Goal: Task Accomplishment & Management: Manage account settings

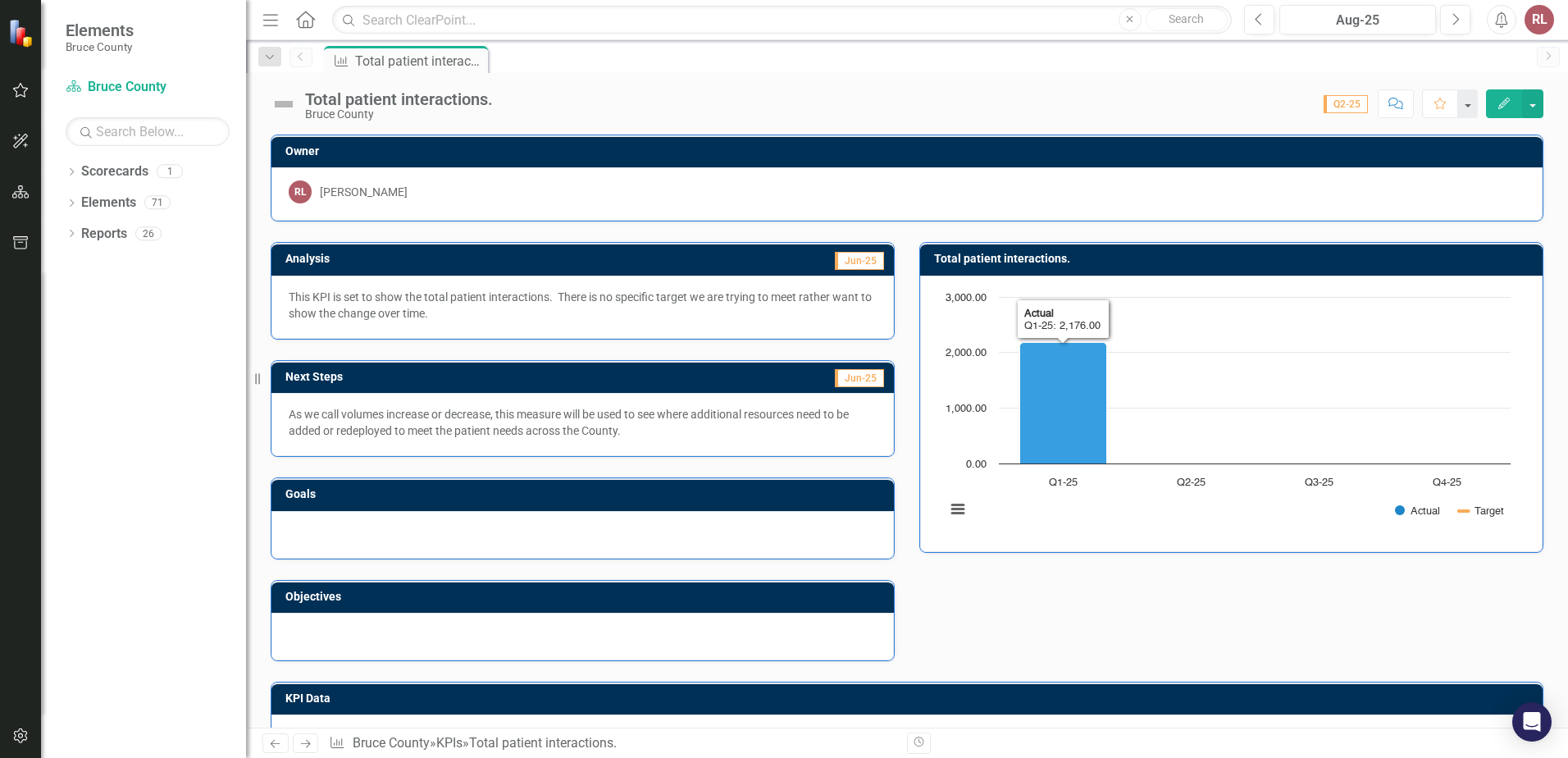
click at [1059, 402] on icon "Q1-25, 2,176. Actual." at bounding box center [1063, 403] width 87 height 122
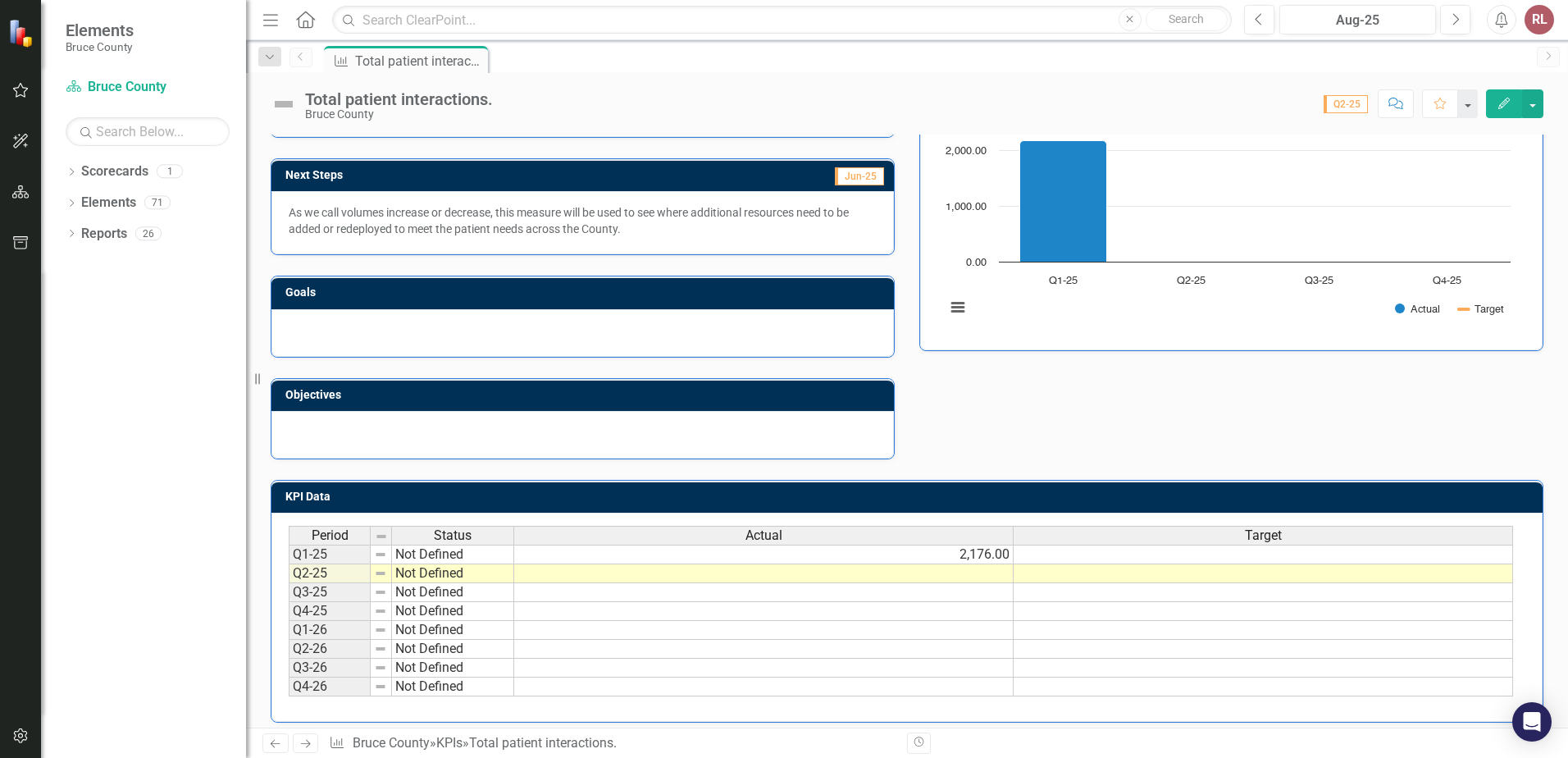
scroll to position [213, 0]
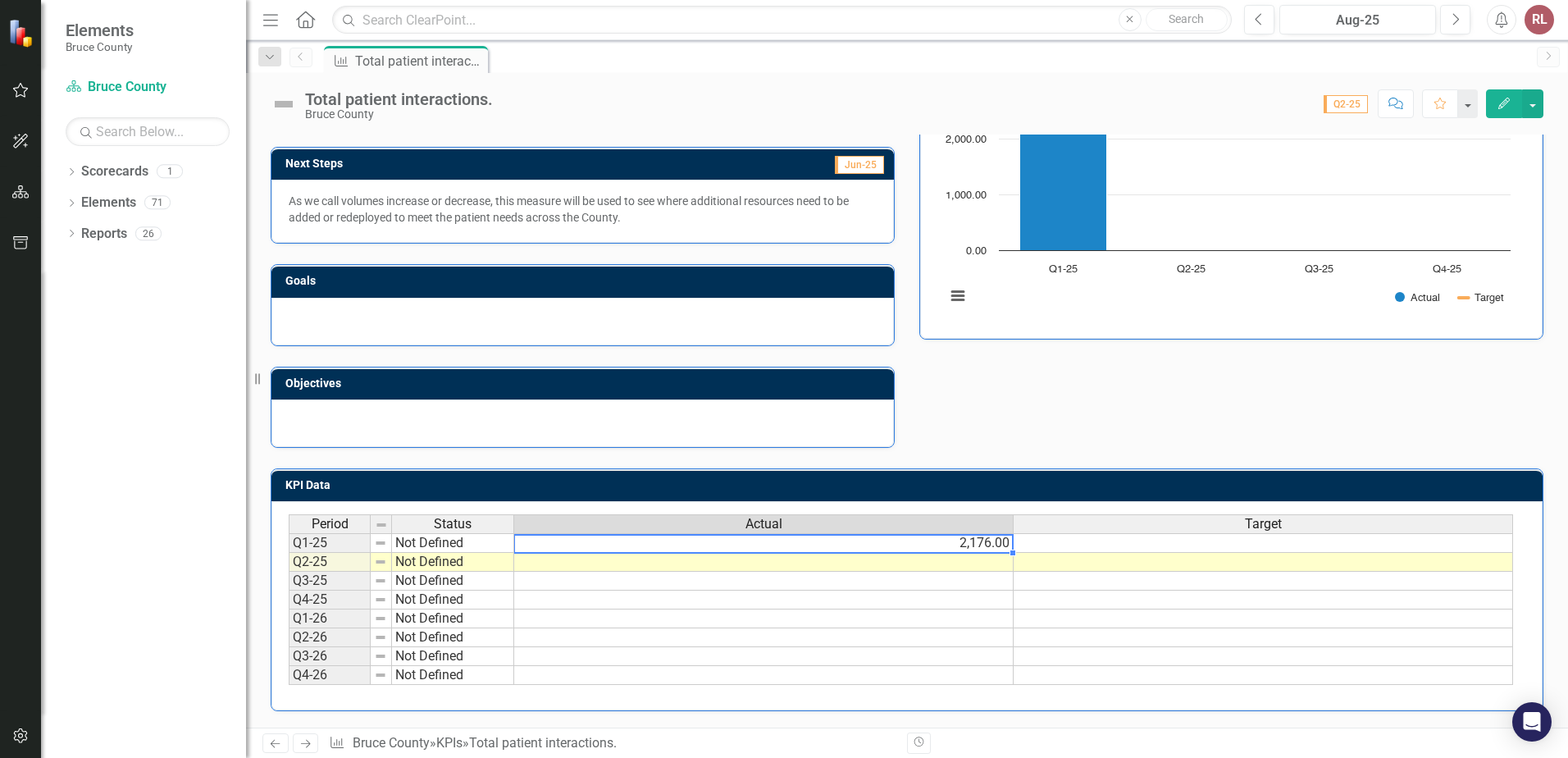
click at [987, 539] on td "2,176.00" at bounding box center [764, 544] width 499 height 20
click at [977, 545] on td "2,176.00" at bounding box center [764, 544] width 499 height 20
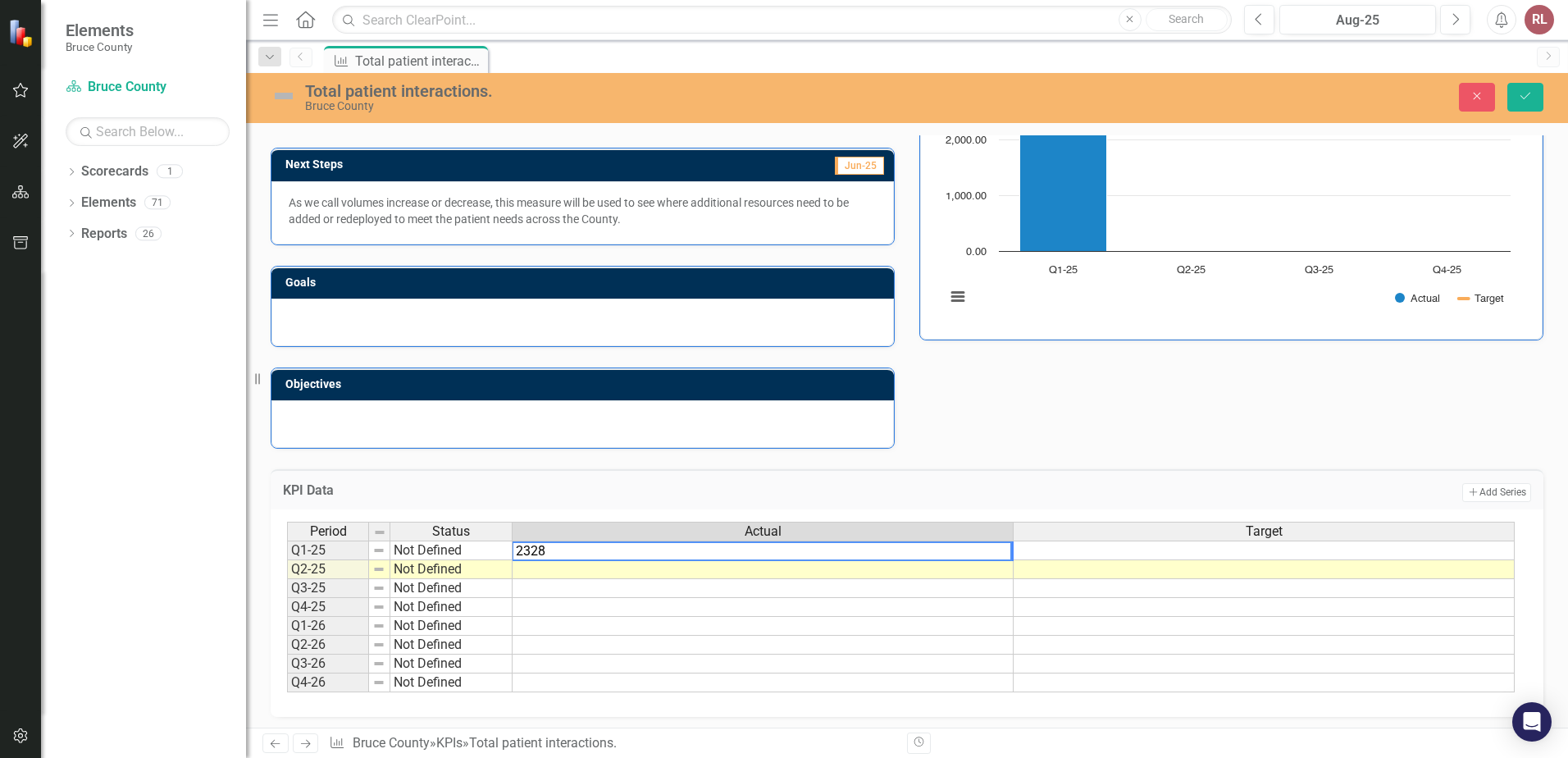
type textarea "2328"
click at [822, 568] on td at bounding box center [763, 569] width 501 height 19
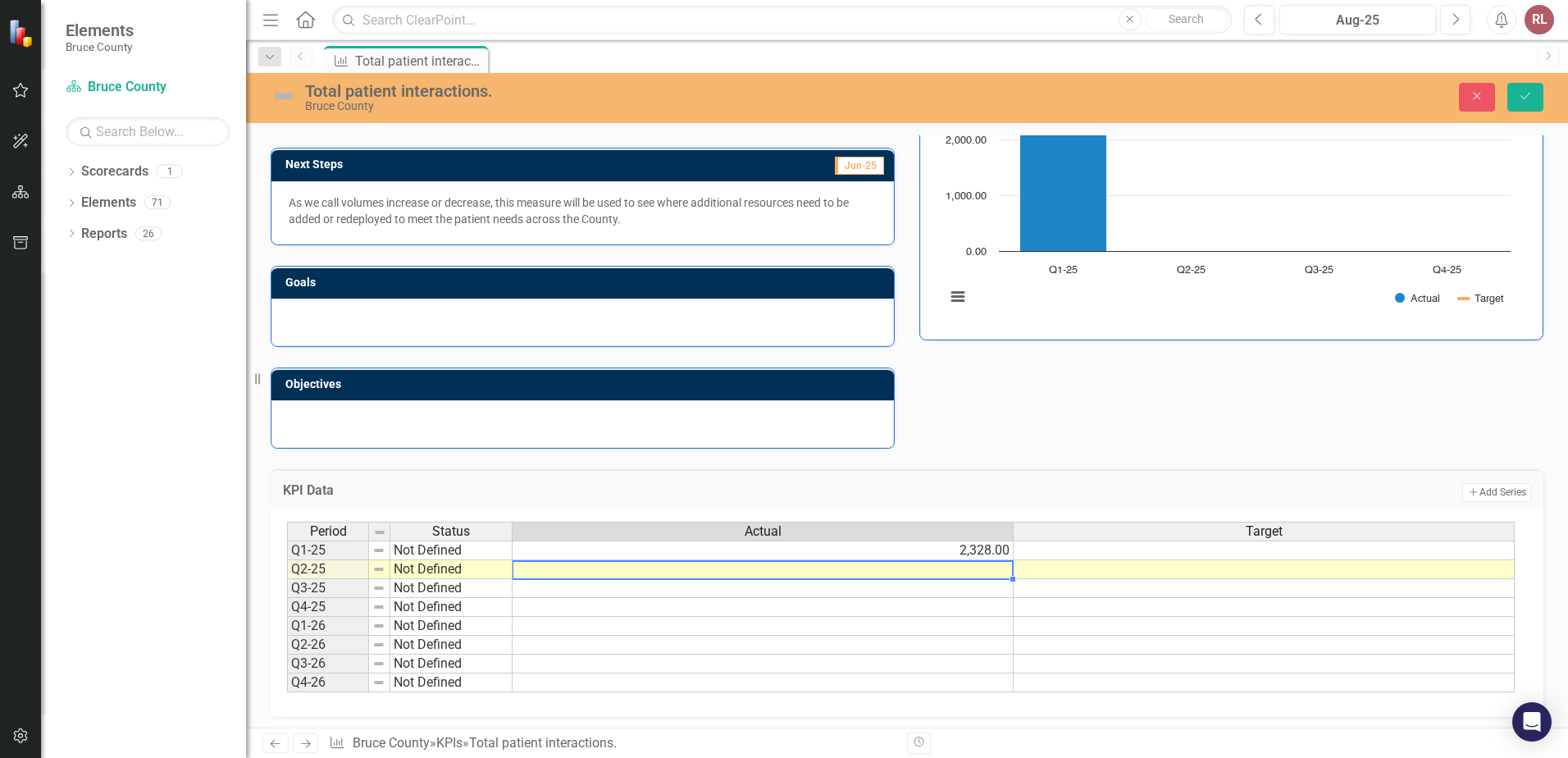
click at [948, 570] on td at bounding box center [763, 569] width 501 height 19
click at [963, 568] on td at bounding box center [763, 569] width 501 height 19
type textarea "2355"
click at [912, 590] on td at bounding box center [763, 588] width 501 height 19
click at [969, 469] on div "KPI Data Add Add Series" at bounding box center [906, 489] width 1272 height 40
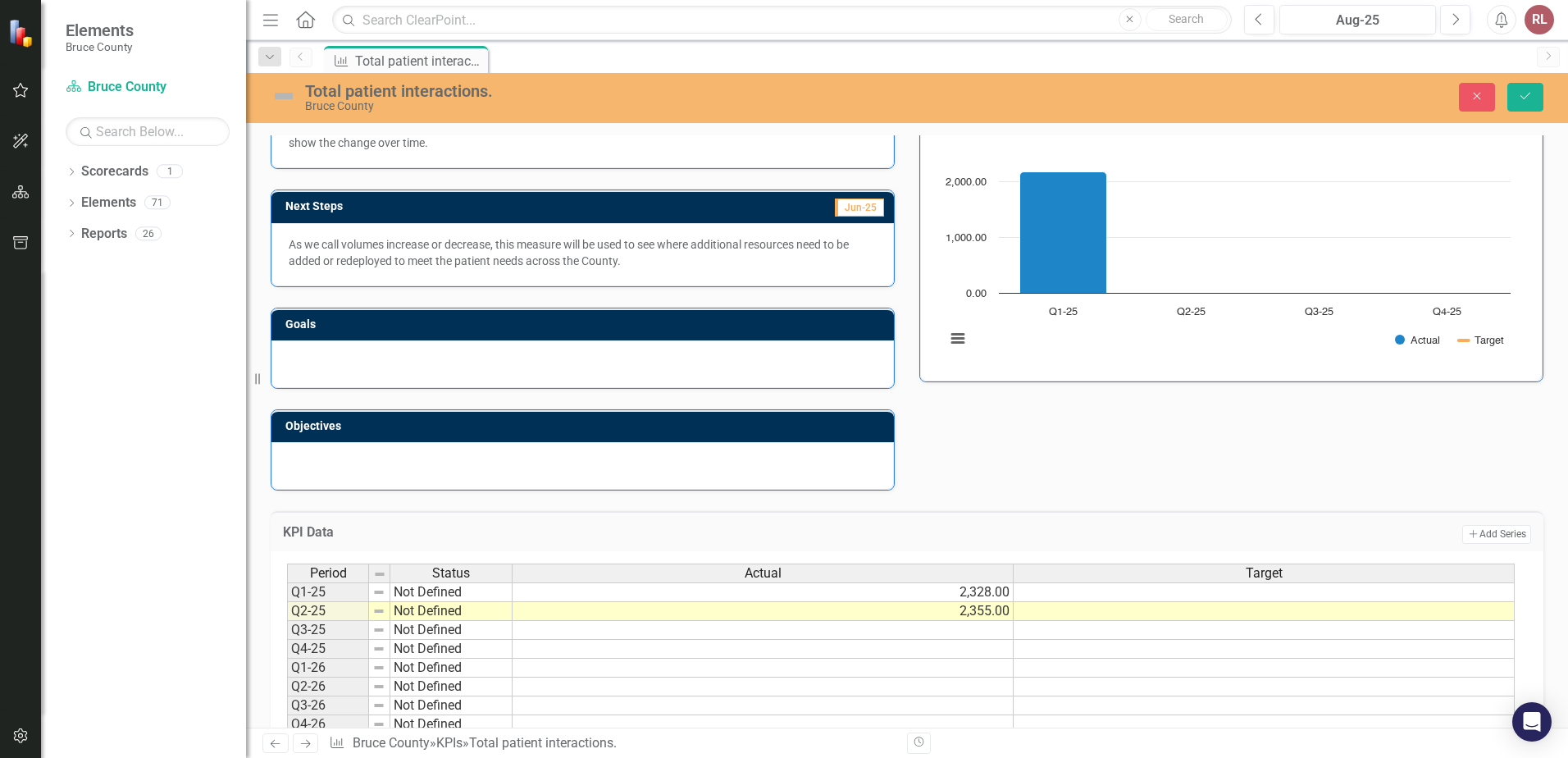
scroll to position [0, 0]
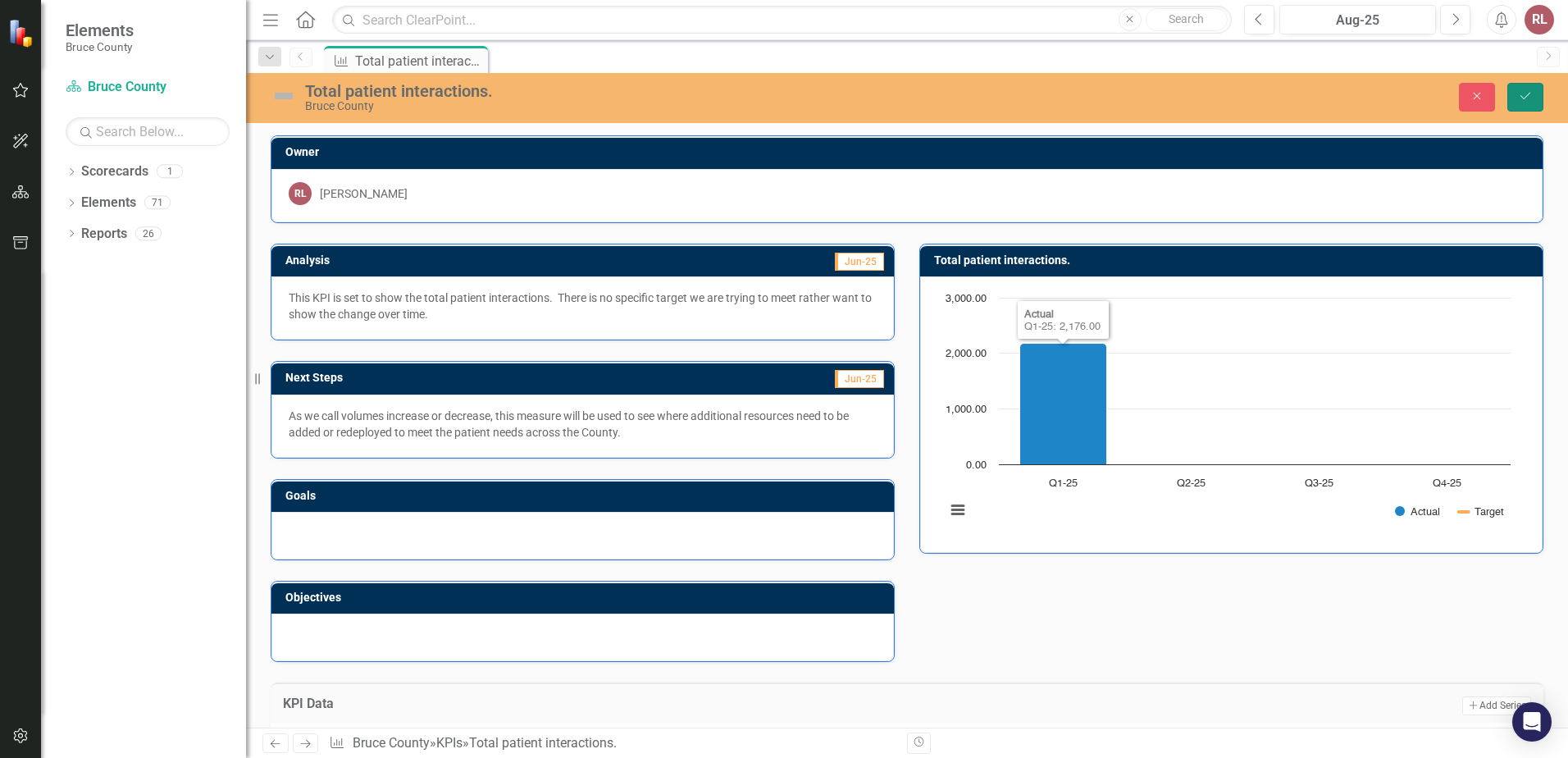
click at [1524, 94] on icon "Save" at bounding box center [1524, 96] width 15 height 12
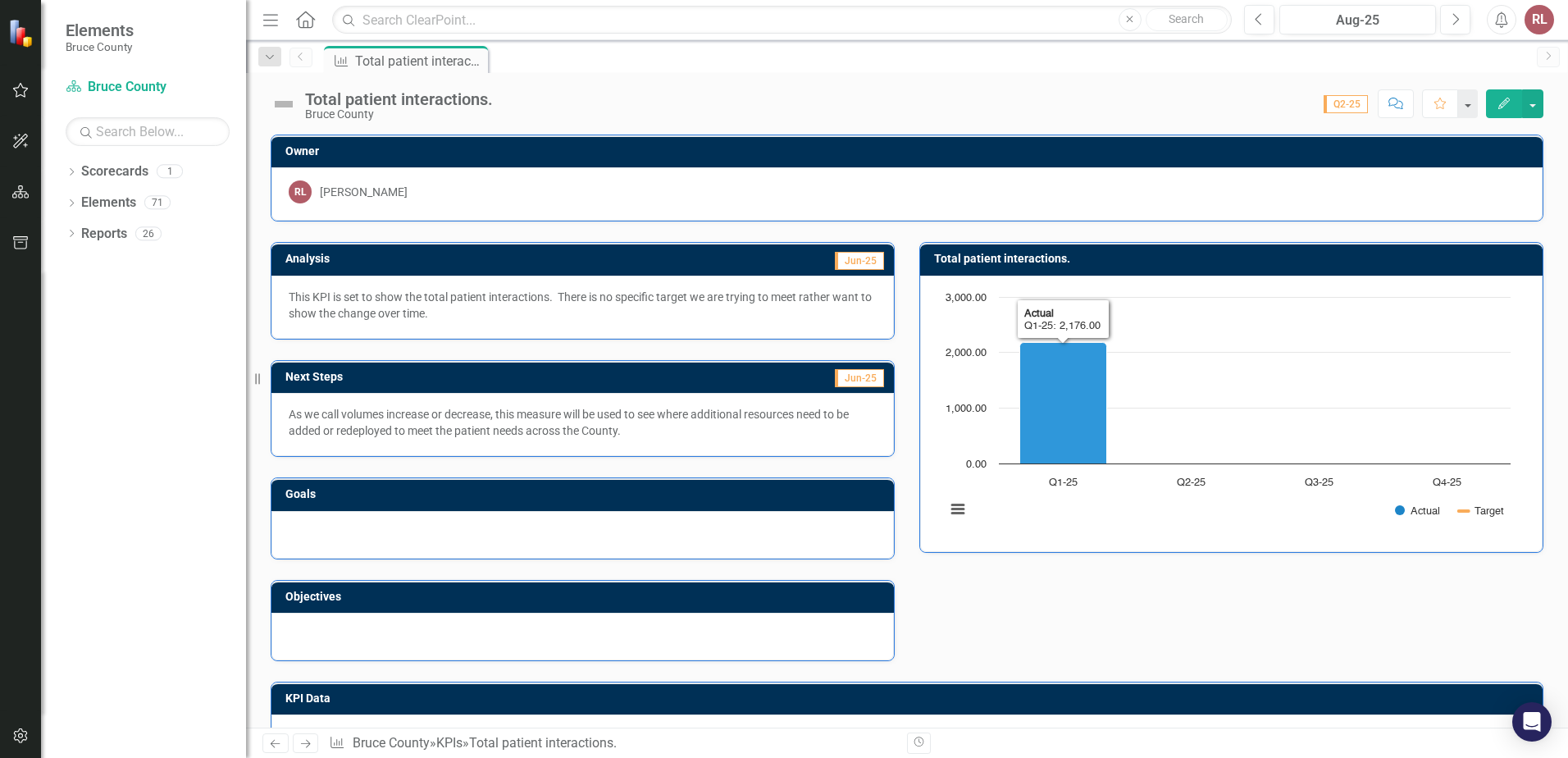
scroll to position [213, 0]
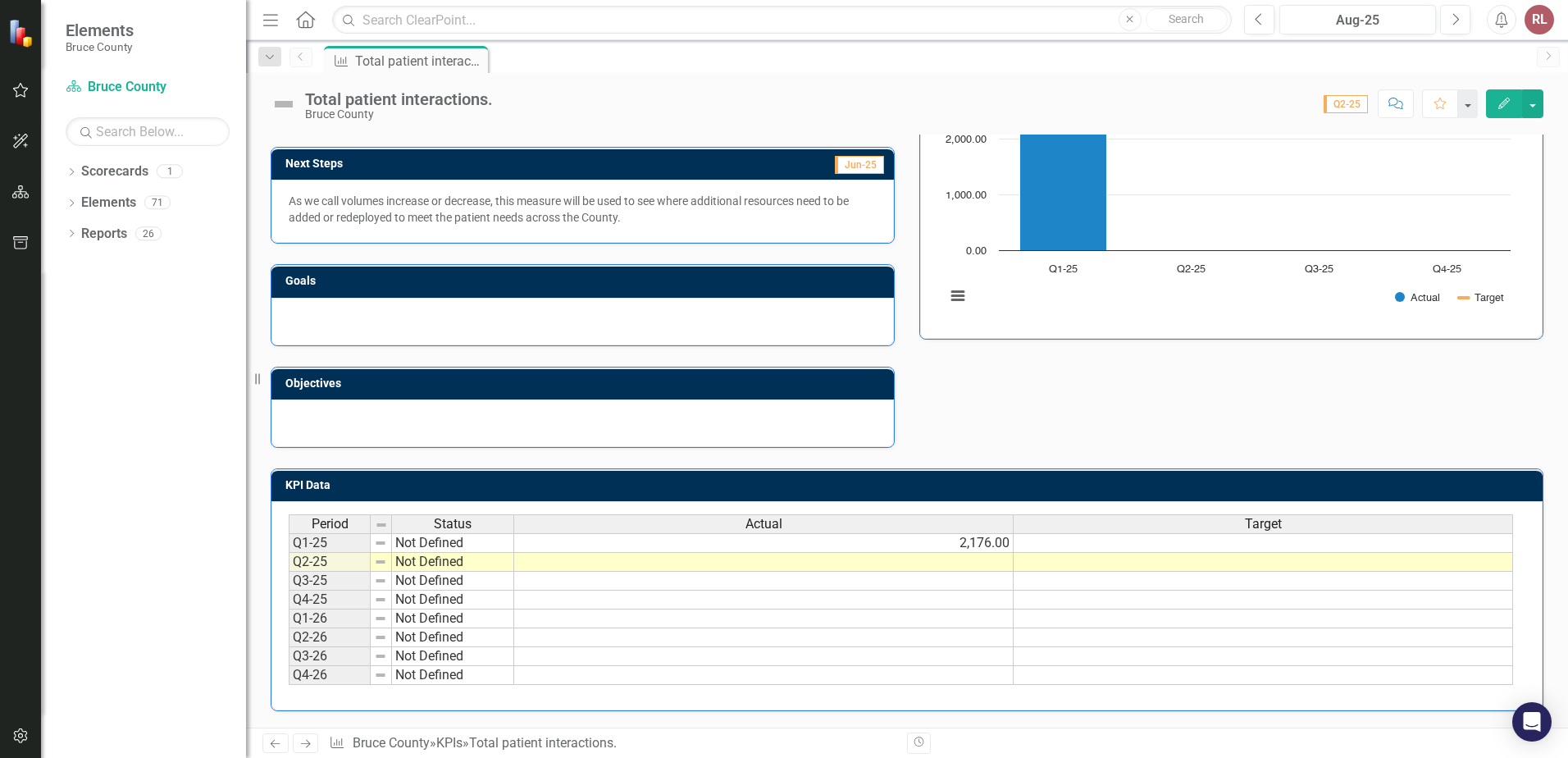
click at [968, 559] on td at bounding box center [764, 562] width 499 height 19
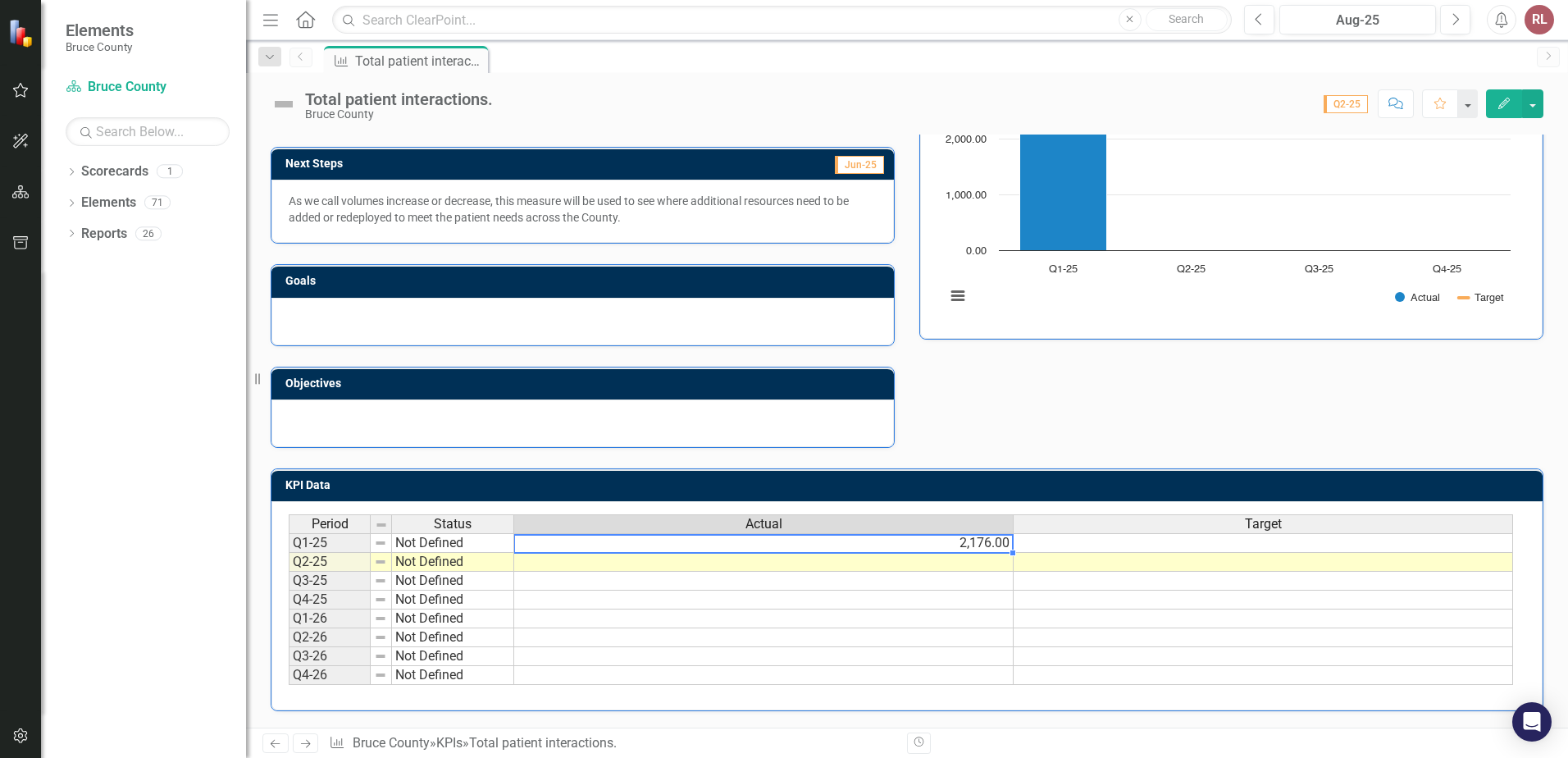
click at [965, 543] on td "2,176.00" at bounding box center [764, 544] width 499 height 20
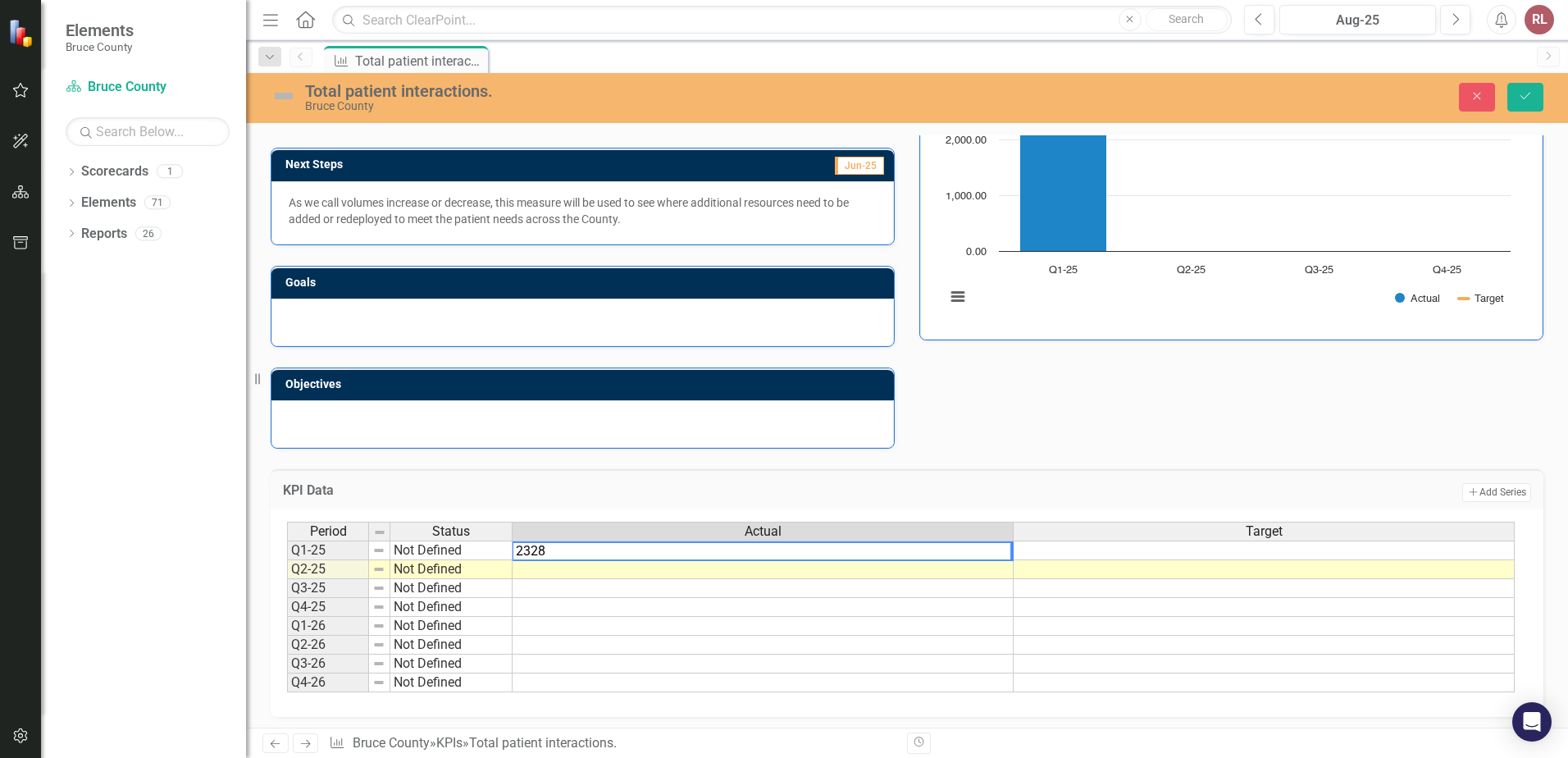
type textarea "2328"
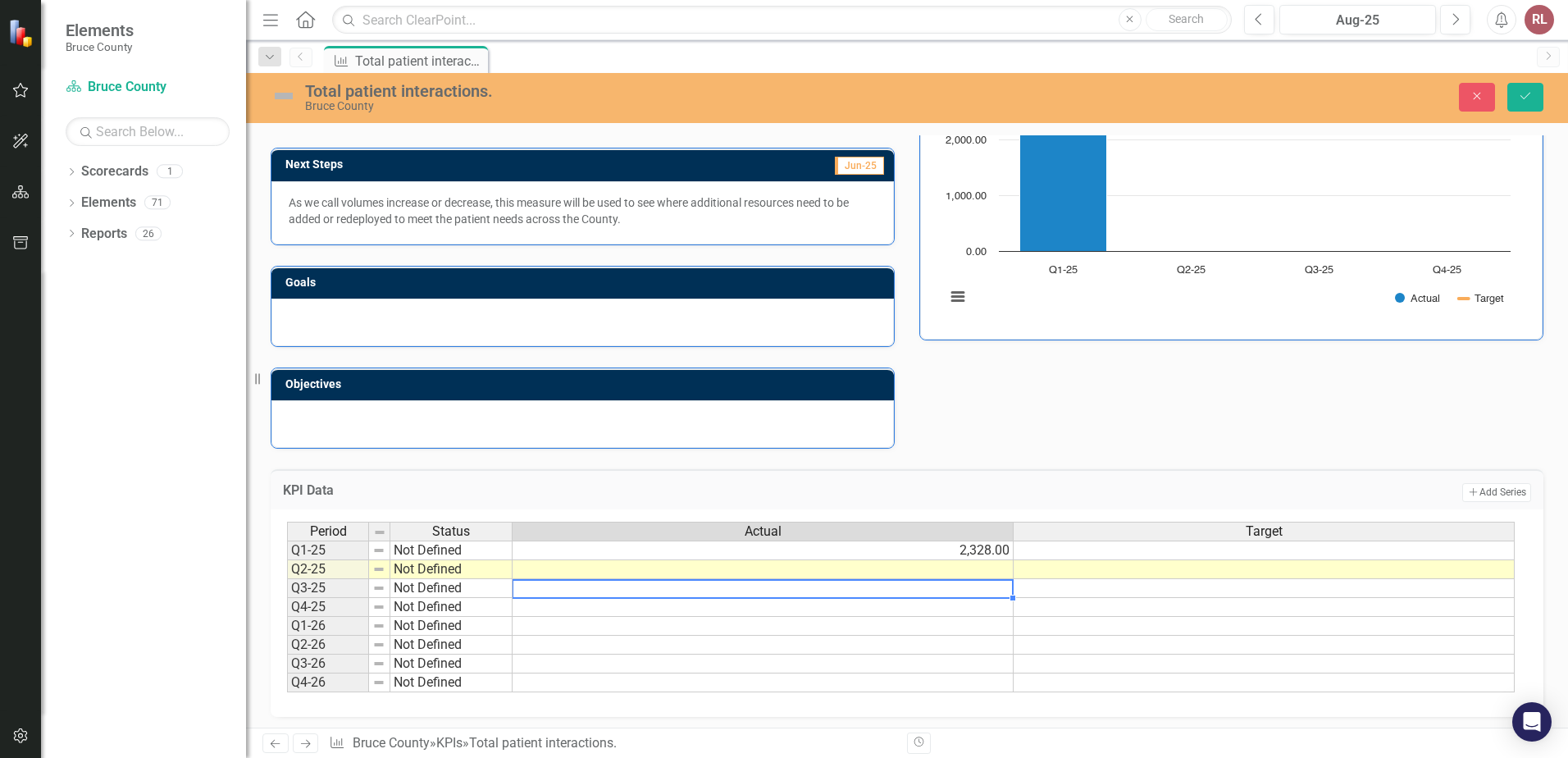
drag, startPoint x: 769, startPoint y: 596, endPoint x: 752, endPoint y: 579, distance: 24.0
click at [765, 593] on td at bounding box center [763, 588] width 501 height 19
click at [287, 562] on div "Period Status Actual Target Q1-25 Not Defined 2,328.00 Q2-25 Not Defined Q3-25 …" at bounding box center [287, 606] width 0 height 171
click at [748, 568] on td at bounding box center [763, 569] width 501 height 19
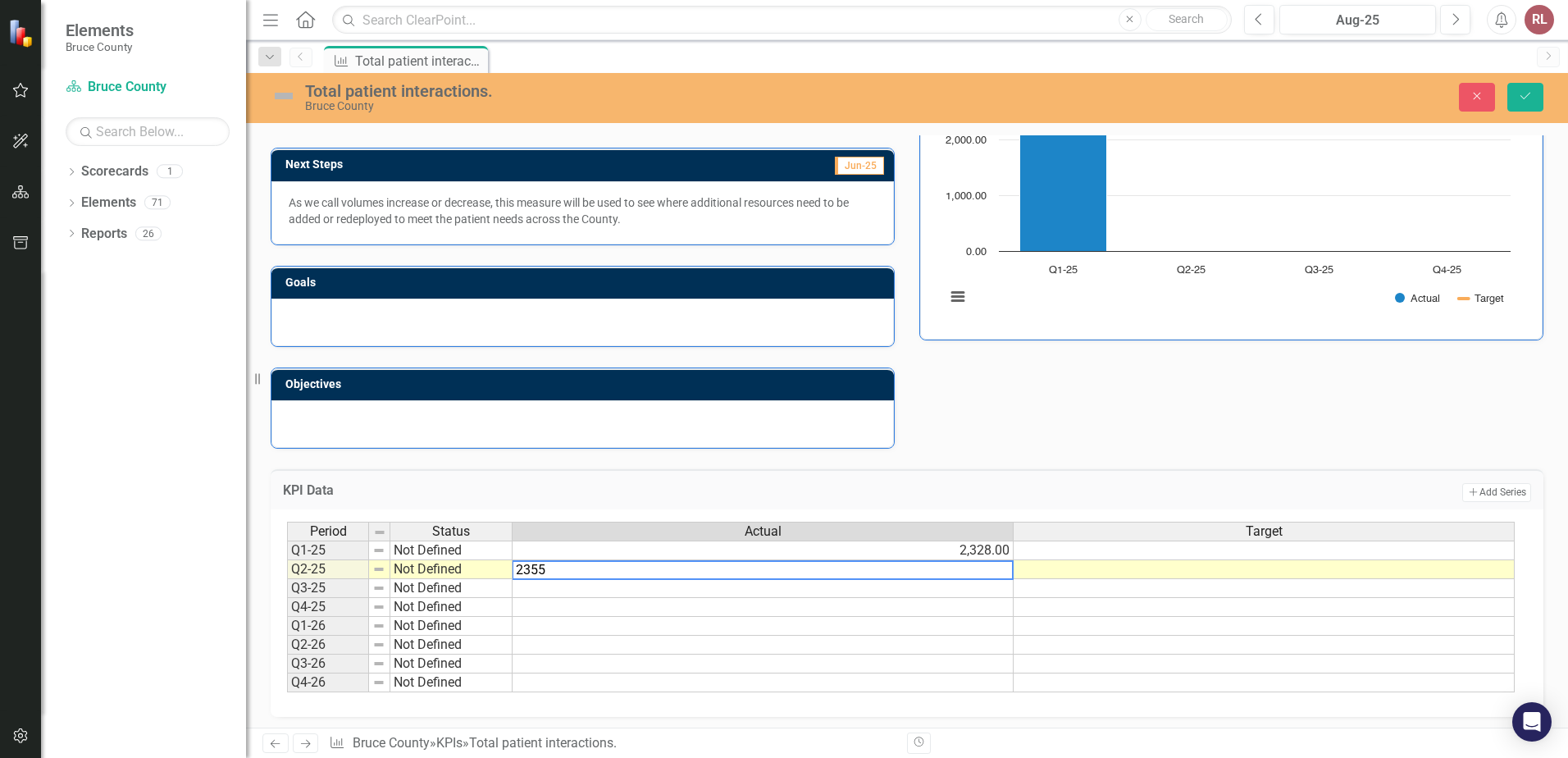
type textarea "2355"
click at [792, 629] on td at bounding box center [763, 626] width 501 height 19
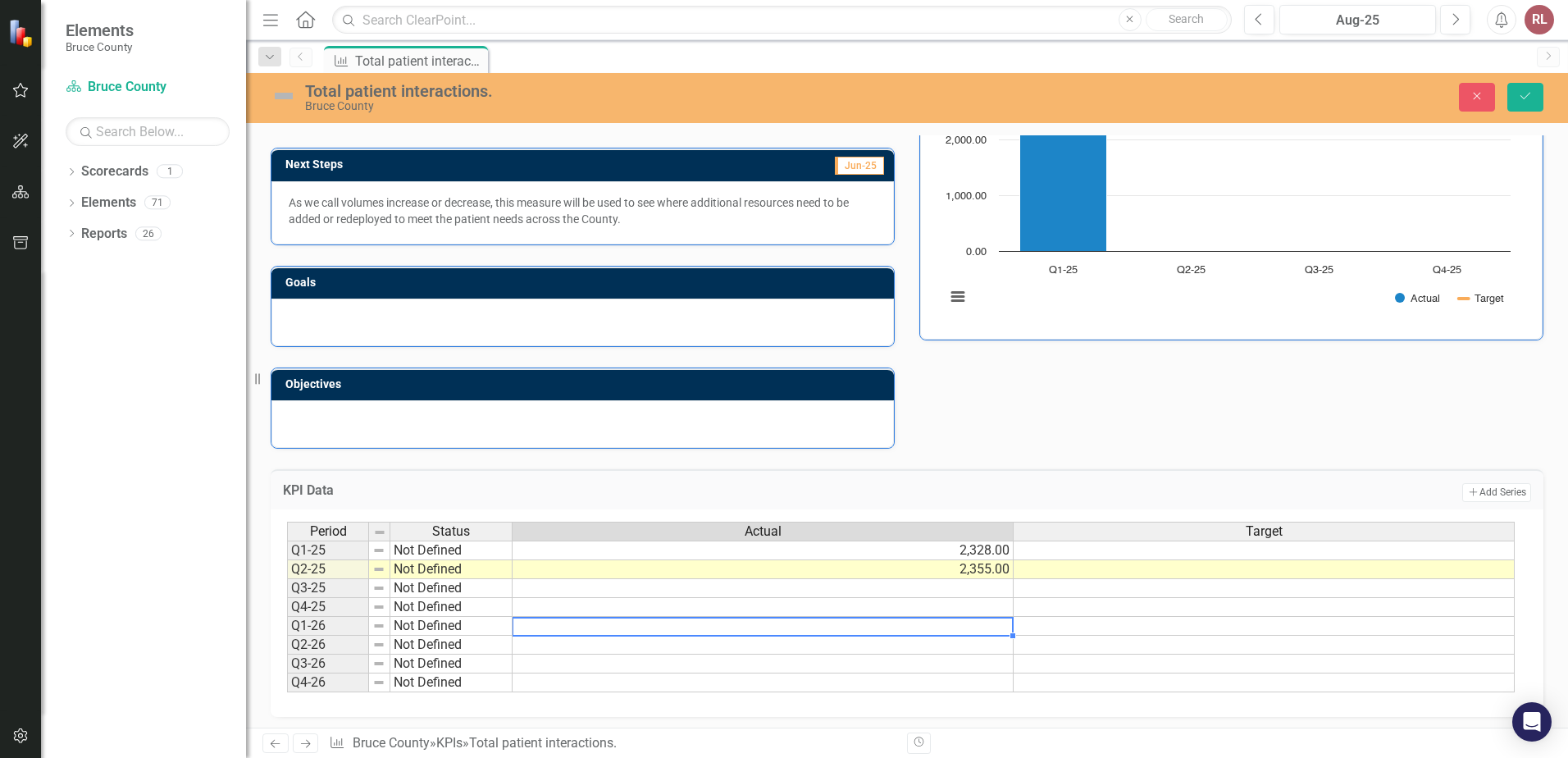
scroll to position [219, 0]
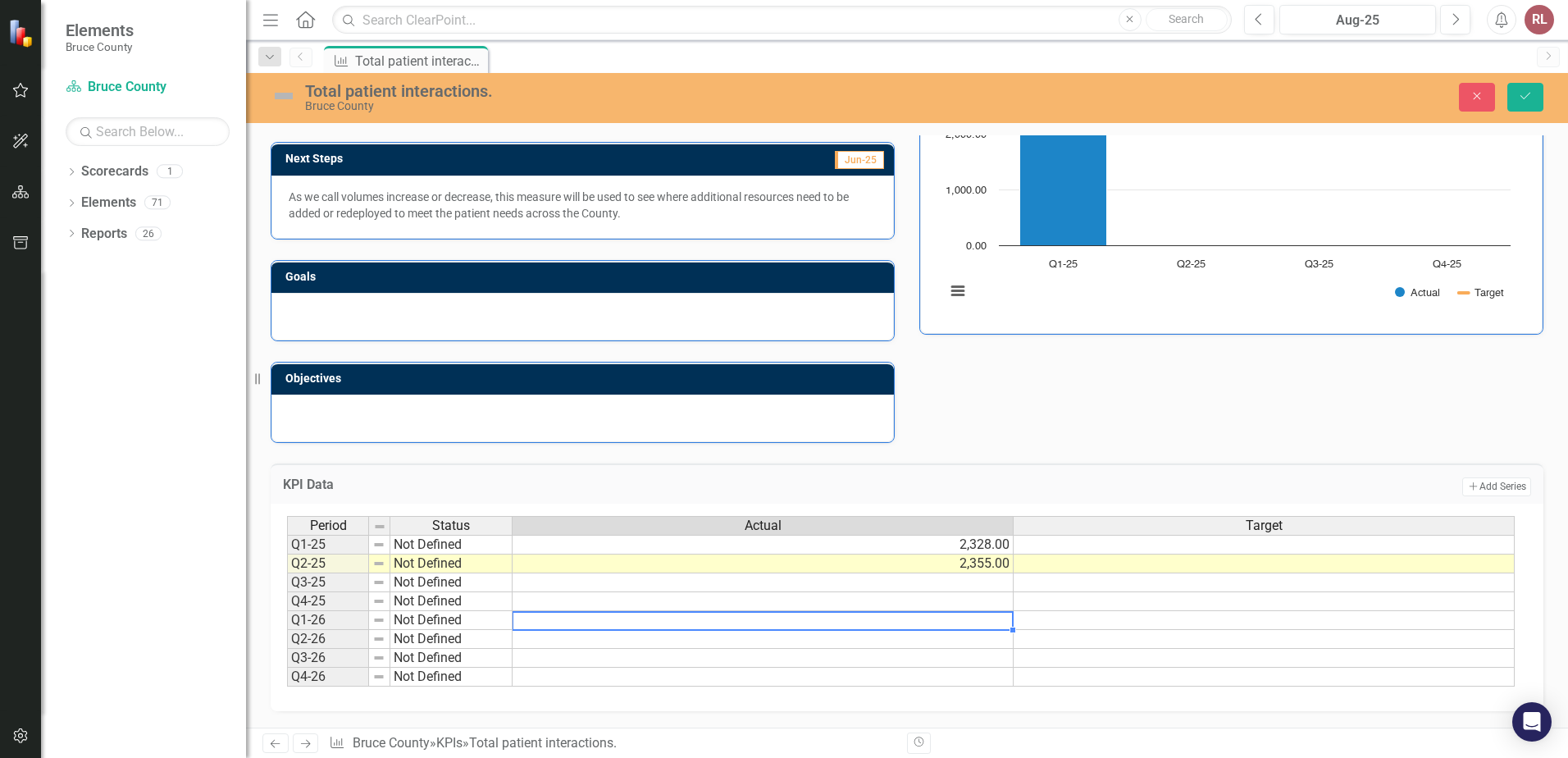
click at [404, 542] on td "Not Defined" at bounding box center [451, 545] width 123 height 20
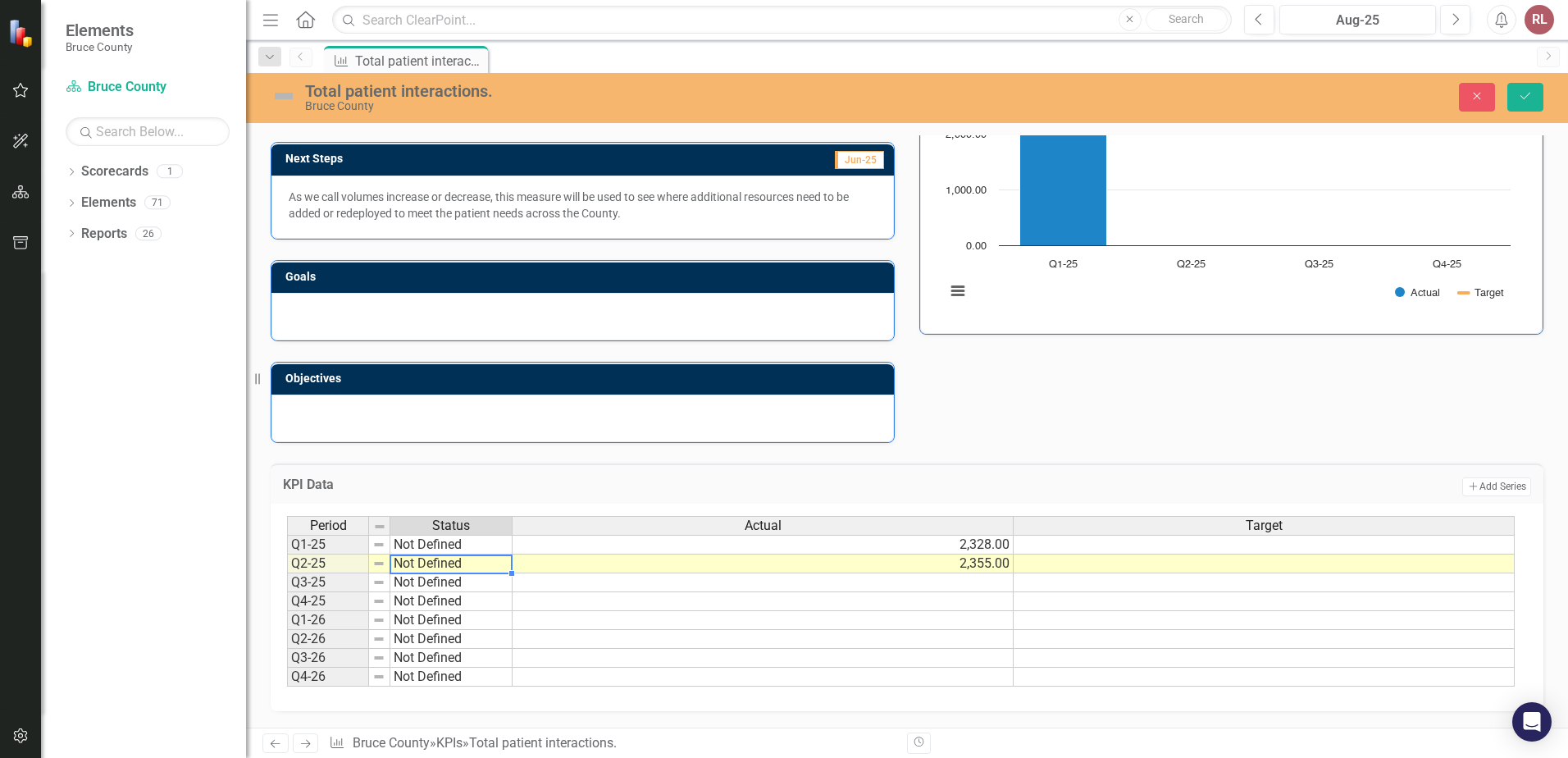
click at [422, 559] on td "Not Defined" at bounding box center [451, 564] width 123 height 19
click at [426, 593] on td "Not Defined" at bounding box center [451, 601] width 123 height 19
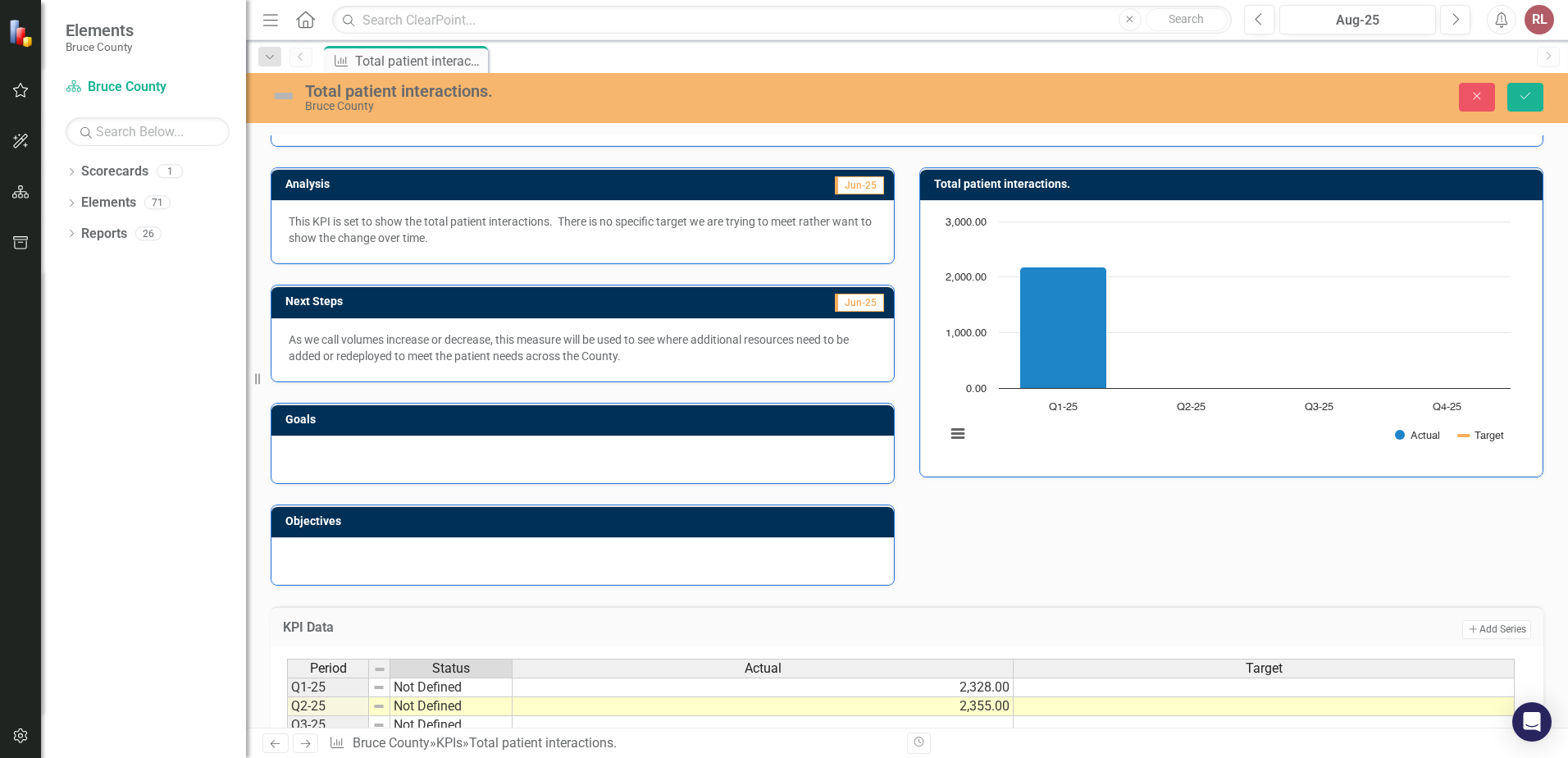
scroll to position [0, 0]
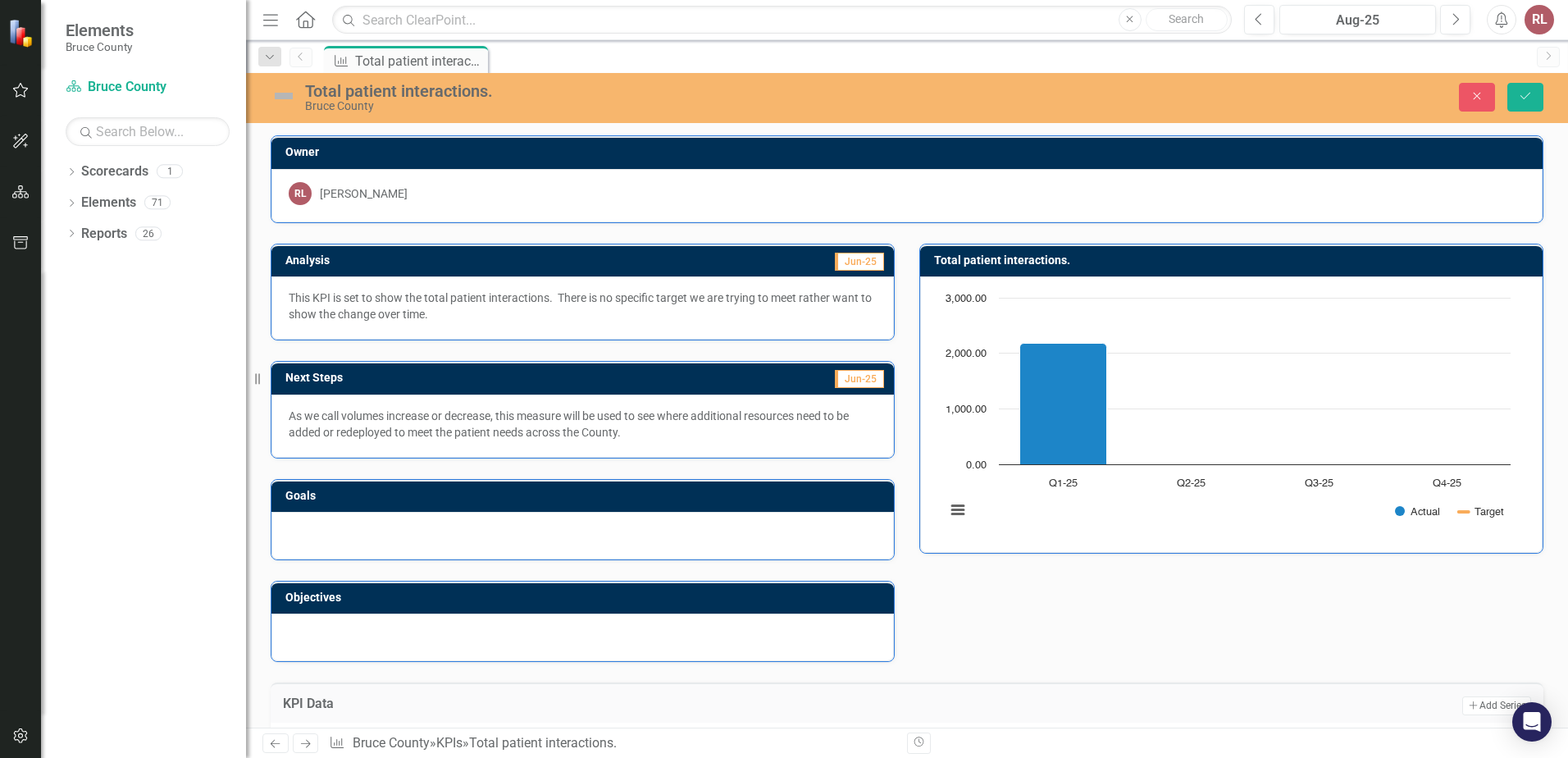
click at [462, 312] on p "This KPI is set to show the total patient interactions. There is no specific ta…" at bounding box center [583, 305] width 588 height 33
click at [1522, 97] on icon "Save" at bounding box center [1524, 96] width 15 height 12
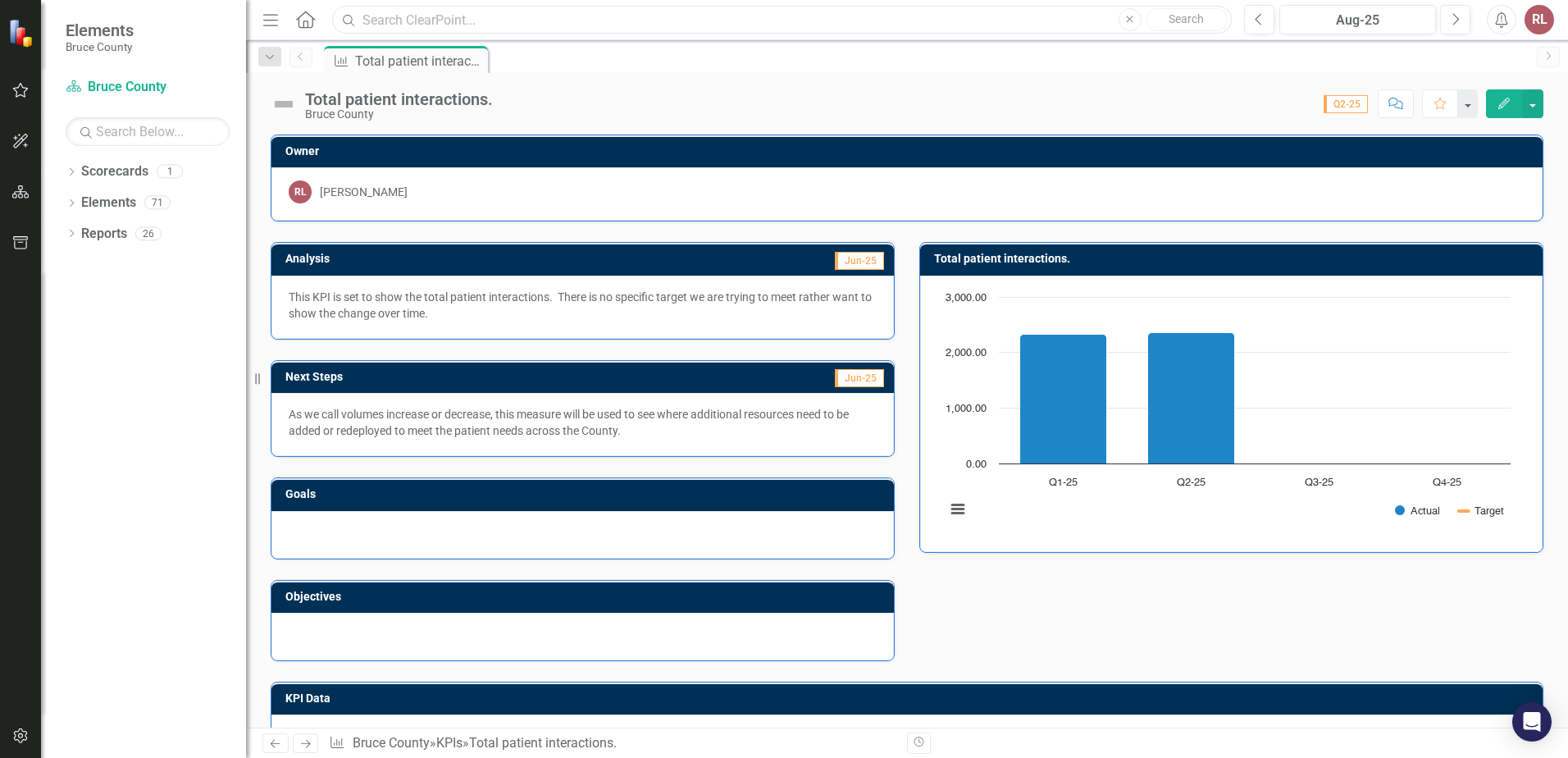
click at [626, 12] on input "text" at bounding box center [782, 20] width 899 height 29
type input "lux"
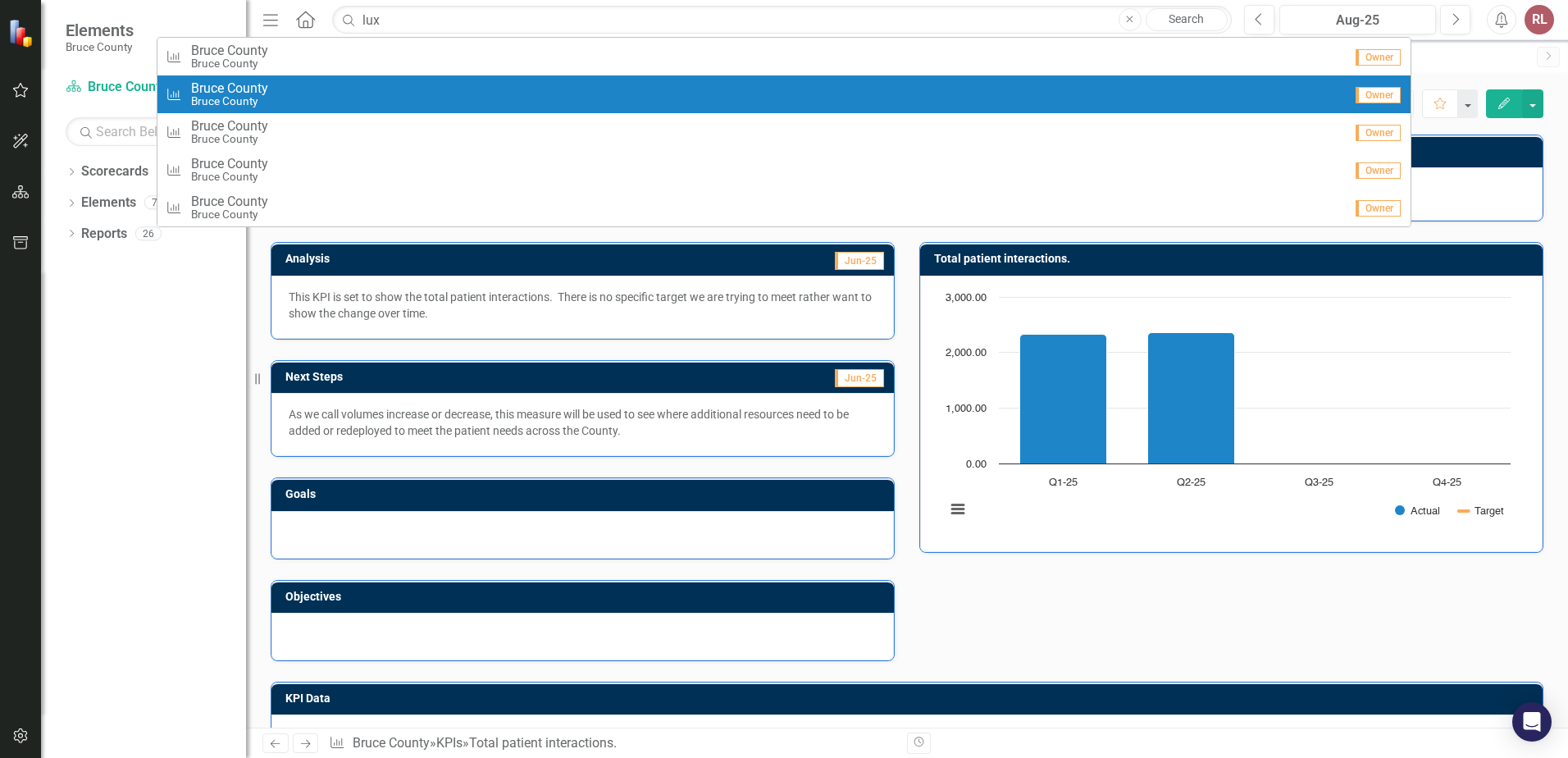
click at [231, 99] on small "Bruce County" at bounding box center [229, 101] width 77 height 12
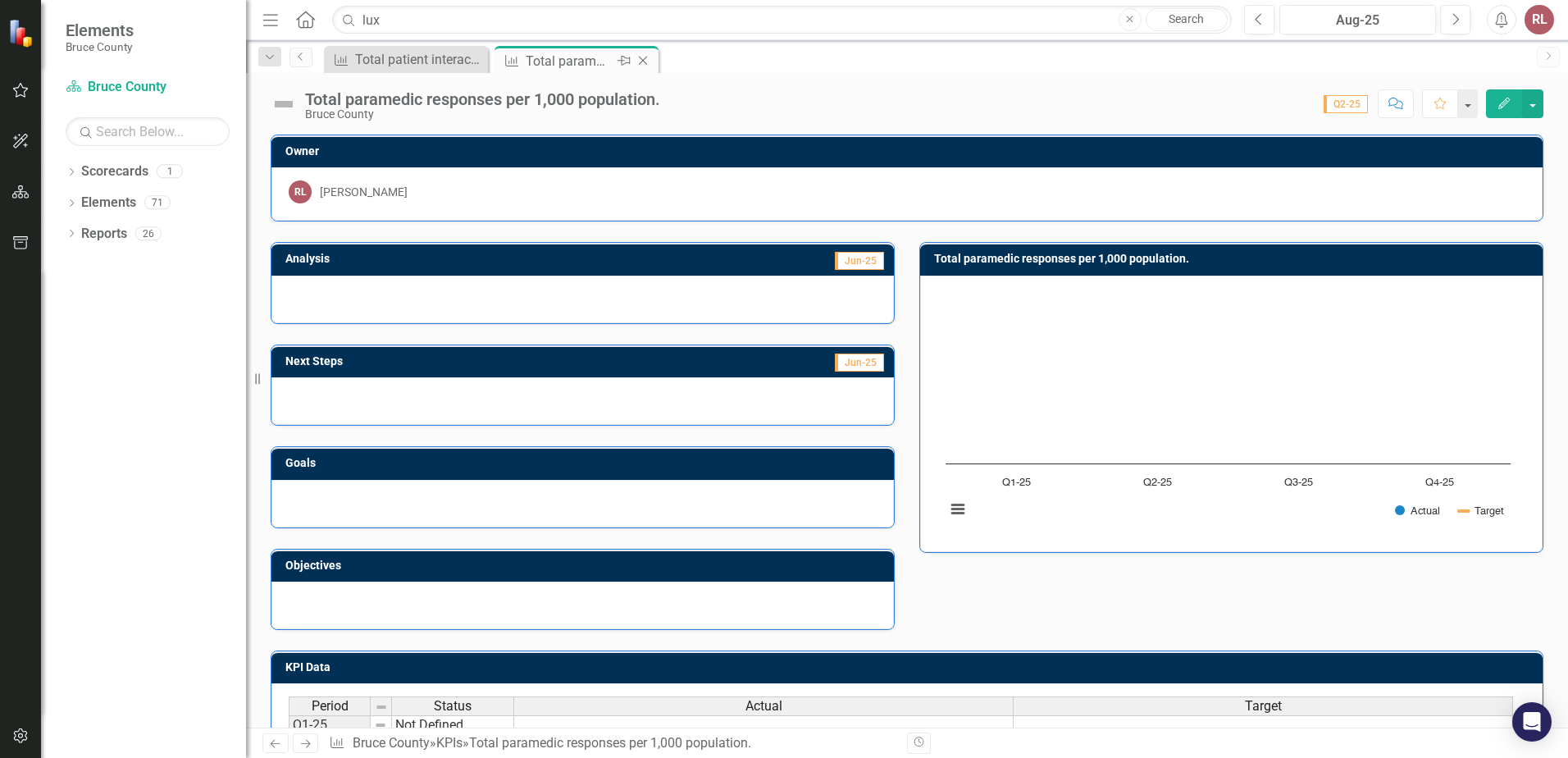
click at [555, 63] on div "Total paramedic responses per 1,000 population." at bounding box center [569, 61] width 88 height 21
click at [372, 298] on div at bounding box center [582, 299] width 622 height 48
click at [865, 260] on span "Jun-25" at bounding box center [858, 261] width 49 height 18
click at [364, 314] on div at bounding box center [582, 299] width 622 height 48
click at [363, 302] on div at bounding box center [582, 299] width 622 height 48
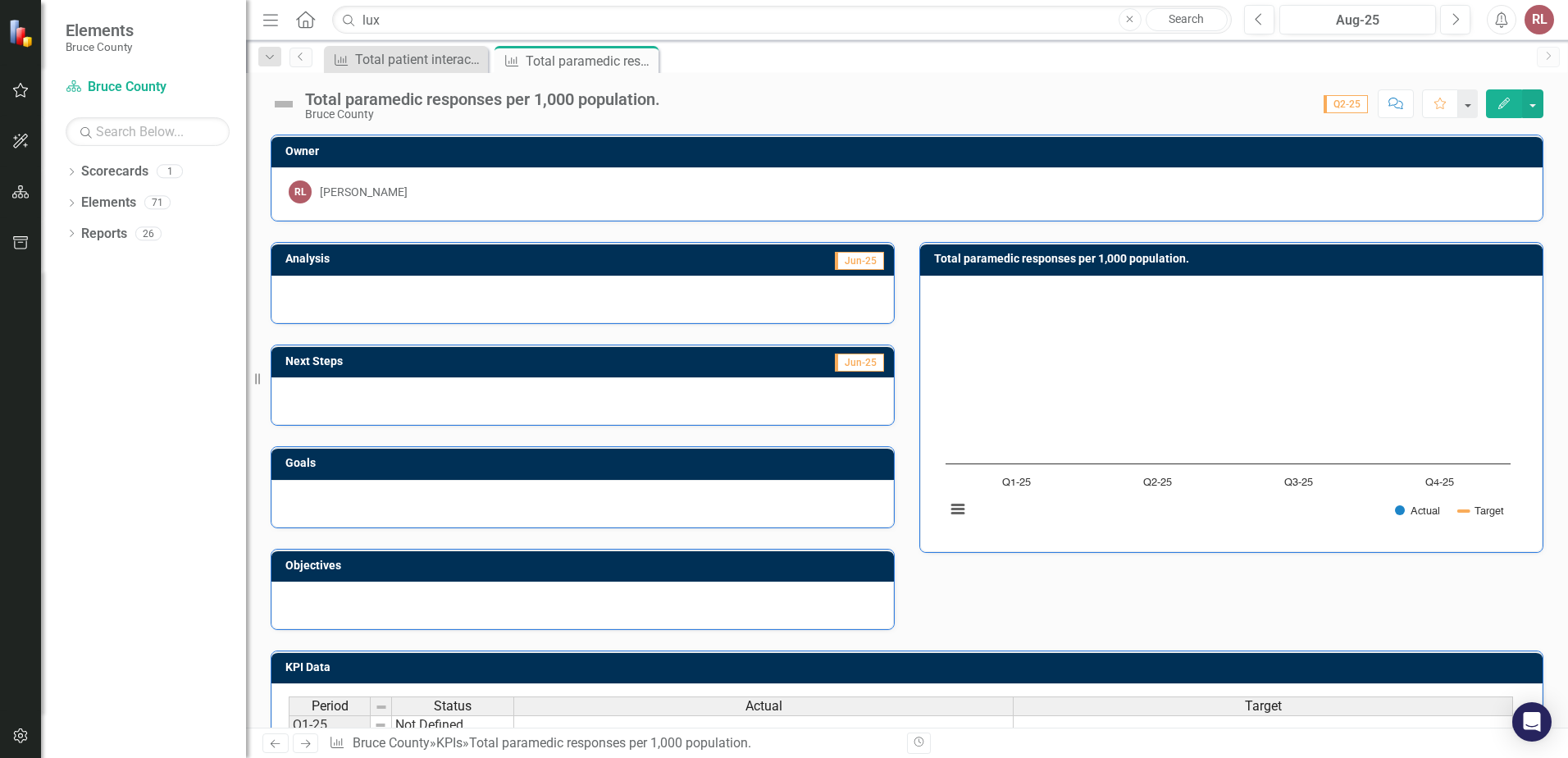
click at [363, 302] on div at bounding box center [582, 299] width 622 height 48
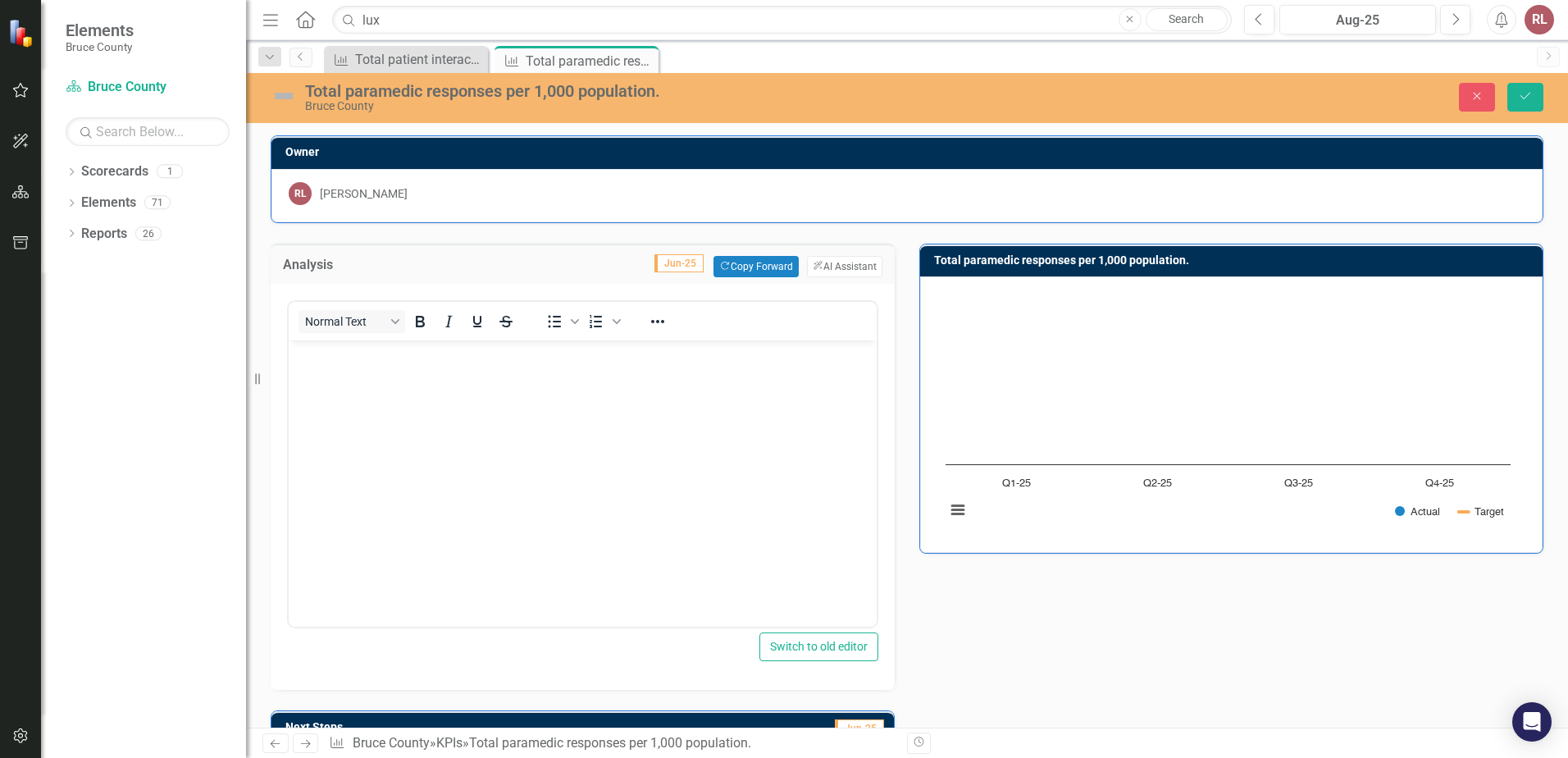
click at [330, 371] on body "Rich Text Area. Press ALT-0 for help." at bounding box center [583, 463] width 588 height 246
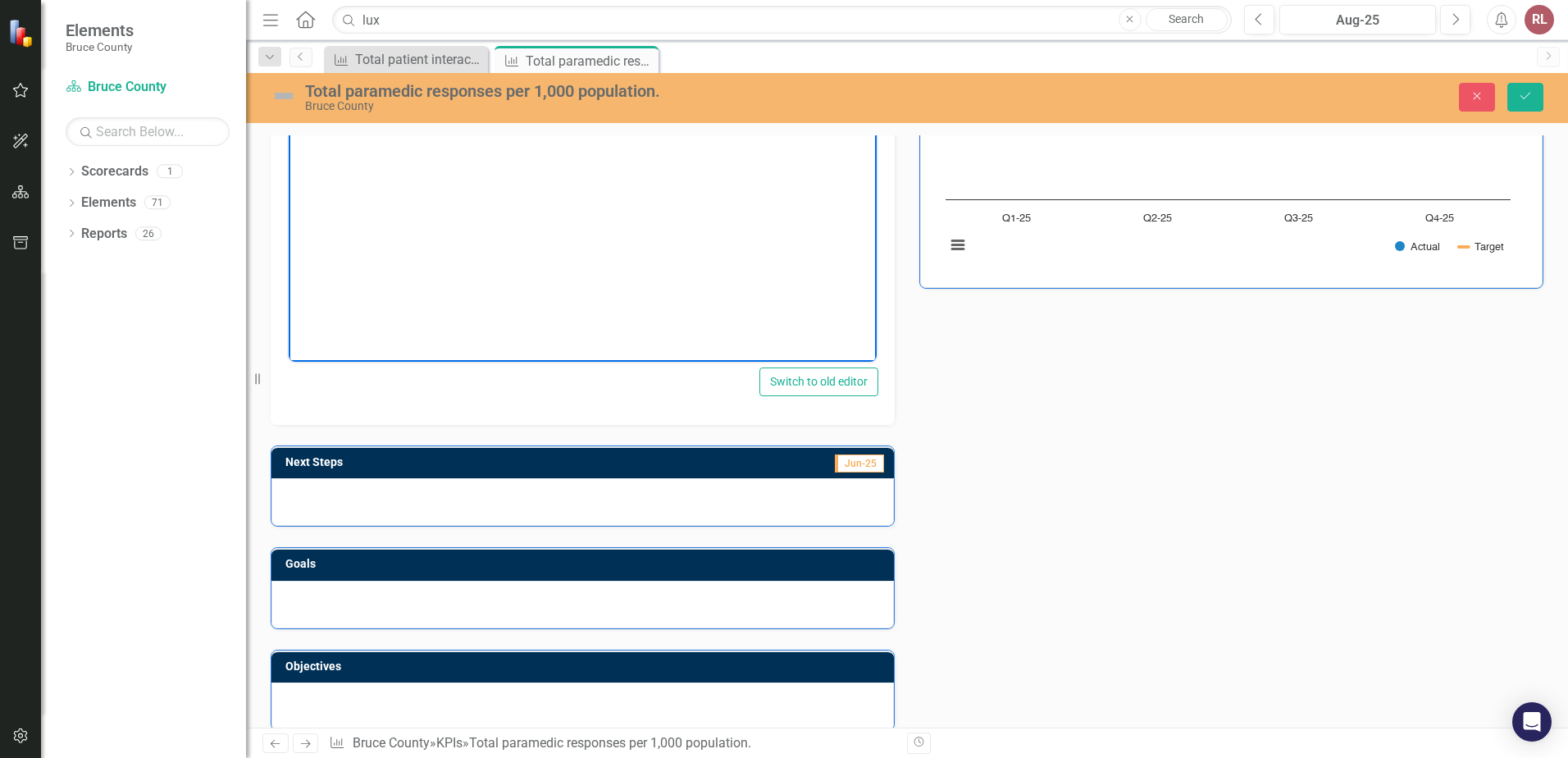
scroll to position [328, 0]
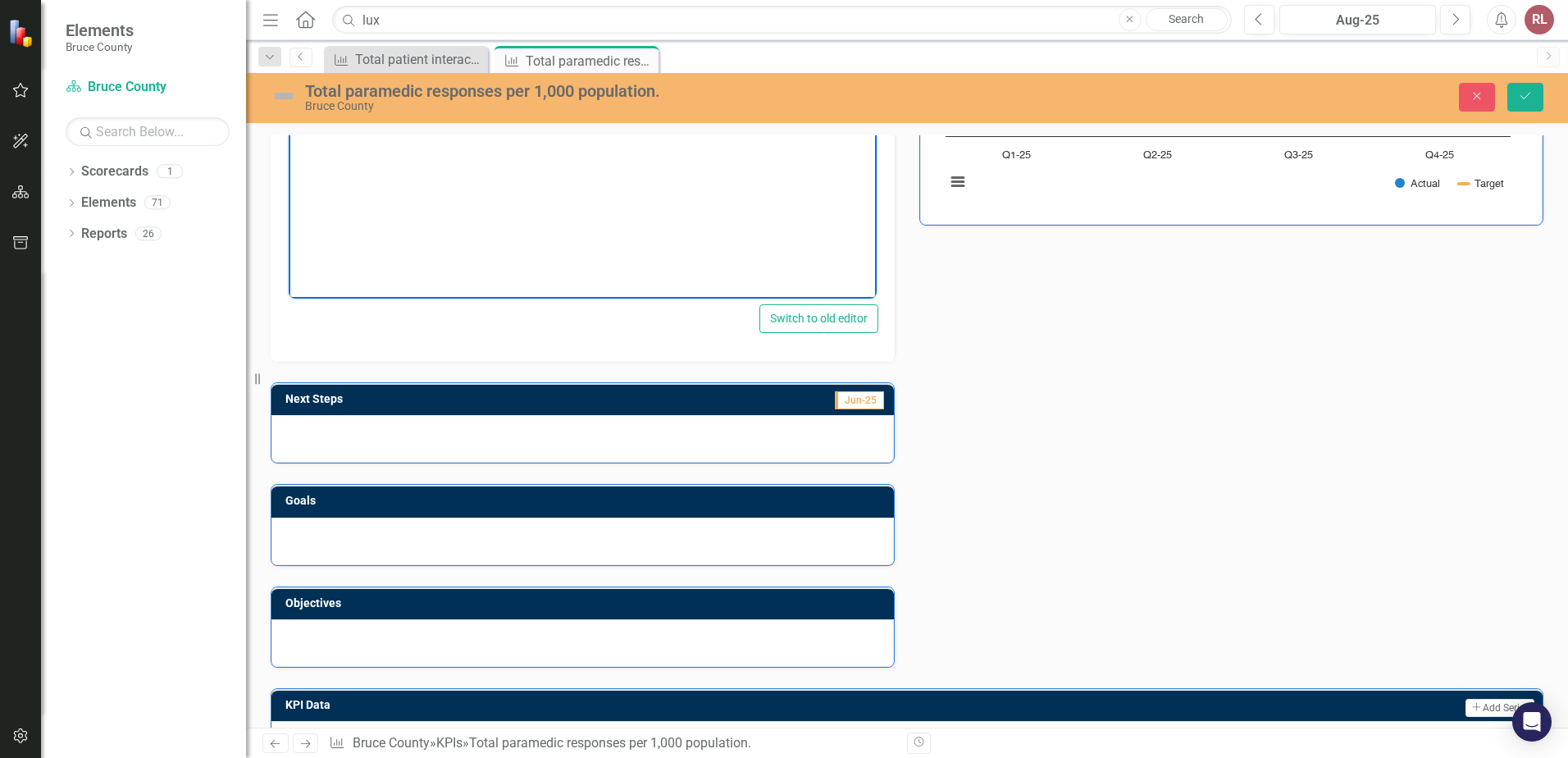
click at [322, 442] on div at bounding box center [582, 439] width 622 height 48
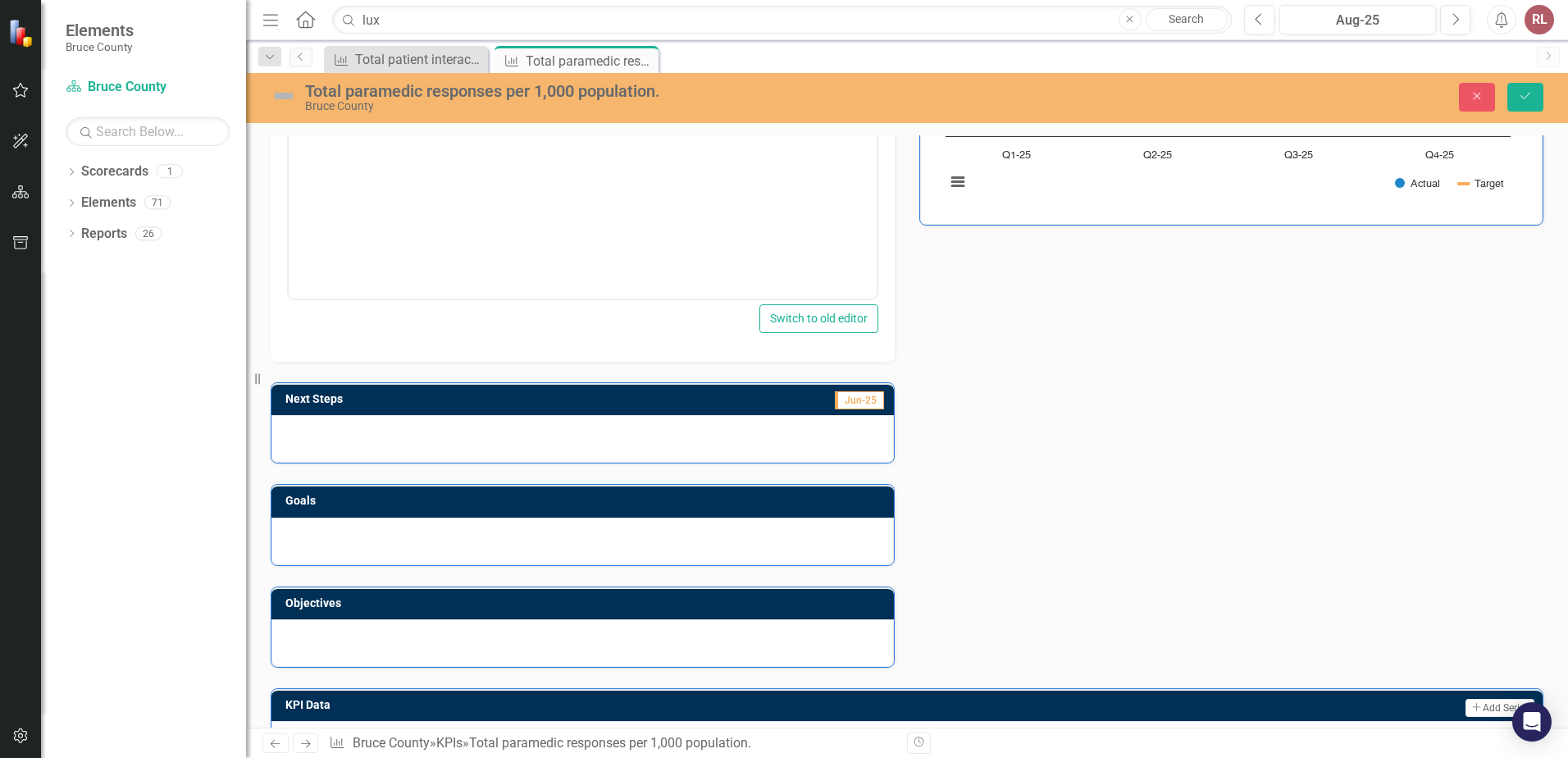
click at [332, 437] on div at bounding box center [582, 439] width 622 height 48
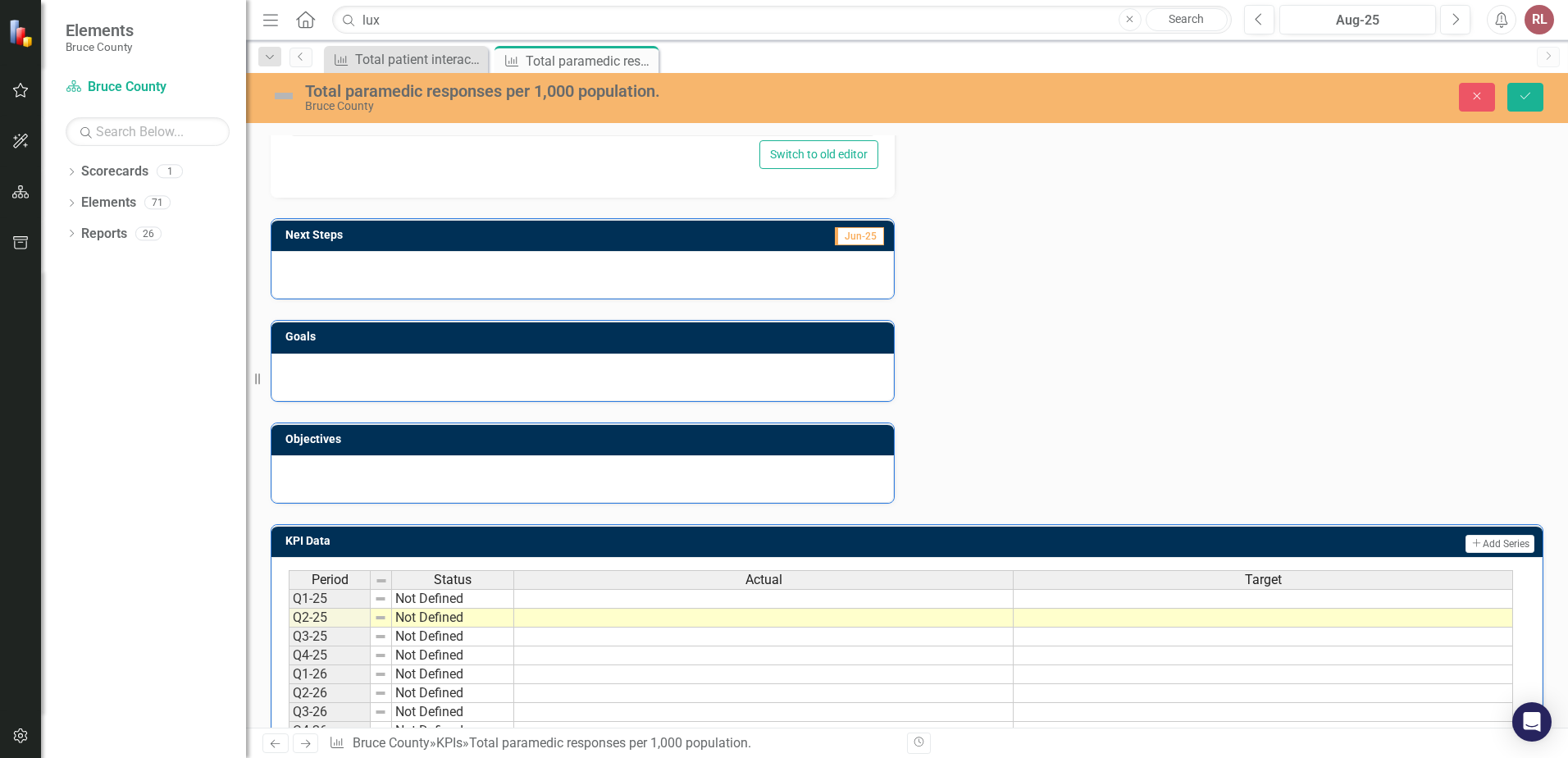
click at [333, 375] on div at bounding box center [582, 377] width 622 height 48
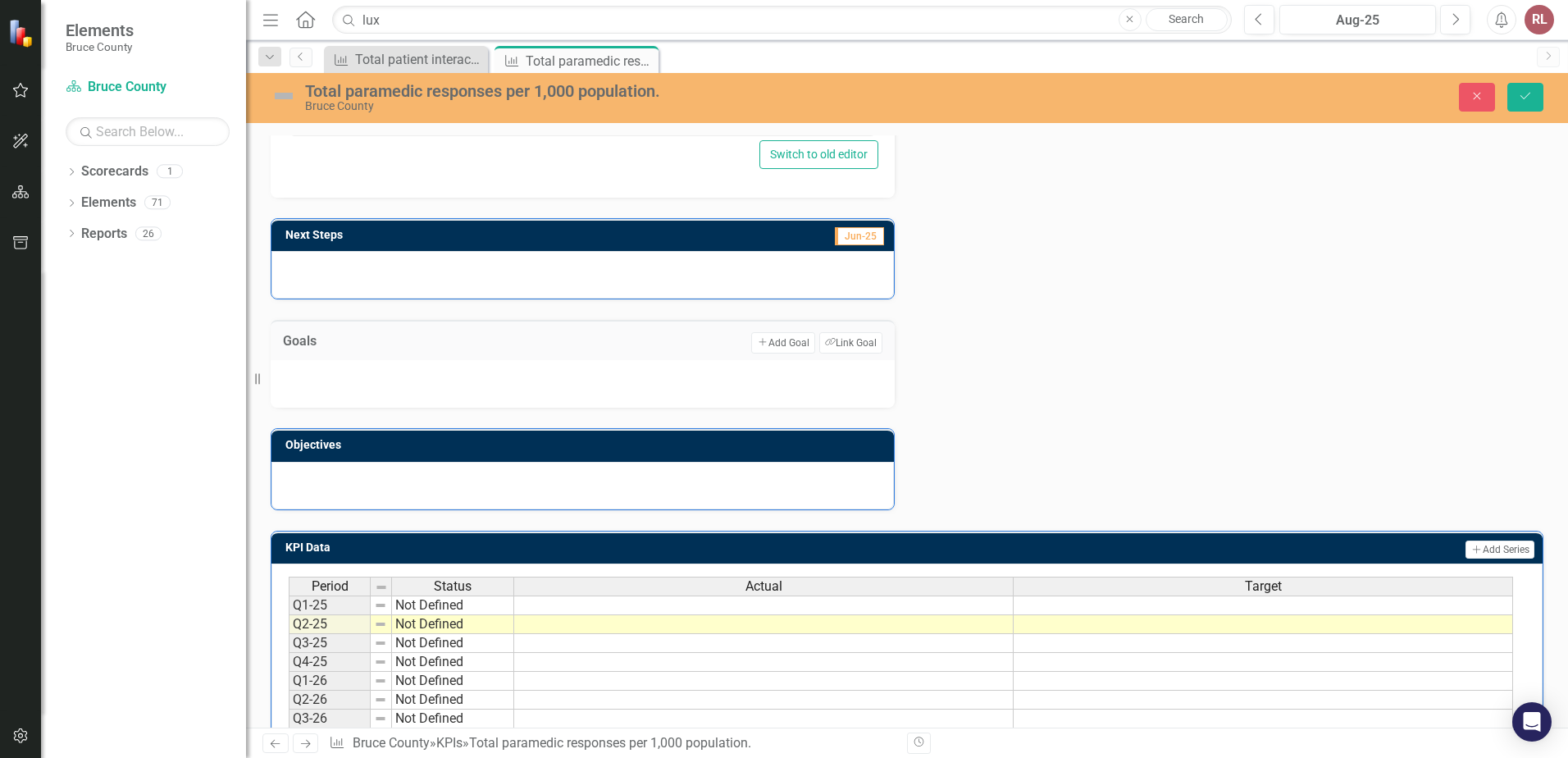
click at [314, 377] on div at bounding box center [582, 384] width 624 height 48
click at [358, 384] on div at bounding box center [582, 384] width 624 height 48
drag, startPoint x: 358, startPoint y: 384, endPoint x: 677, endPoint y: 368, distance: 319.4
click at [364, 384] on div at bounding box center [582, 384] width 624 height 48
click at [757, 340] on icon "Add" at bounding box center [762, 342] width 11 height 9
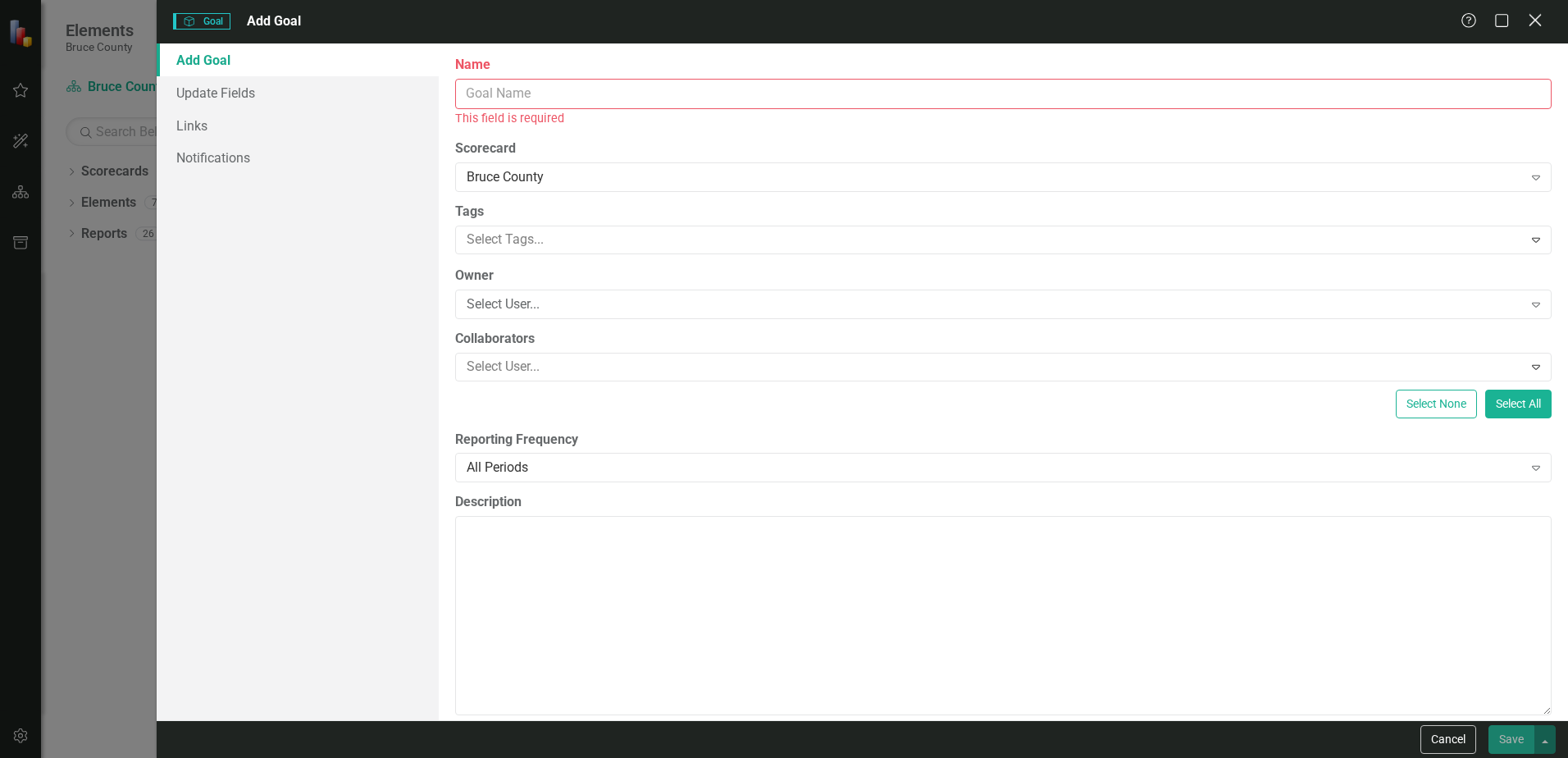
click at [1537, 21] on icon "Close" at bounding box center [1534, 20] width 21 height 16
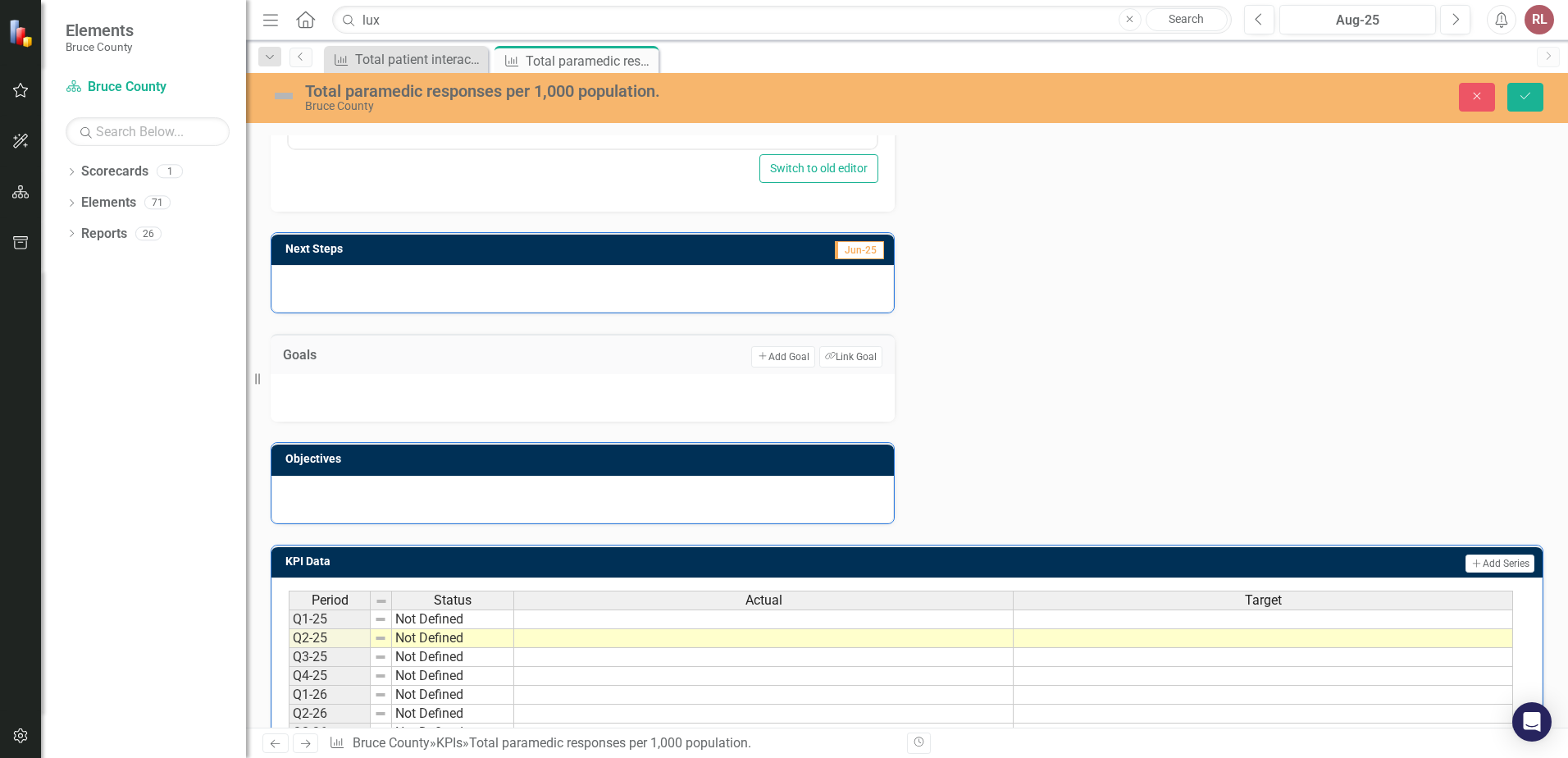
scroll to position [555, 0]
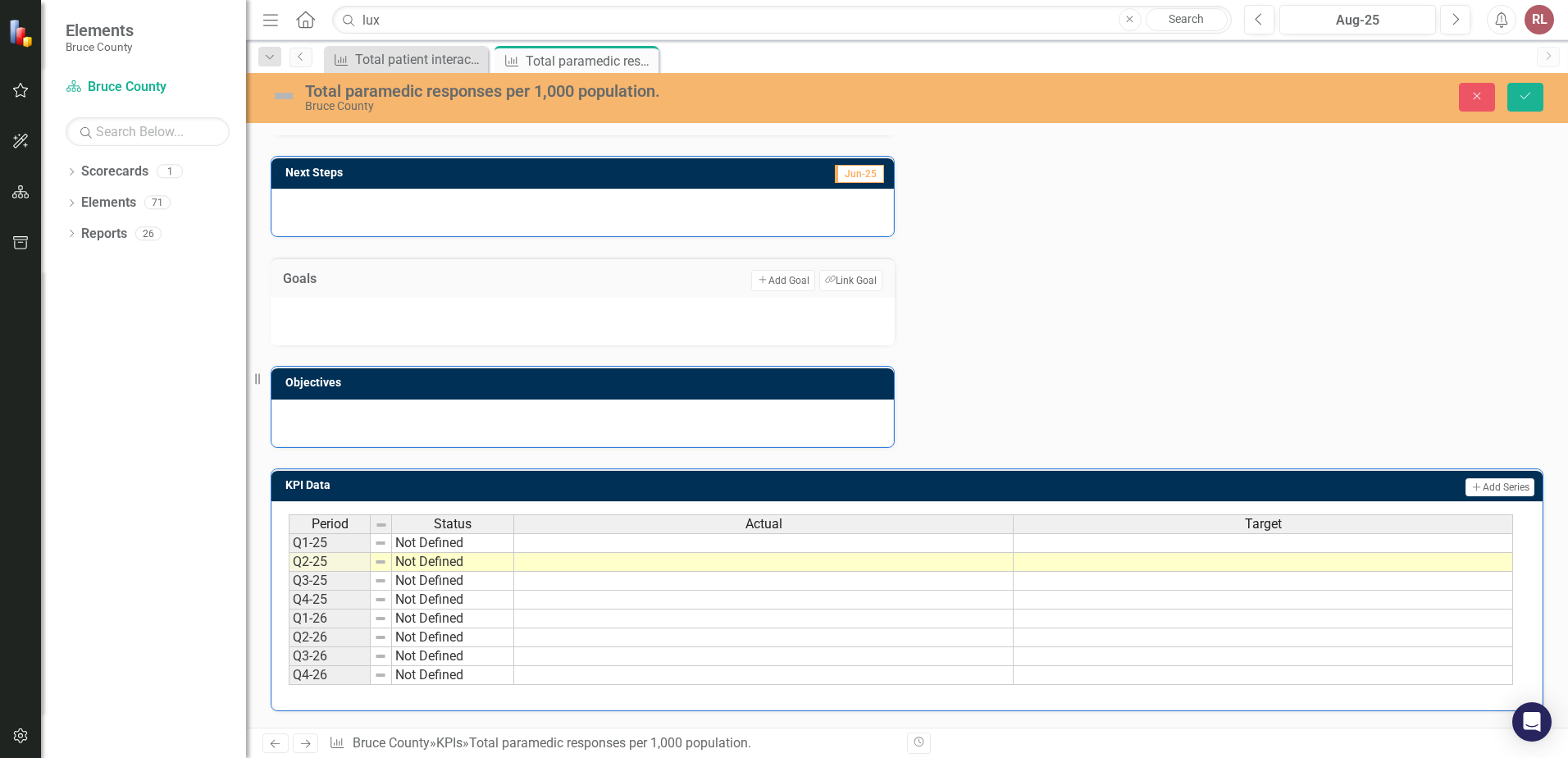
click at [672, 539] on td at bounding box center [764, 544] width 499 height 20
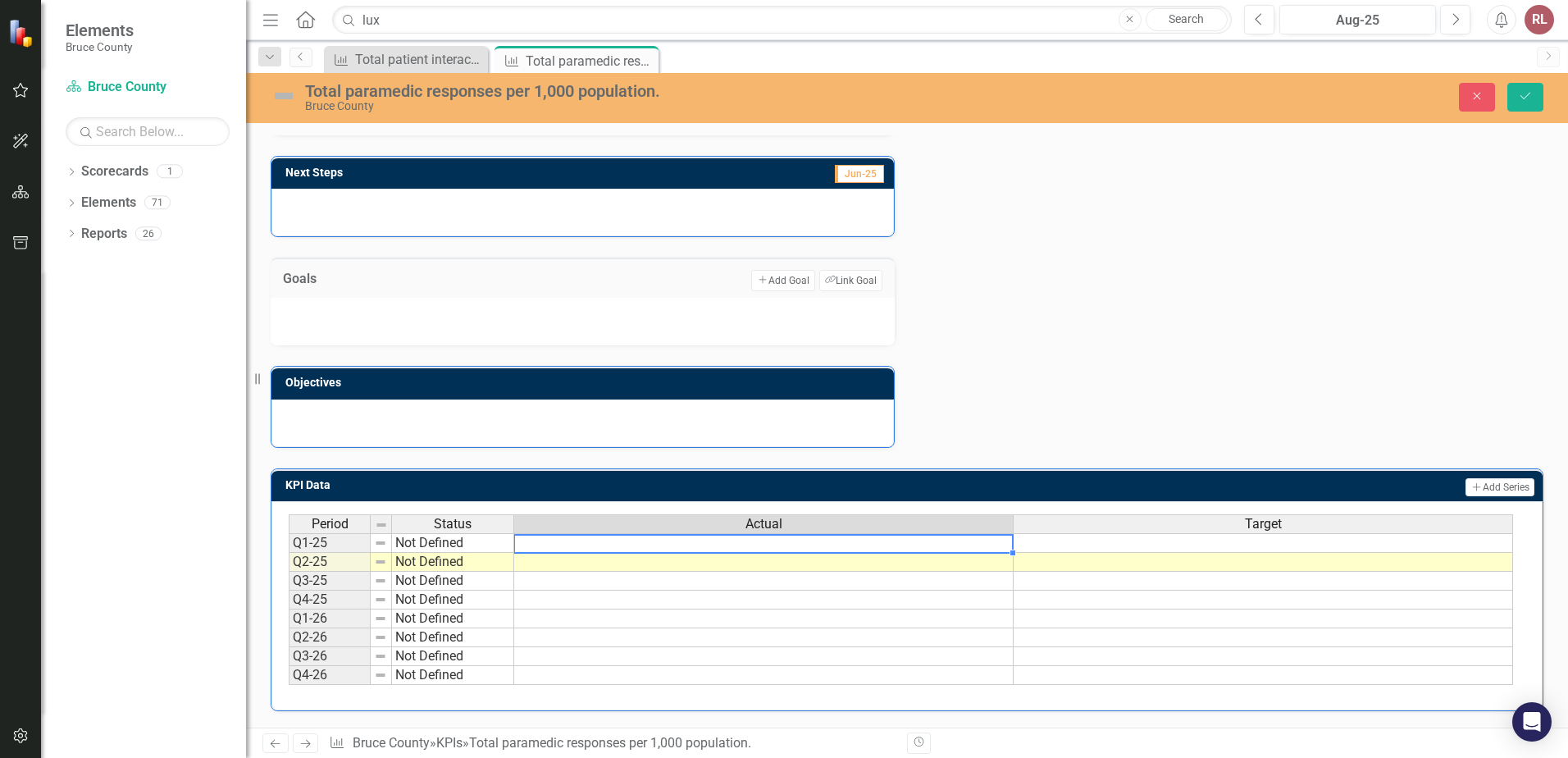
click at [680, 547] on td at bounding box center [764, 544] width 499 height 20
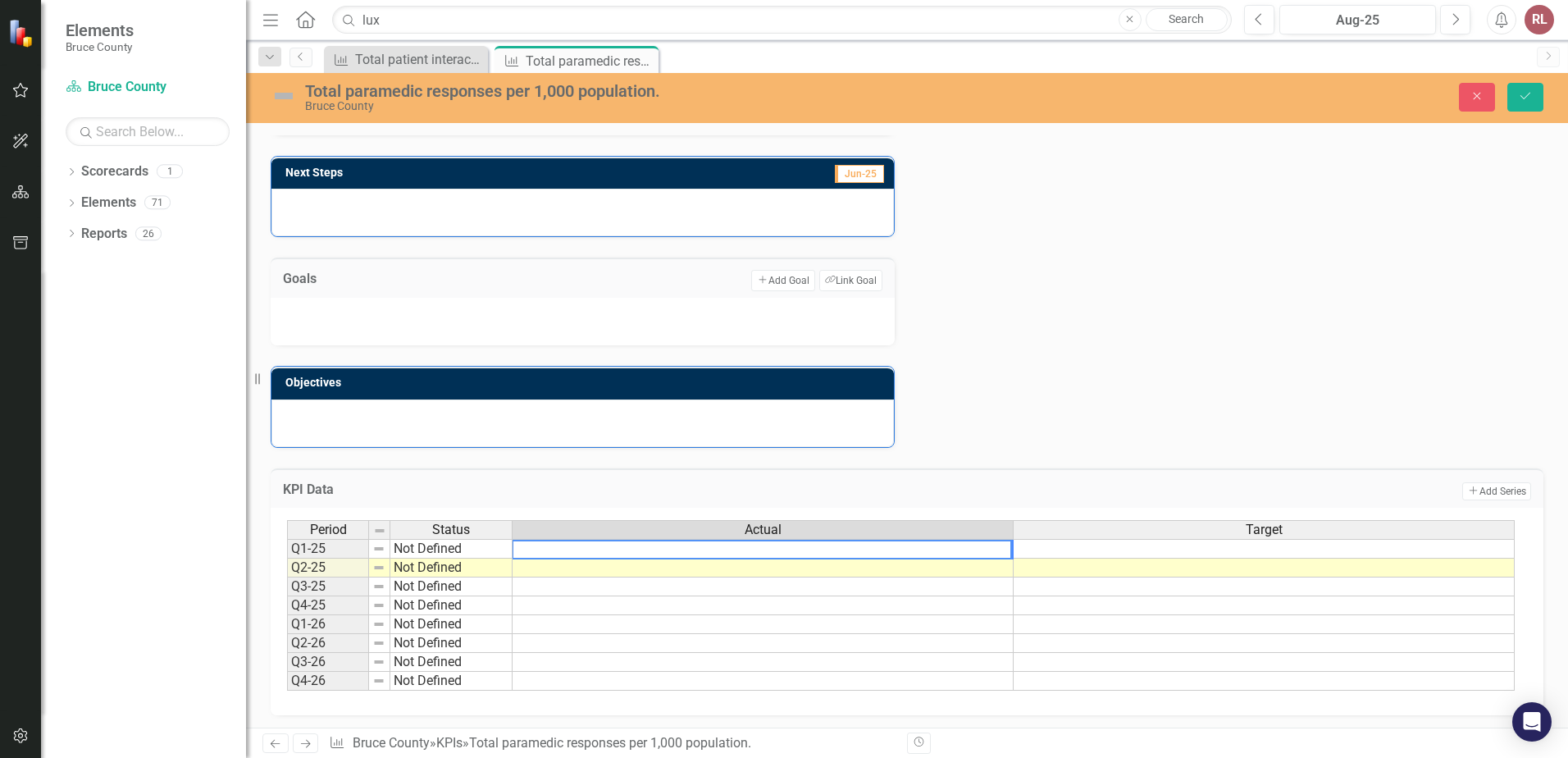
click at [682, 549] on textarea at bounding box center [762, 550] width 500 height 20
click at [617, 543] on div "Period Status Actual Target" at bounding box center [900, 531] width 1227 height 22
click at [621, 548] on textarea at bounding box center [762, 550] width 500 height 20
type textarea "31.9"
click at [815, 565] on td at bounding box center [763, 568] width 501 height 19
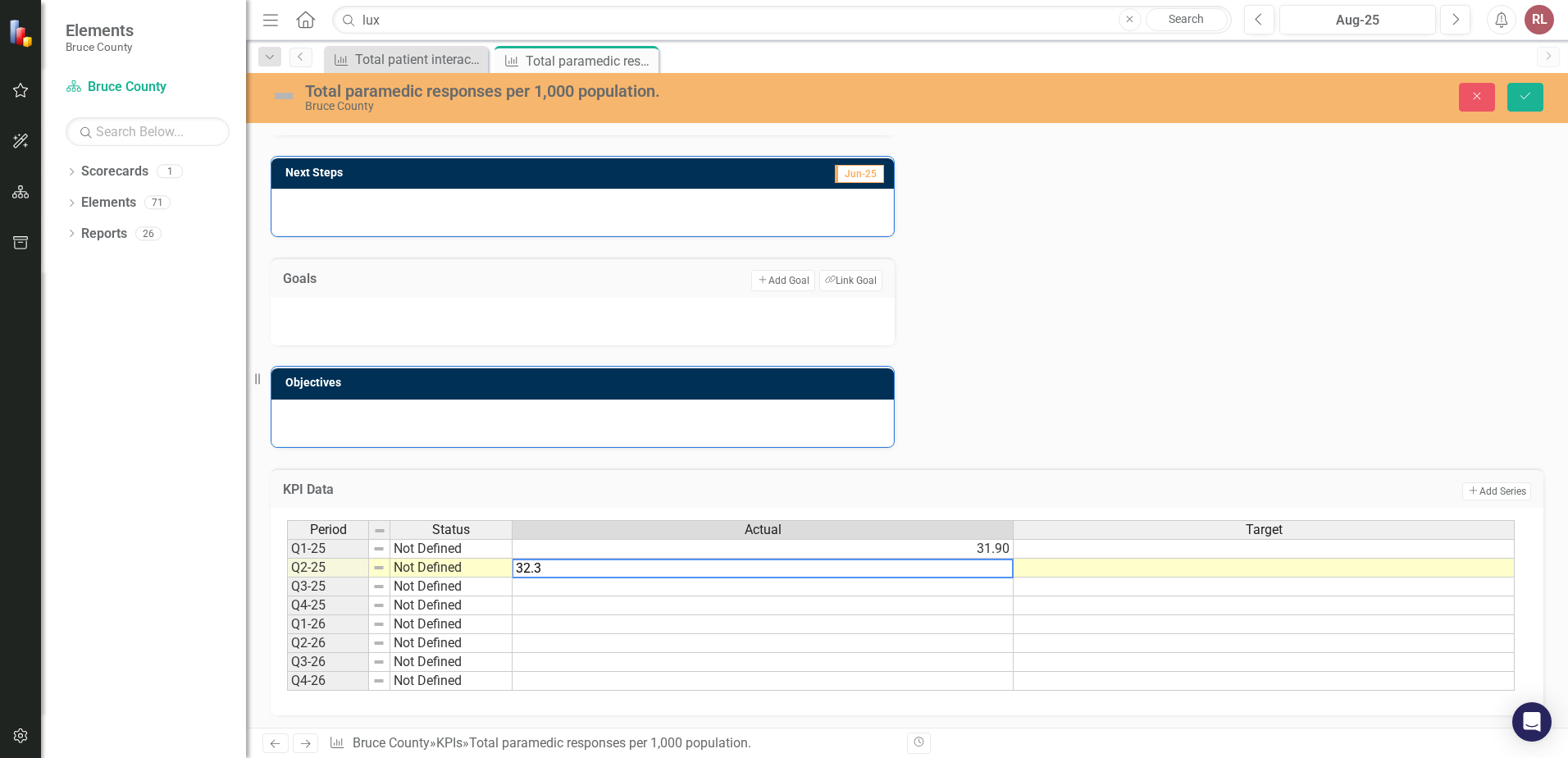
type textarea "32.3"
click at [849, 605] on td at bounding box center [763, 605] width 501 height 19
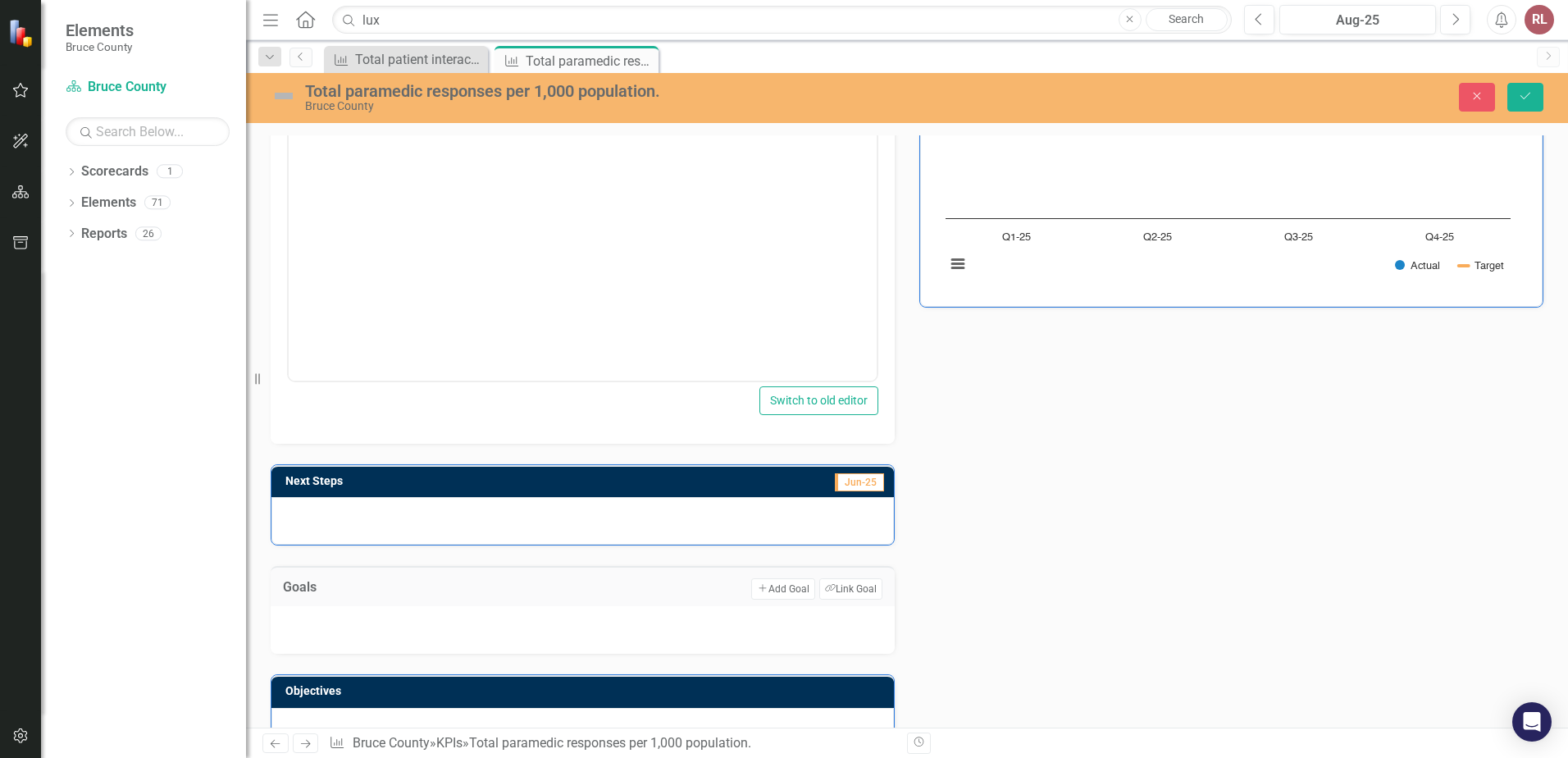
scroll to position [0, 0]
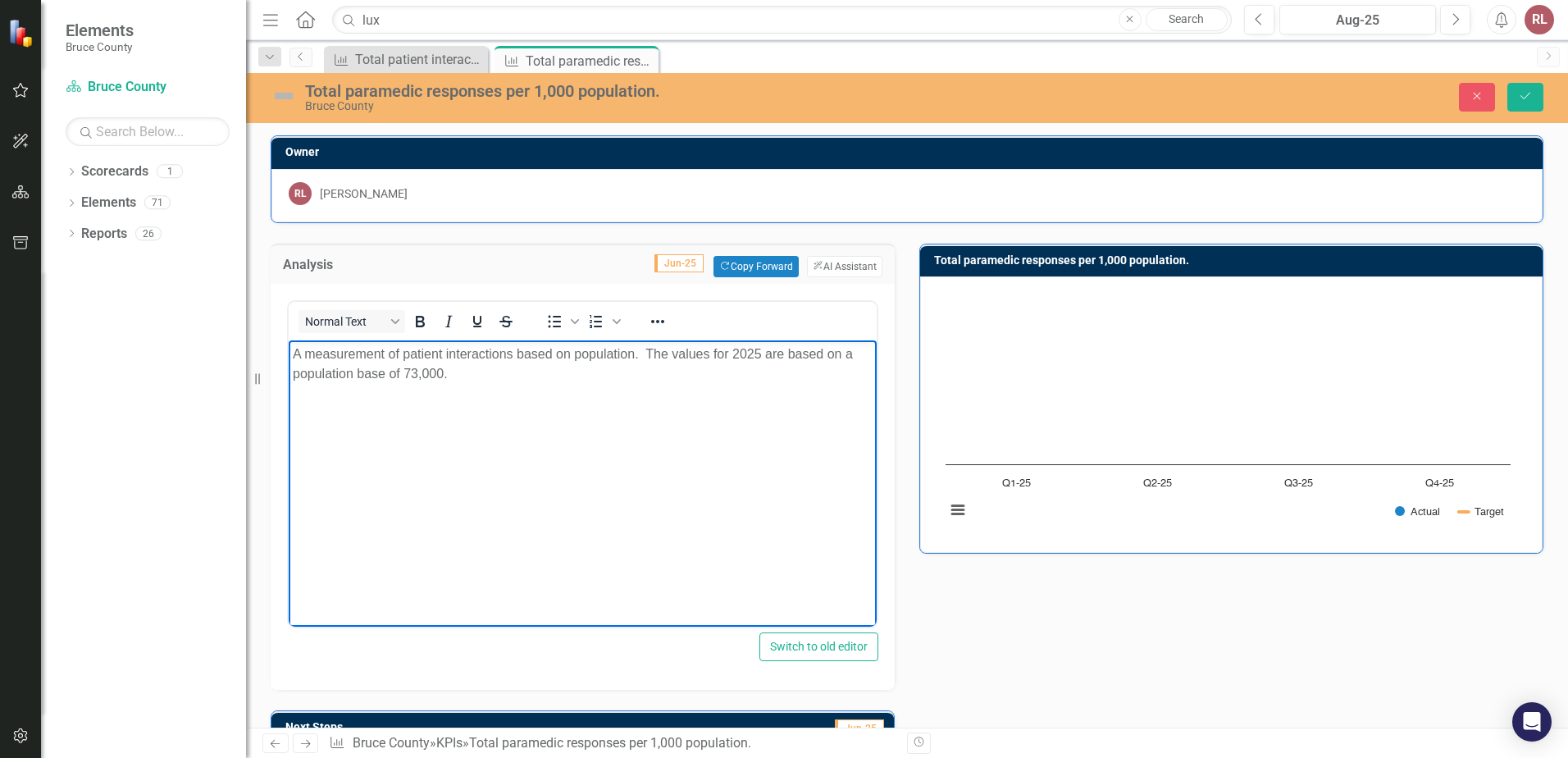
click at [460, 381] on p "A measurement of patient interactions based on population. The values for 2025 …" at bounding box center [582, 363] width 579 height 39
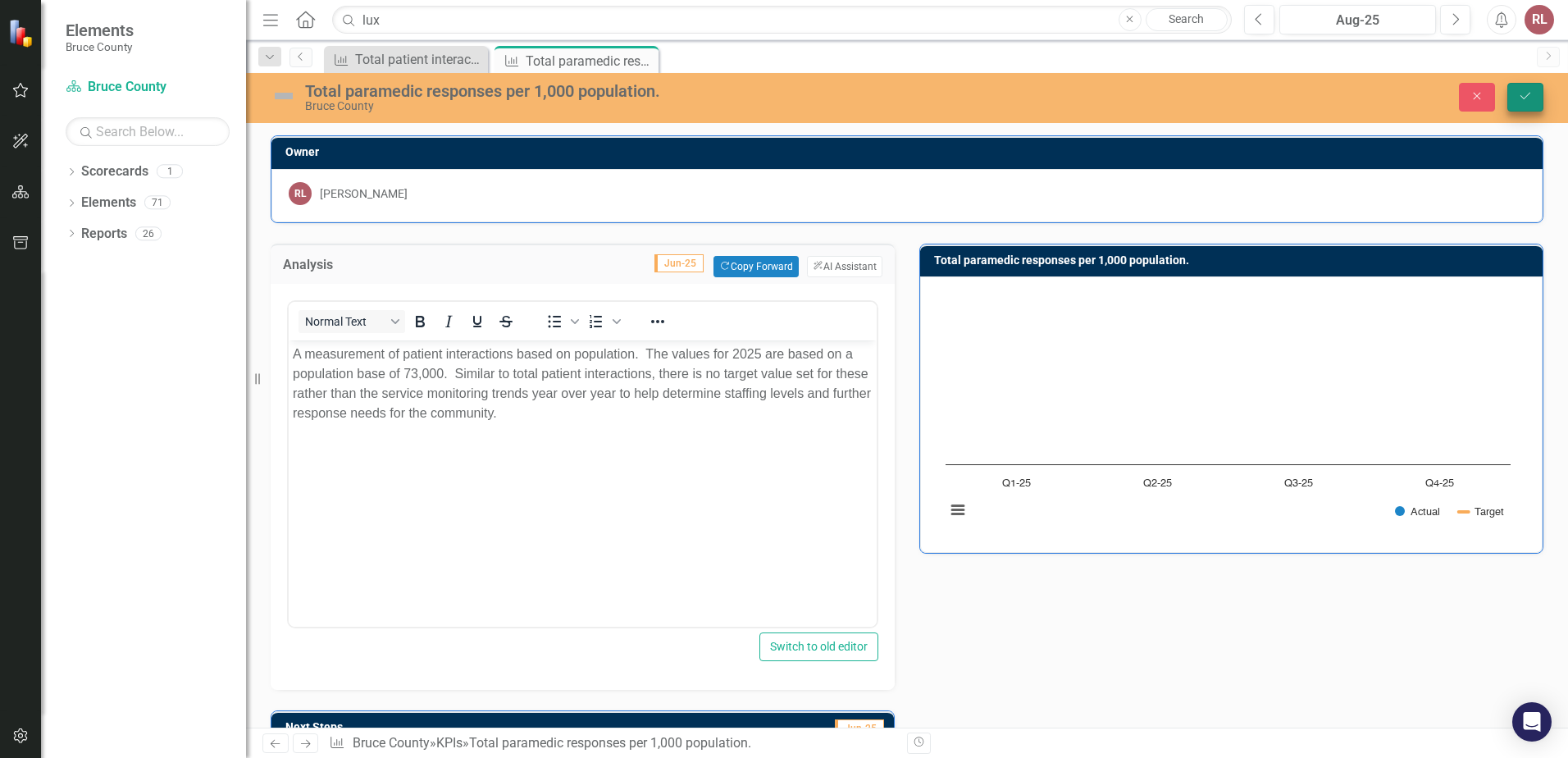
click at [1526, 96] on button "Save" at bounding box center [1525, 97] width 36 height 29
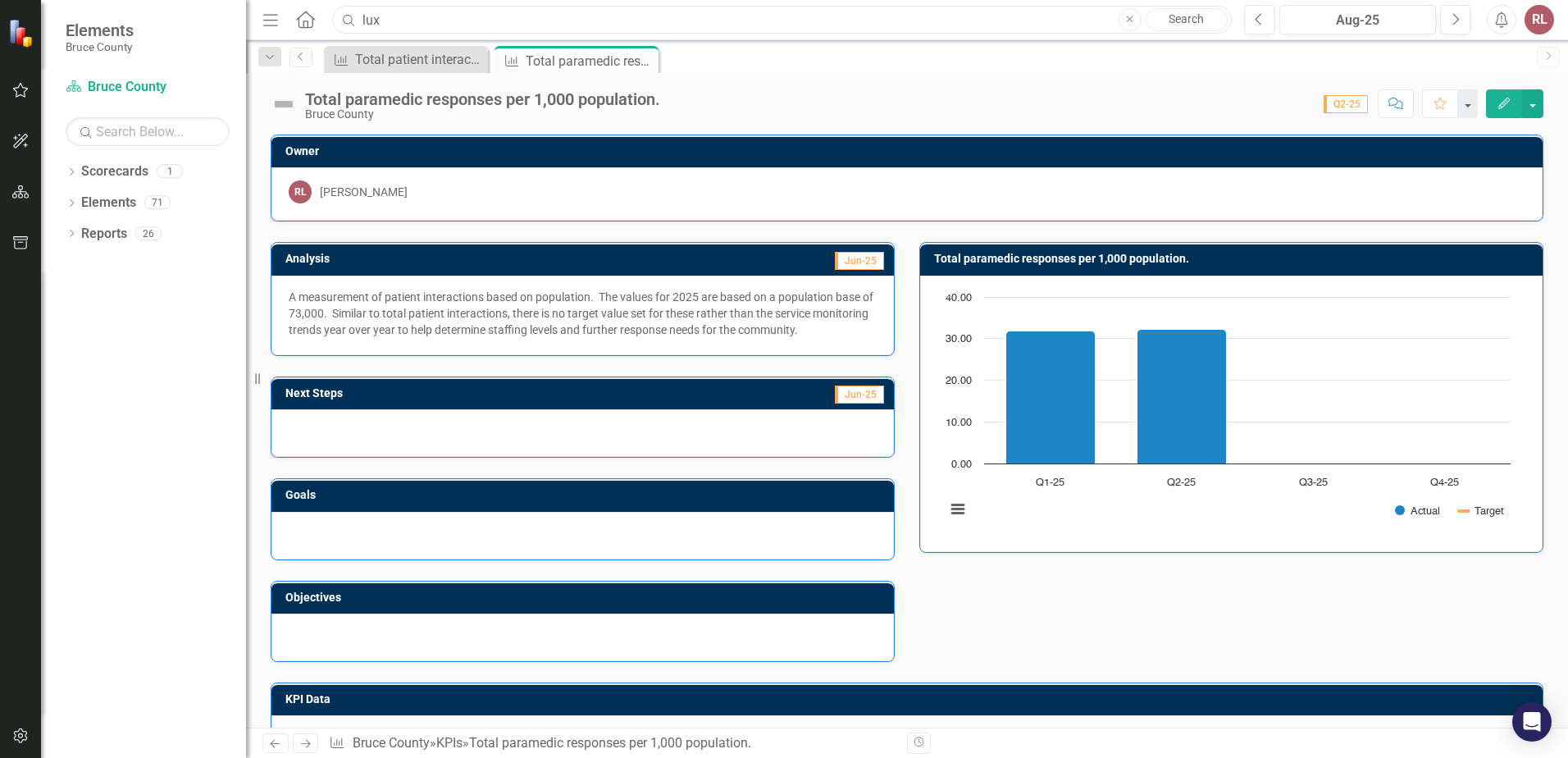
click at [384, 20] on input "lux" at bounding box center [782, 20] width 899 height 29
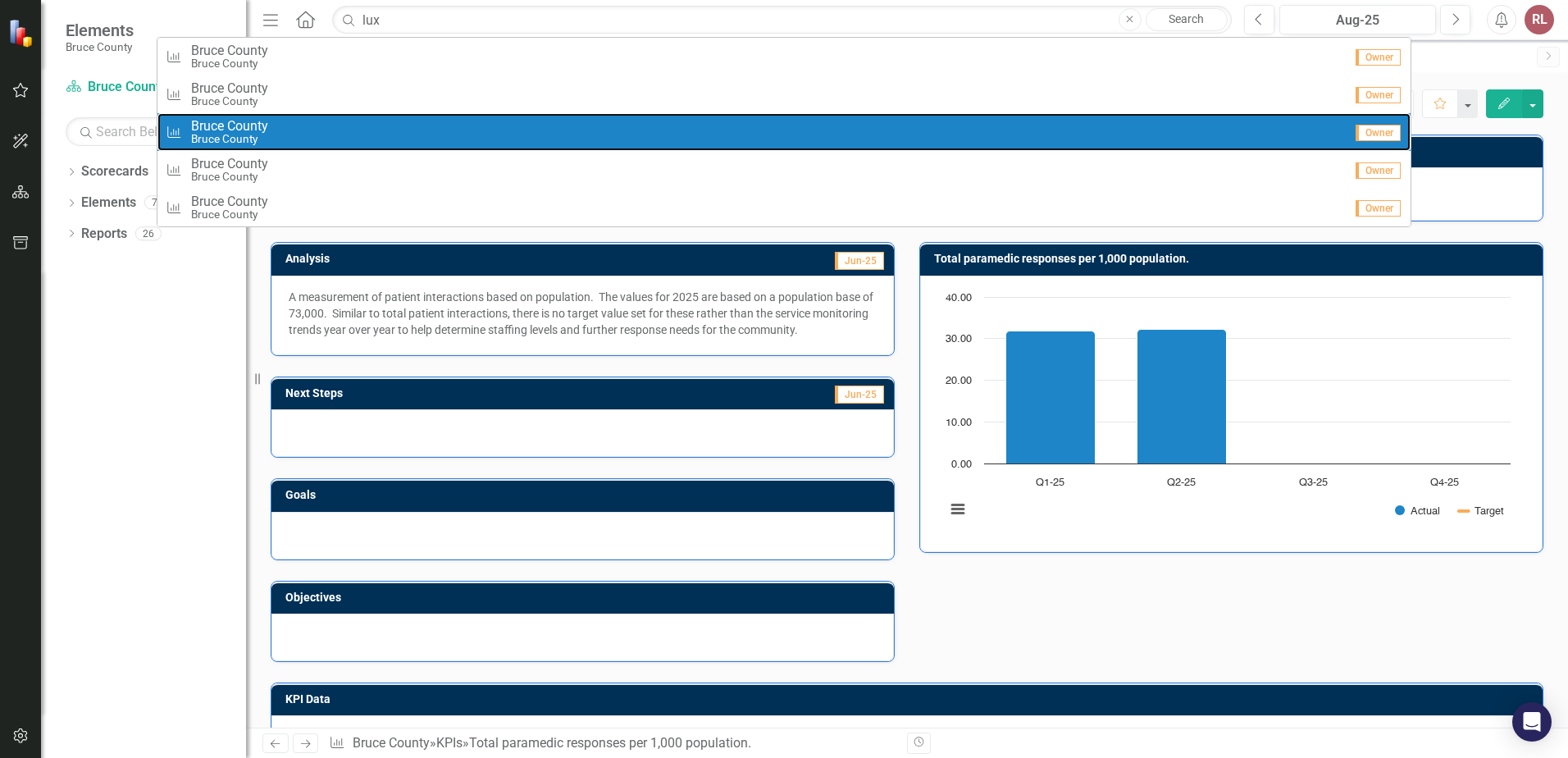
click at [239, 127] on span "Bruce County" at bounding box center [229, 126] width 77 height 15
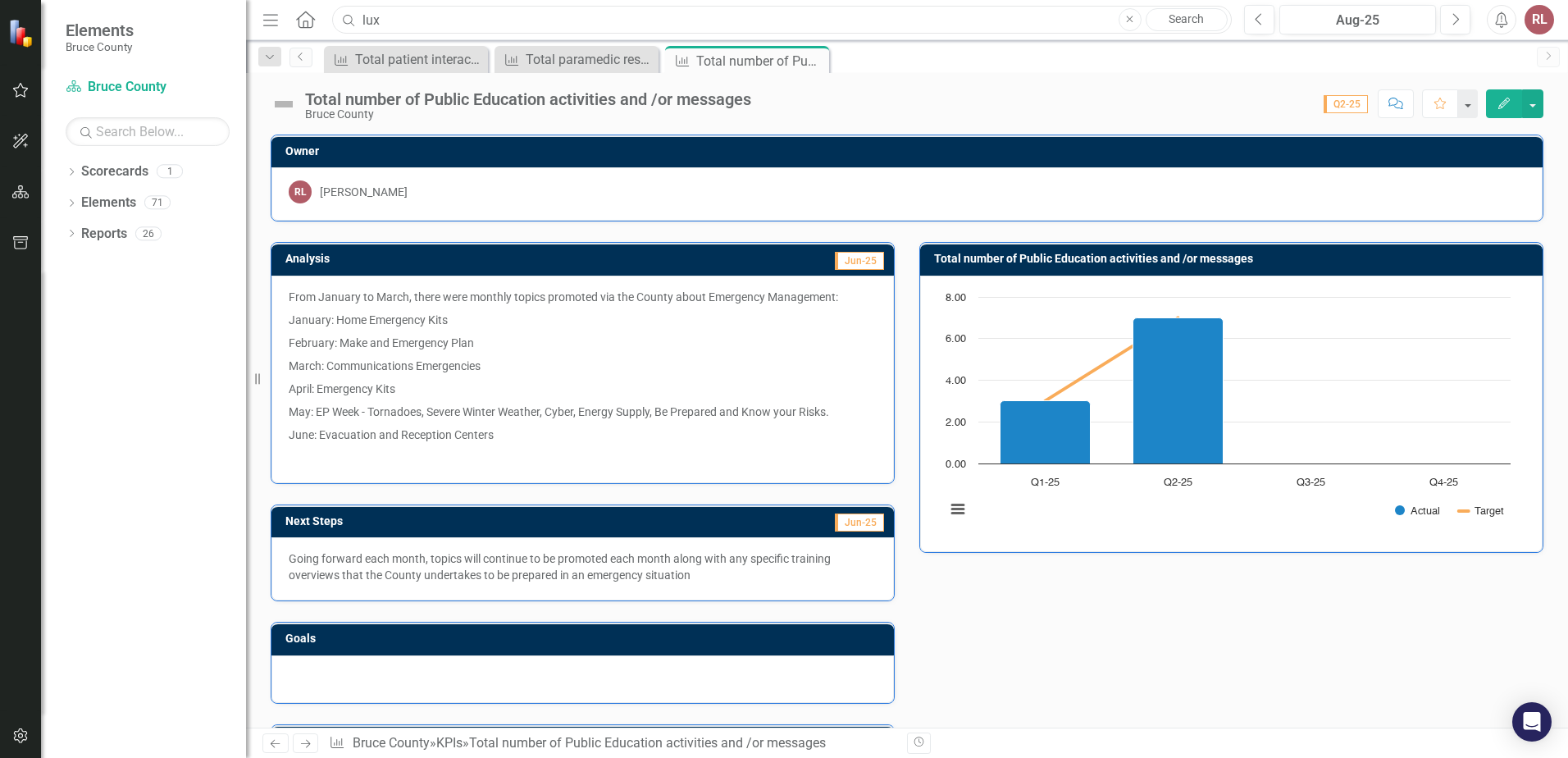
click at [420, 19] on input "lux" at bounding box center [782, 20] width 899 height 29
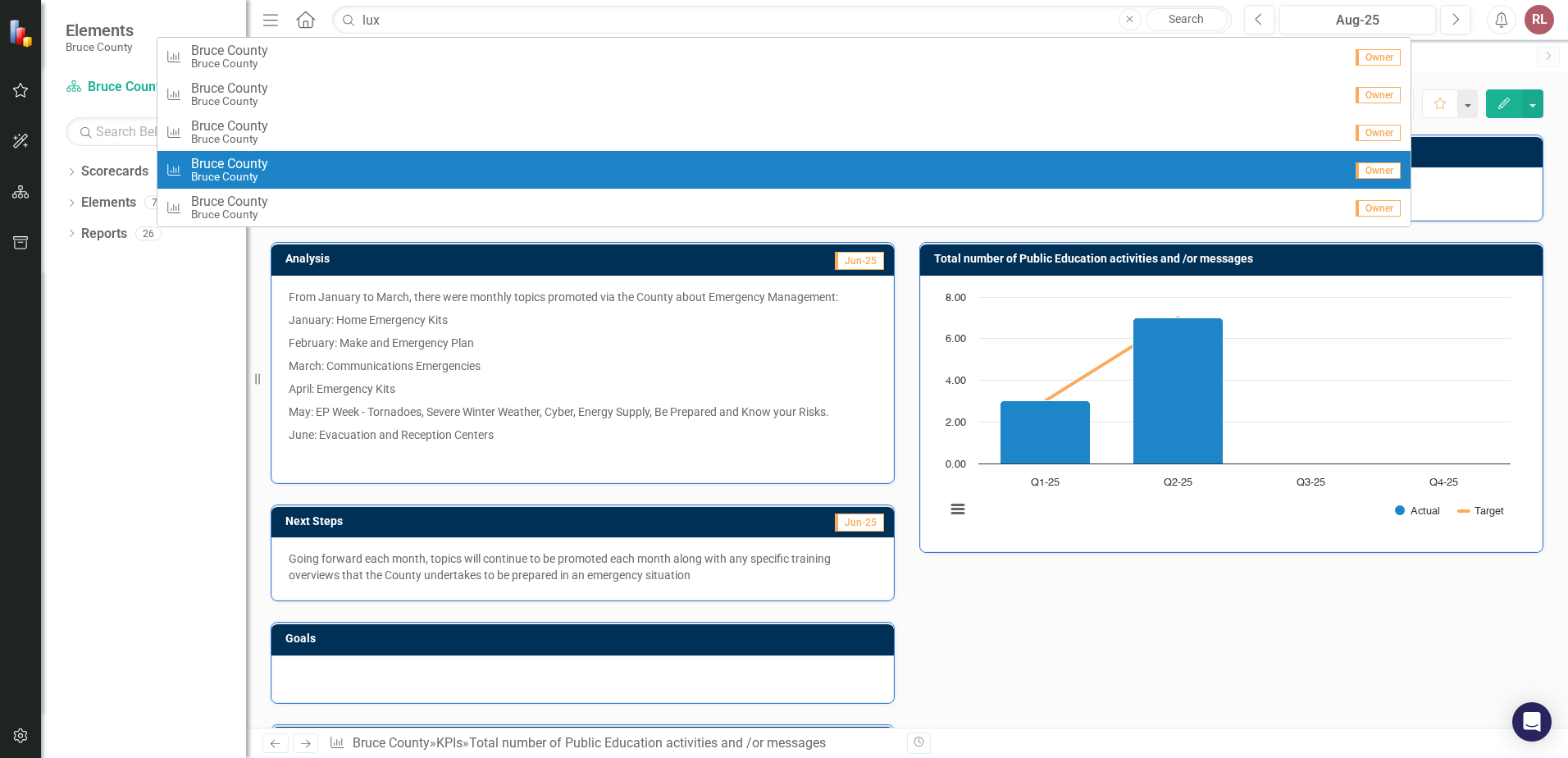
click at [258, 173] on small "Bruce County" at bounding box center [229, 177] width 77 height 12
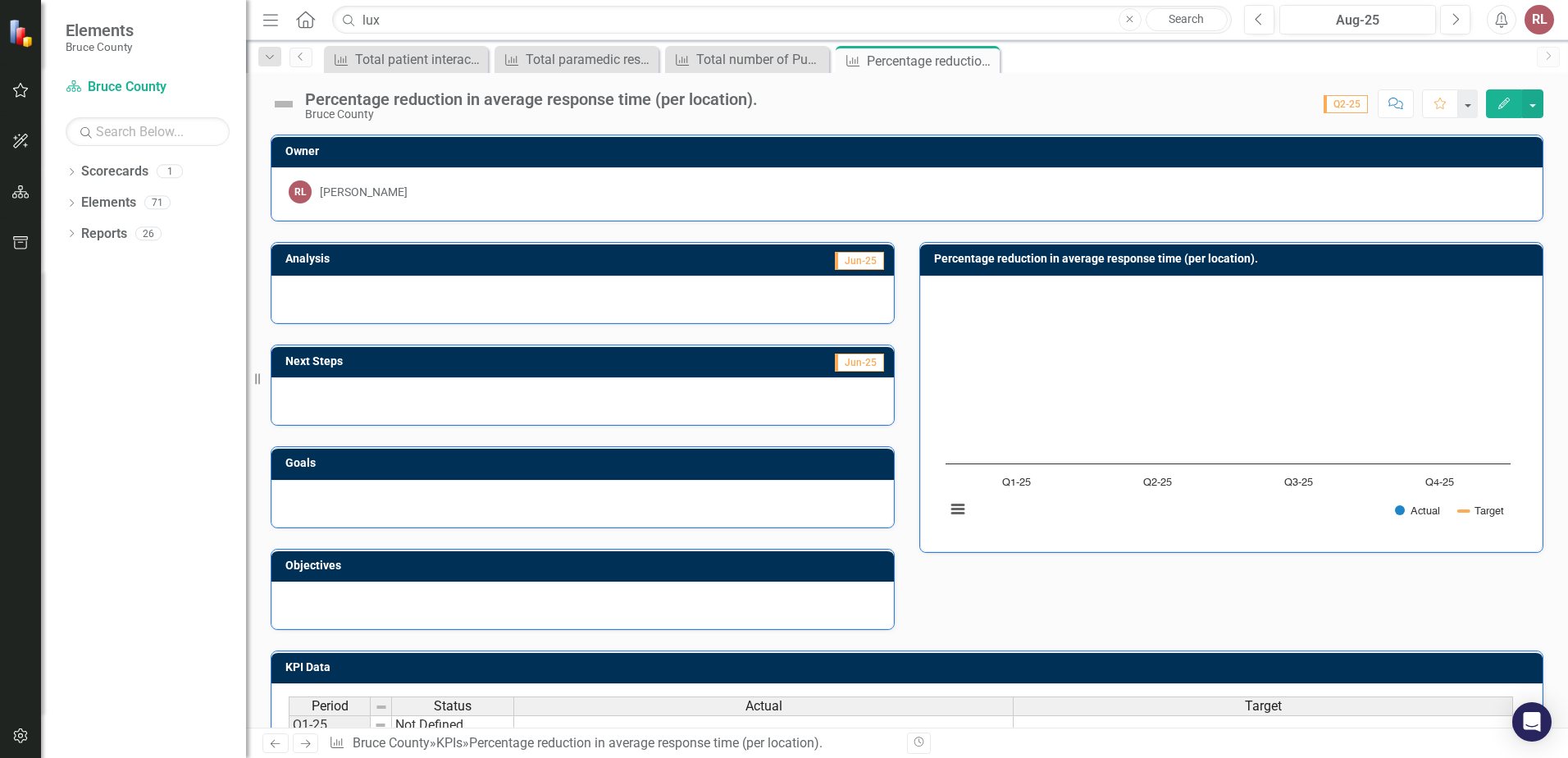
click at [1087, 258] on h3 "Percentage reduction in average response time (per location)." at bounding box center [1234, 258] width 600 height 12
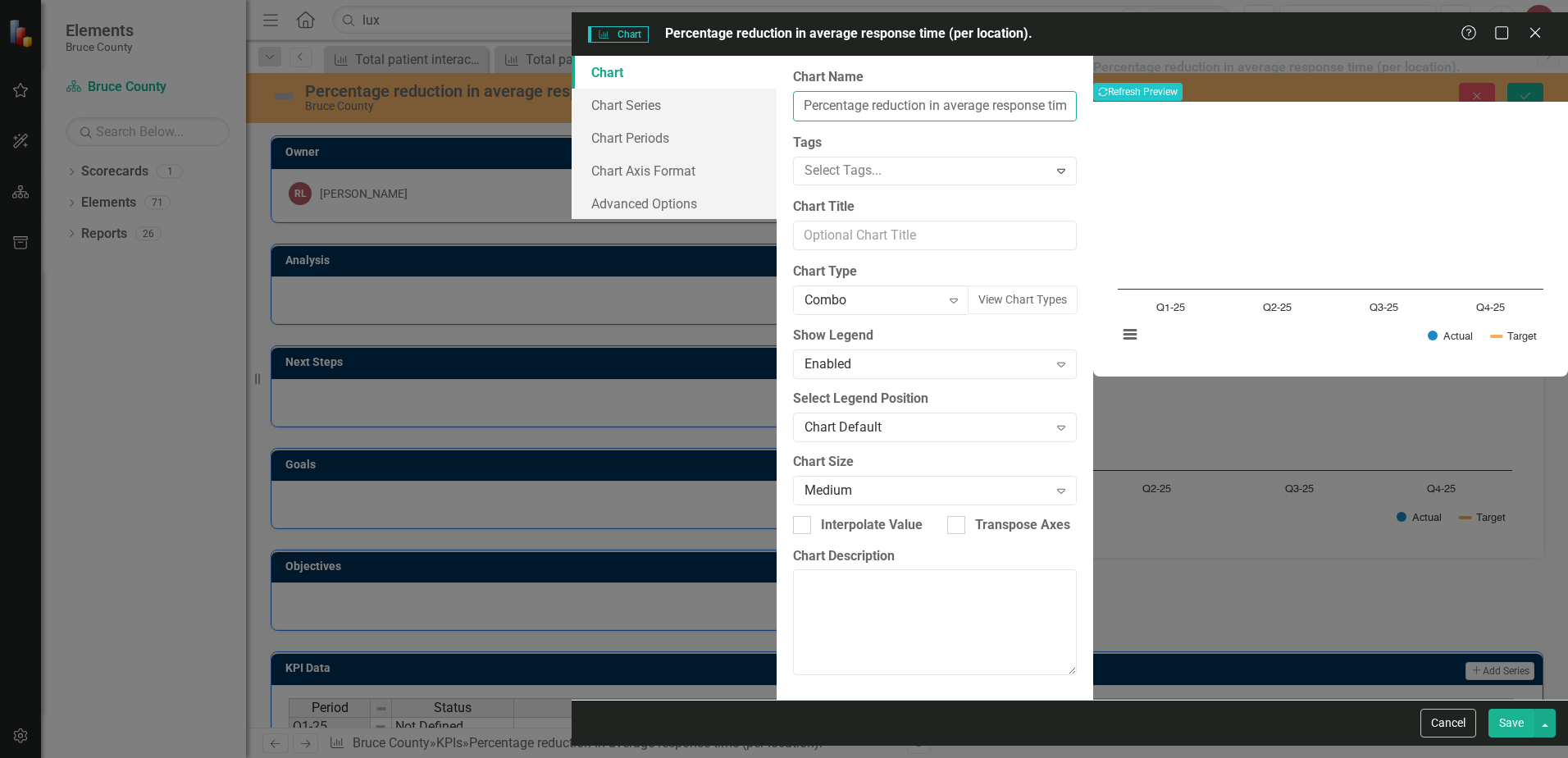
click at [792, 91] on input "Percentage reduction in average response time (per location)." at bounding box center [934, 106] width 284 height 30
click at [792, 93] on input "Percentage reduction in average response time (per location)." at bounding box center [934, 106] width 284 height 30
type input "Average response time (per location)."
click at [1300, 552] on div "Average response time (per location). Recalculate Refresh Preview Chart Combina…" at bounding box center [1330, 378] width 474 height 644
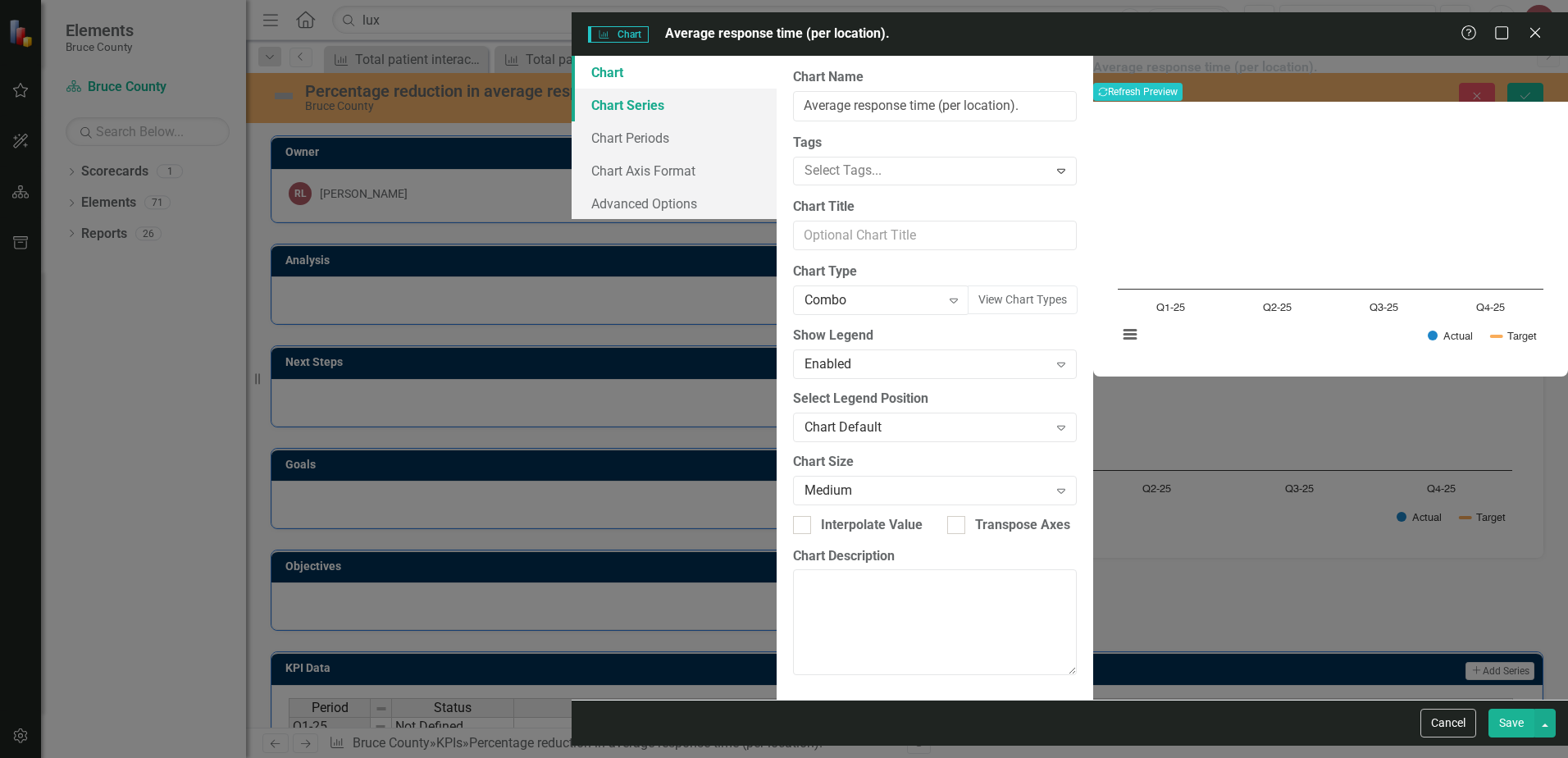
click at [571, 95] on link "Chart Series" at bounding box center [674, 105] width 205 height 33
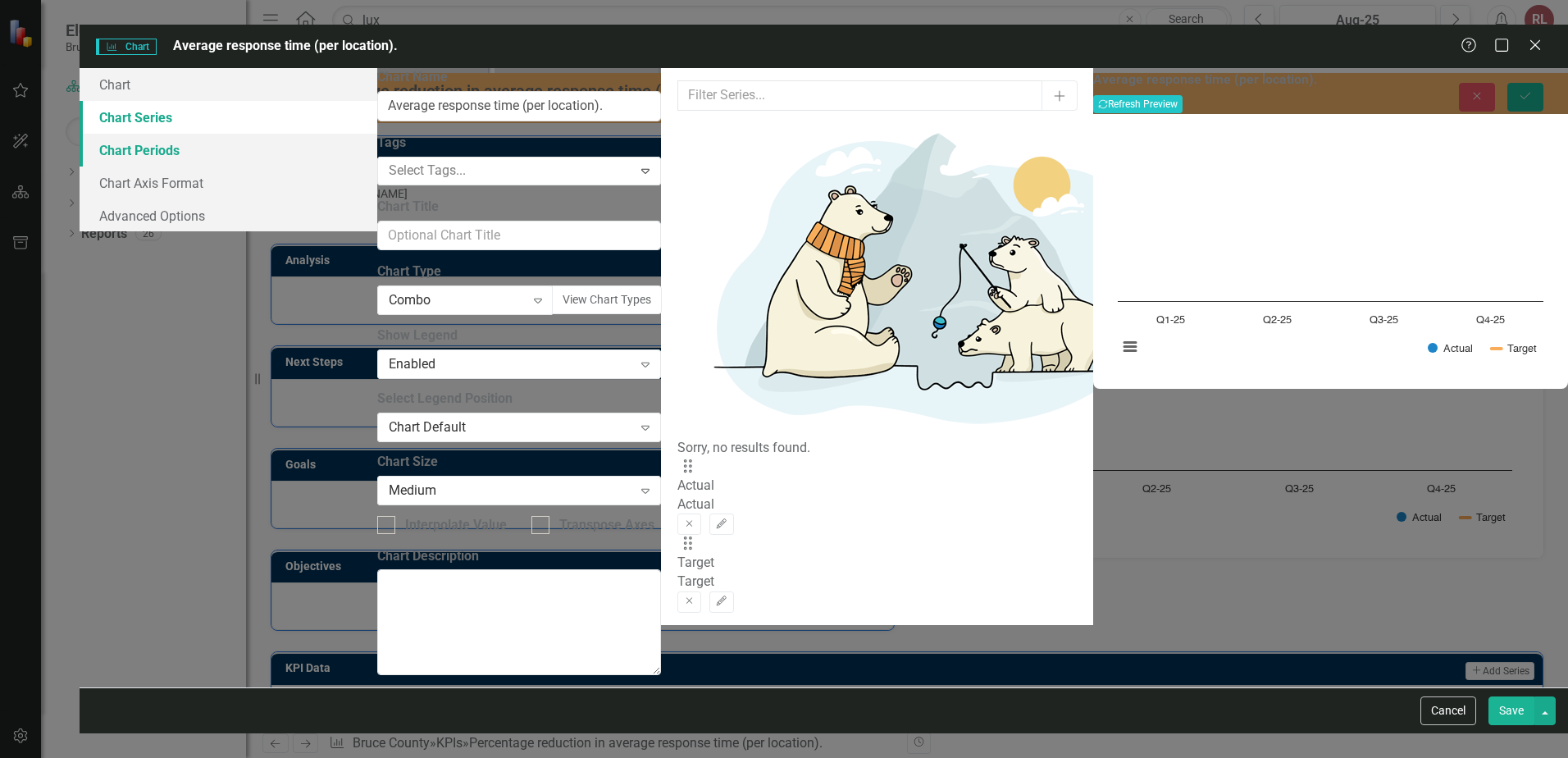
click at [367, 134] on link "Chart Periods" at bounding box center [228, 150] width 298 height 33
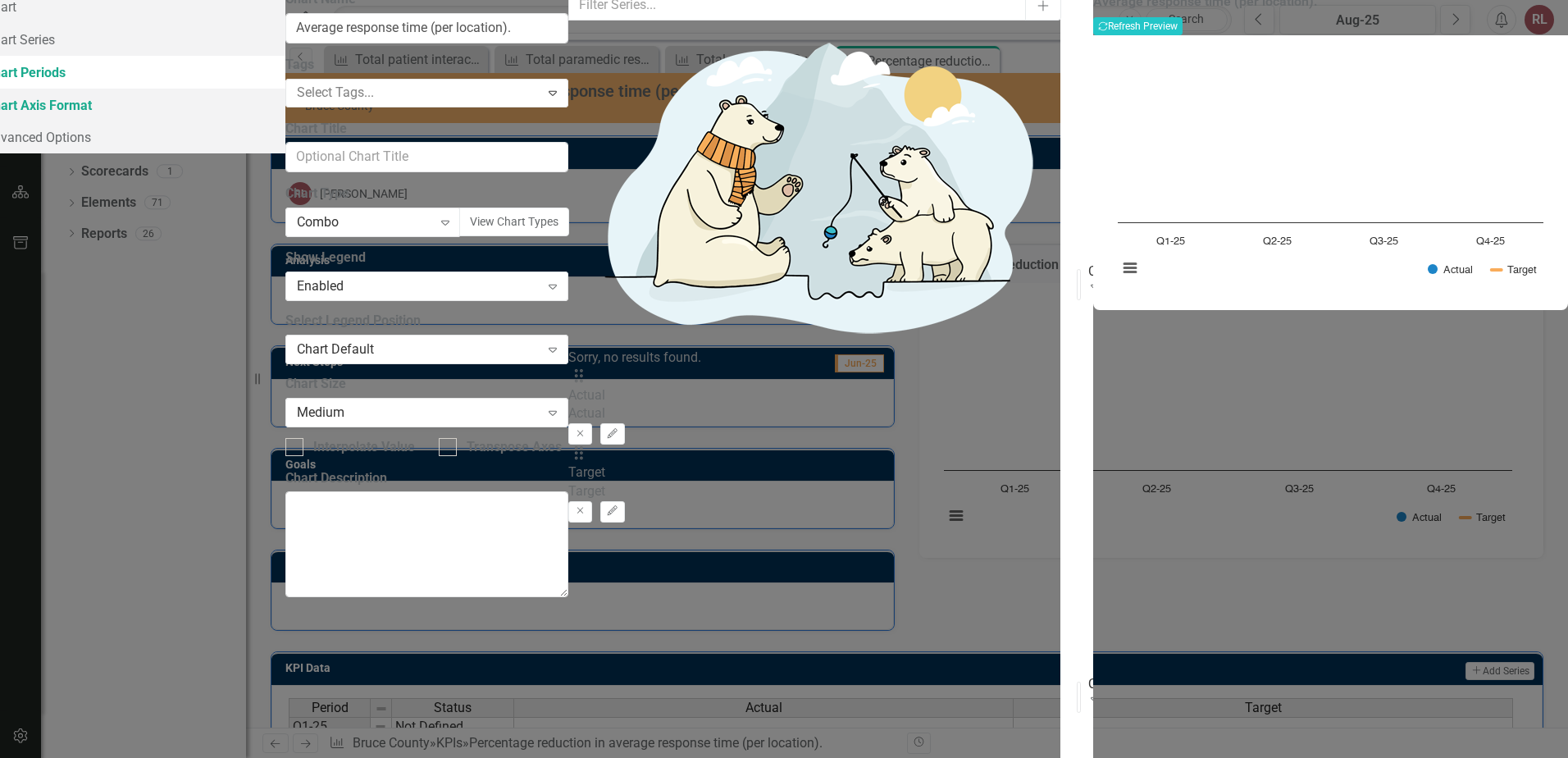
click at [285, 122] on link "Chart Axis Format" at bounding box center [125, 105] width 320 height 33
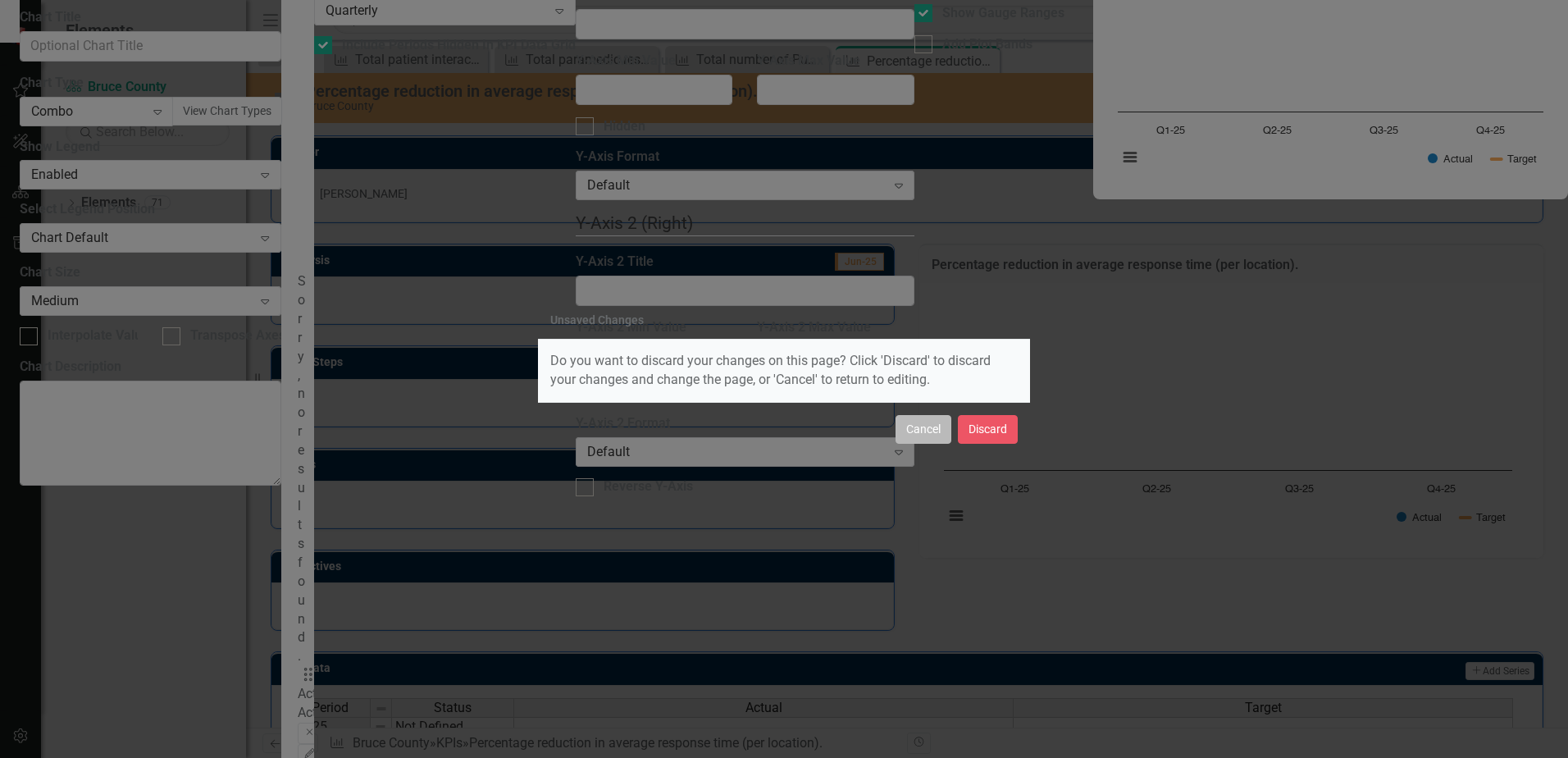
click at [920, 427] on button "Cancel" at bounding box center [923, 429] width 56 height 29
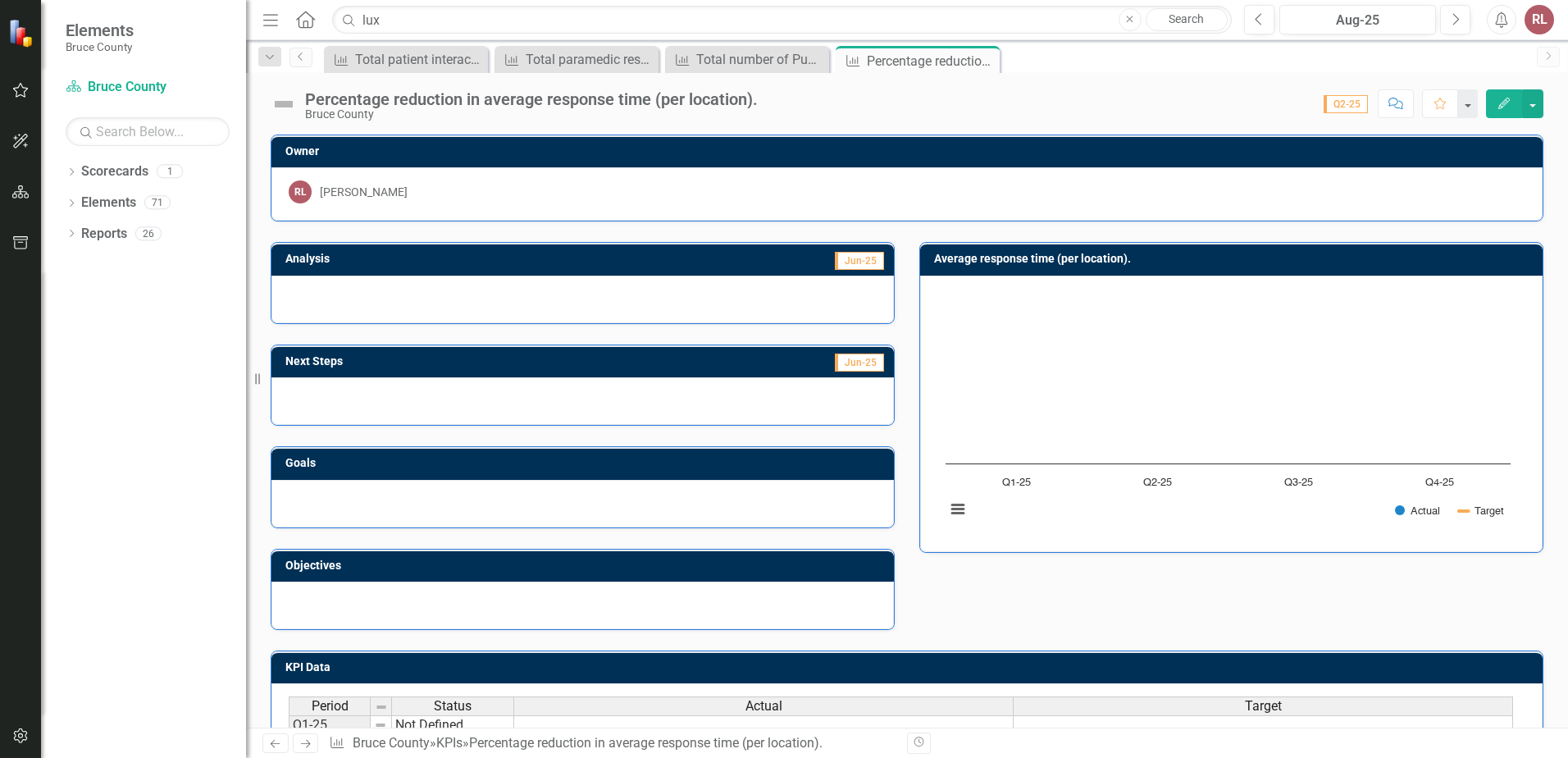
click at [434, 104] on div "Percentage reduction in average response time (per location)." at bounding box center [531, 99] width 453 height 18
click at [1506, 102] on icon "Edit" at bounding box center [1503, 104] width 15 height 12
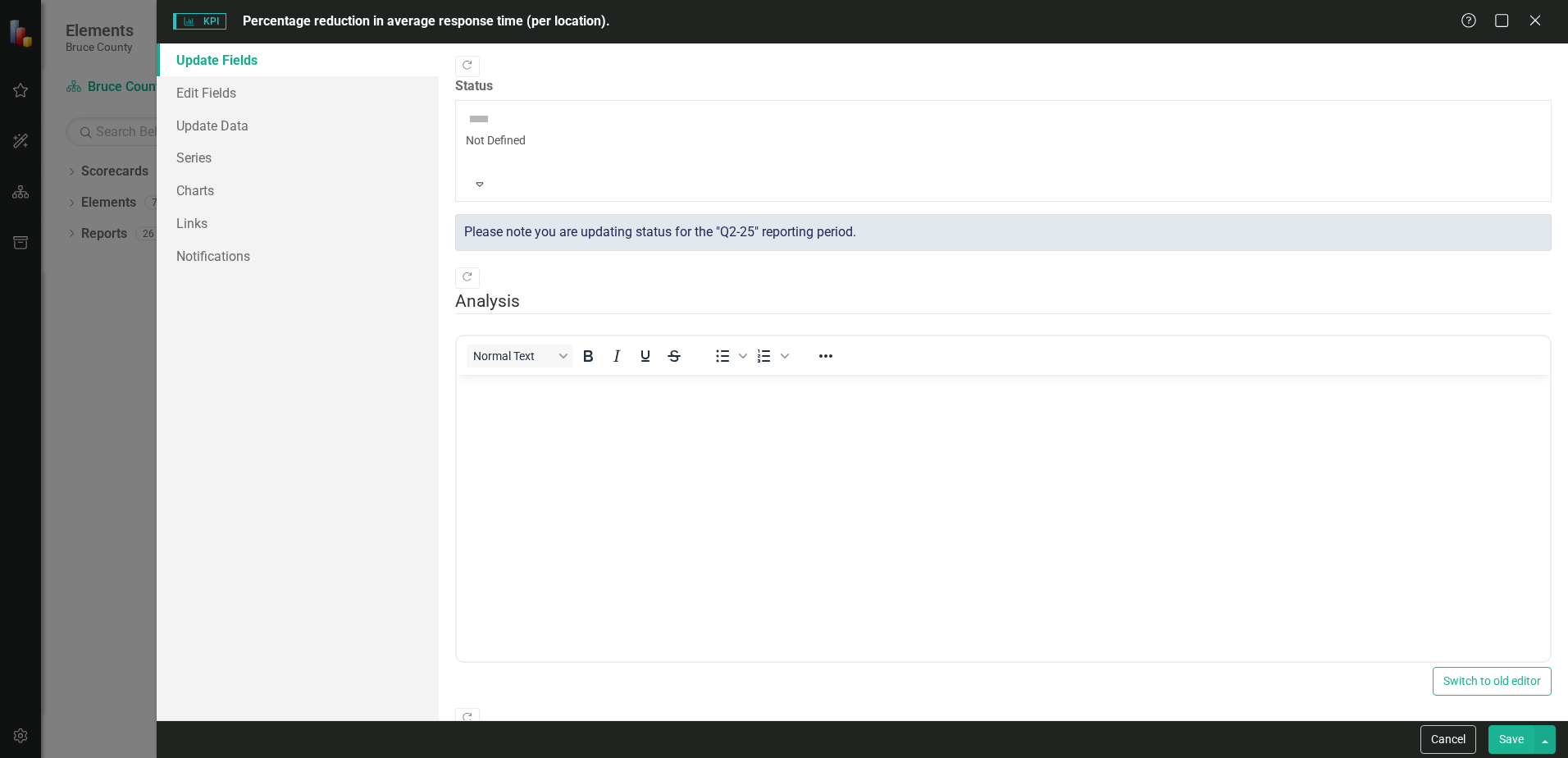
click at [326, 12] on span "Percentage reduction in average response time (per location)." at bounding box center [426, 21] width 367 height 19
click at [349, 16] on span "Percentage reduction in average response time (per location)." at bounding box center [426, 21] width 367 height 16
click at [367, 23] on span "Percentage reduction in average response time (per location)." at bounding box center [426, 21] width 367 height 16
click at [1536, 23] on icon "Close" at bounding box center [1534, 20] width 21 height 16
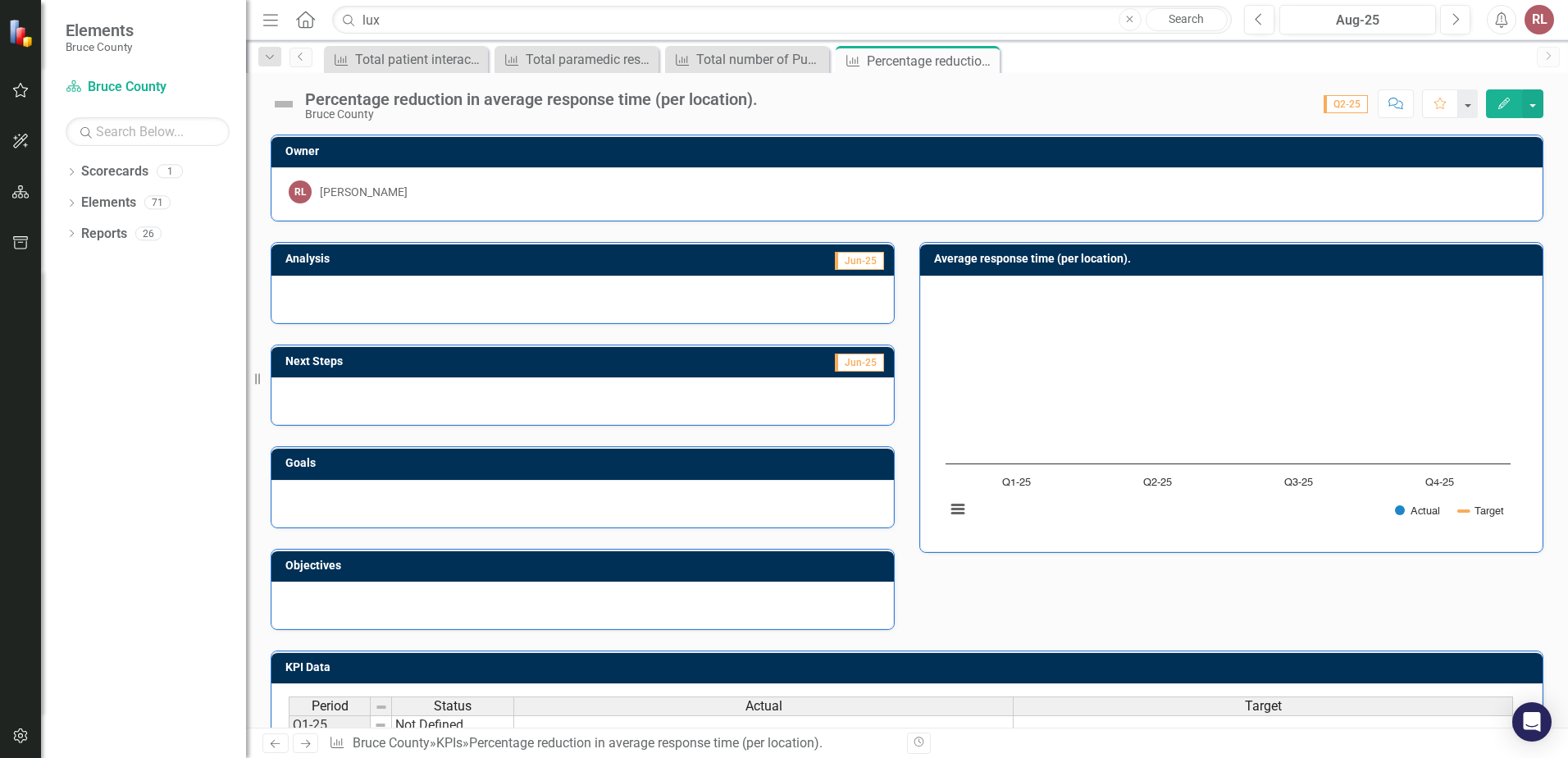
click at [281, 99] on img at bounding box center [283, 104] width 26 height 26
click at [376, 100] on div "Percentage reduction in average response time (per location)." at bounding box center [531, 99] width 453 height 18
copy div "g"
drag, startPoint x: 546, startPoint y: 104, endPoint x: 624, endPoint y: 118, distance: 79.2
click at [547, 104] on div "Percentage reduction in average response time (per location)." at bounding box center [531, 99] width 453 height 18
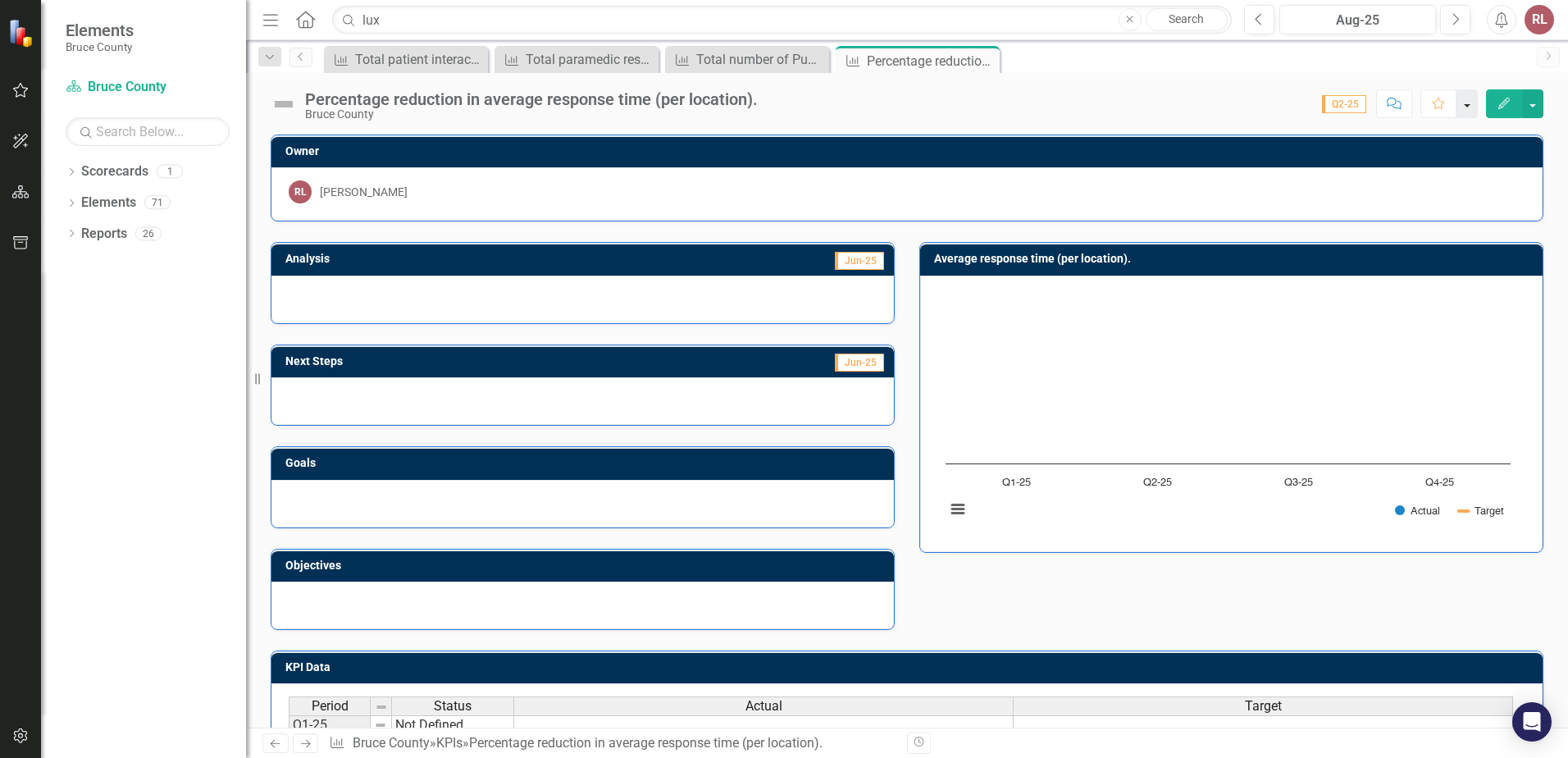
click at [1474, 106] on button "button" at bounding box center [1466, 104] width 21 height 29
click at [1468, 106] on button "button" at bounding box center [1466, 104] width 21 height 29
click at [1533, 104] on button "button" at bounding box center [1532, 104] width 21 height 29
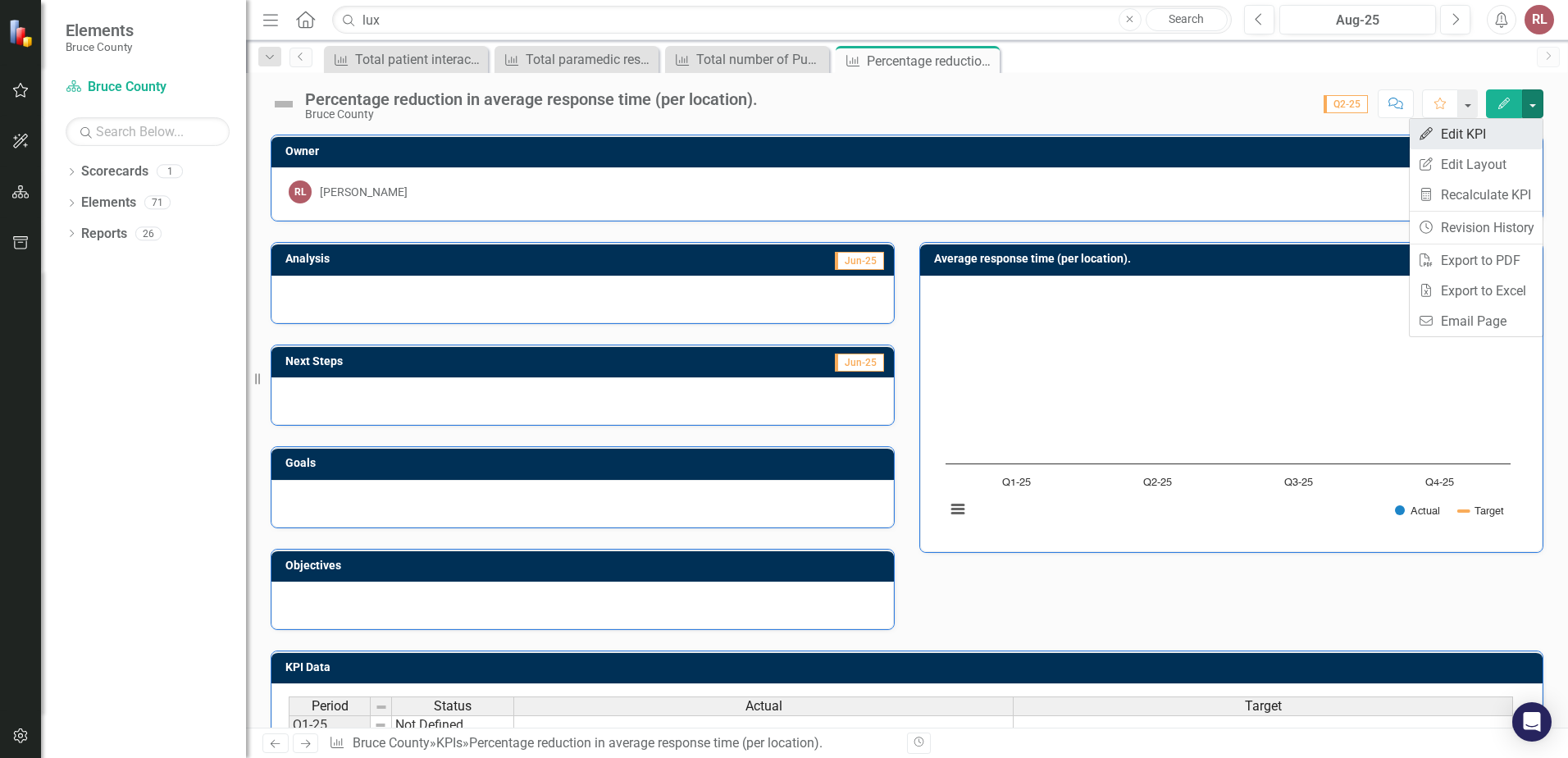
click at [1462, 131] on link "Edit Edit KPI" at bounding box center [1475, 134] width 133 height 30
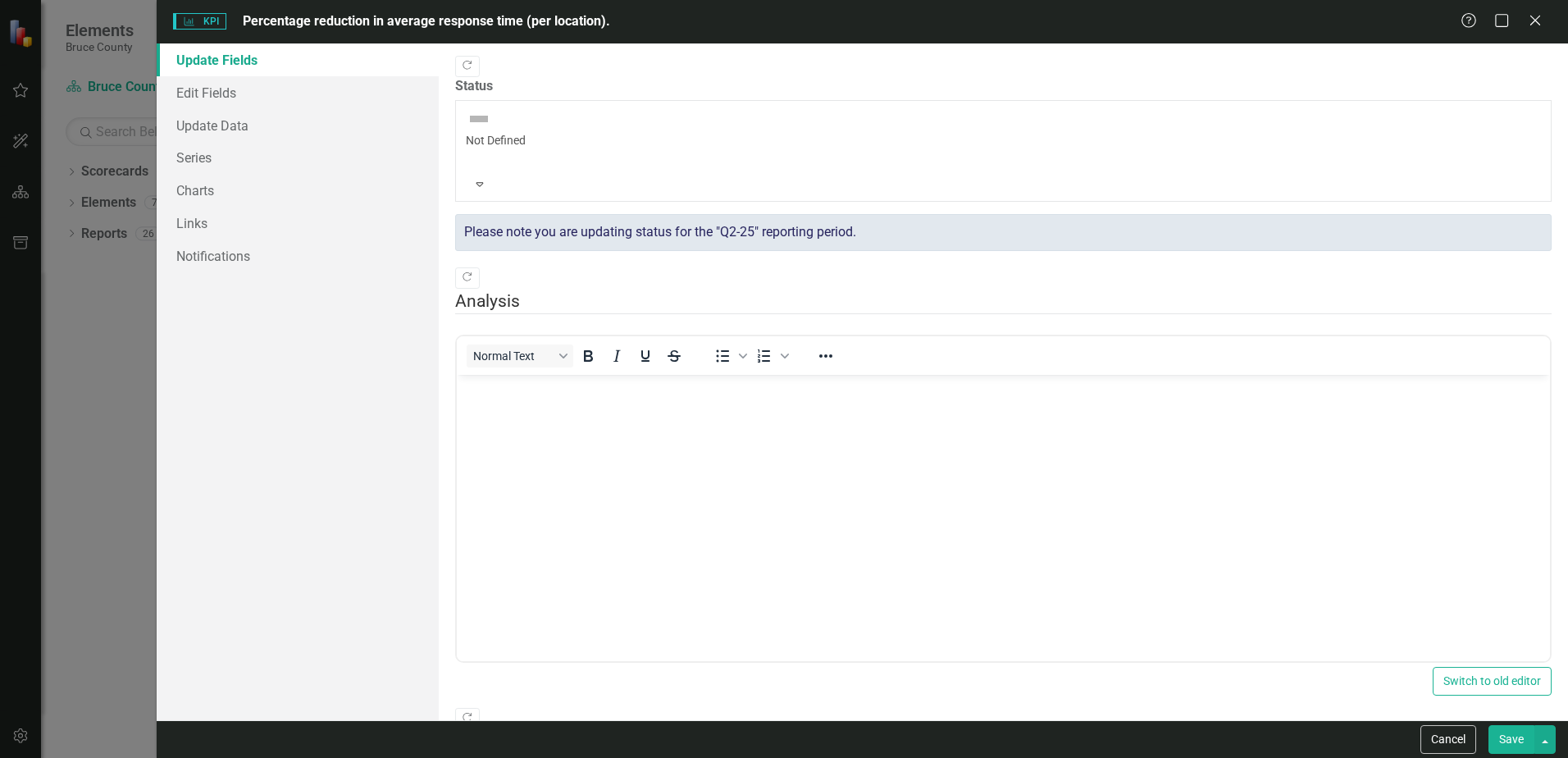
click at [328, 10] on div "KPI KPI Percentage reduction in average response time (per location). Help Maxi…" at bounding box center [861, 22] width 1411 height 44
drag, startPoint x: 321, startPoint y: 20, endPoint x: 246, endPoint y: 21, distance: 75.0
click at [317, 20] on span "Percentage reduction in average response time (per location)." at bounding box center [426, 21] width 367 height 16
click at [194, 19] on icon "KPI" at bounding box center [188, 21] width 12 height 10
click at [1535, 19] on icon "Close" at bounding box center [1534, 20] width 21 height 16
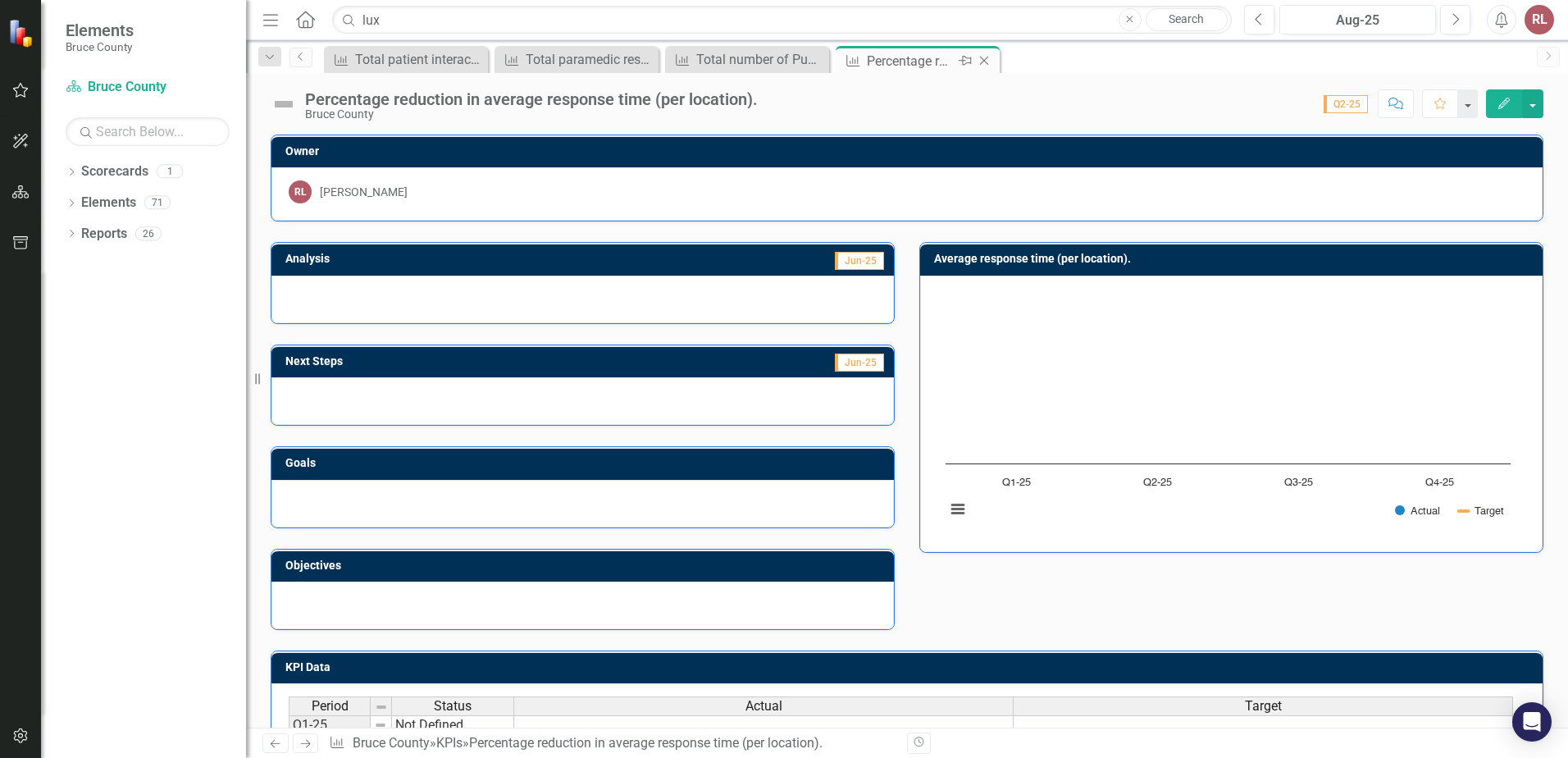
click at [921, 65] on div "Percentage reduction in average response time (per location)." at bounding box center [910, 61] width 88 height 21
click at [892, 70] on div "Percentage reduction in average response time (per location)." at bounding box center [910, 61] width 88 height 21
drag, startPoint x: 909, startPoint y: 64, endPoint x: 881, endPoint y: 63, distance: 28.0
click at [881, 63] on div "Percentage reduction in average response time (per location)." at bounding box center [910, 61] width 88 height 21
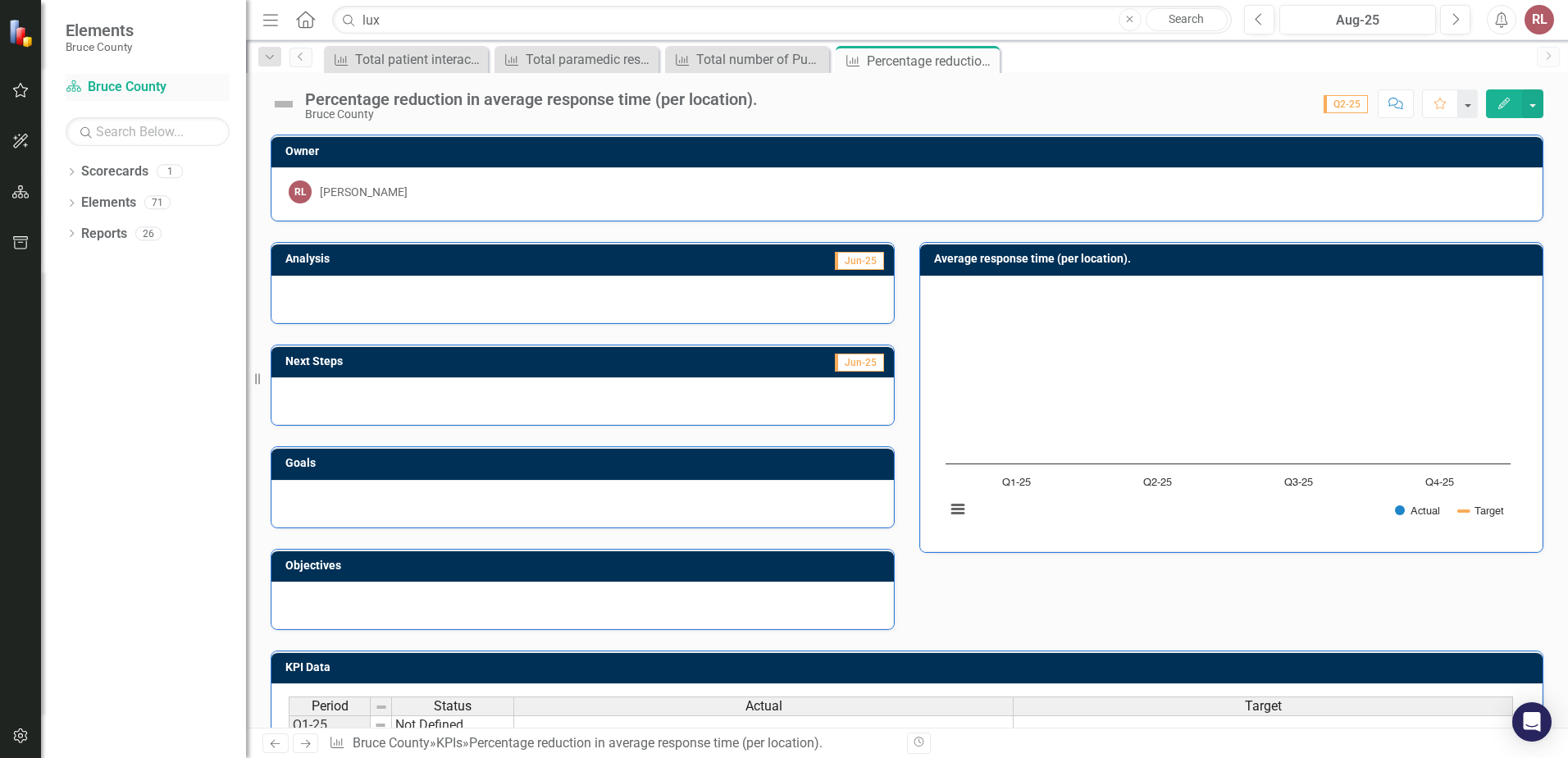
click at [131, 86] on link "Scorecard Bruce County" at bounding box center [148, 87] width 163 height 19
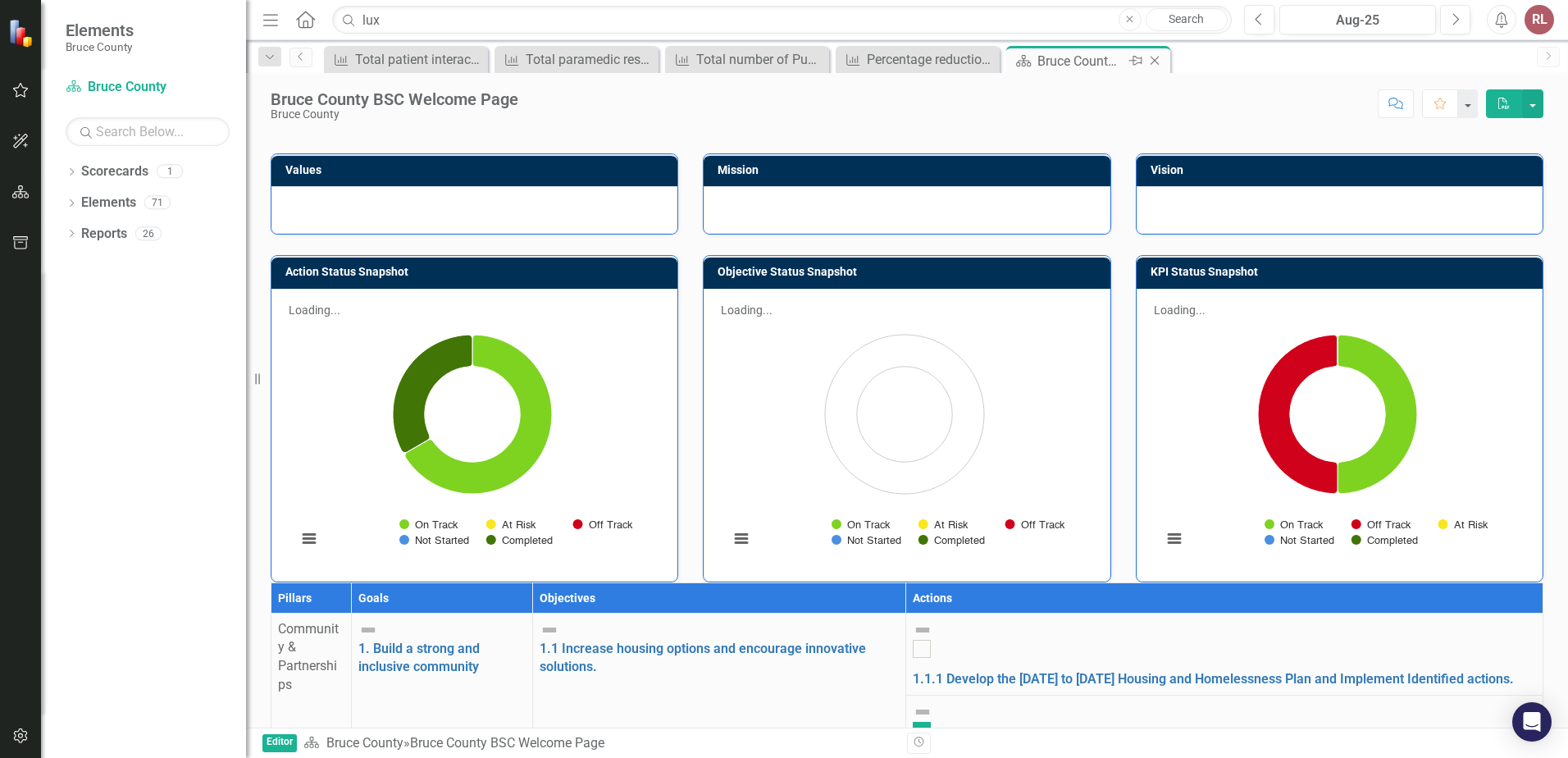
click at [1153, 64] on icon "Close" at bounding box center [1154, 60] width 16 height 13
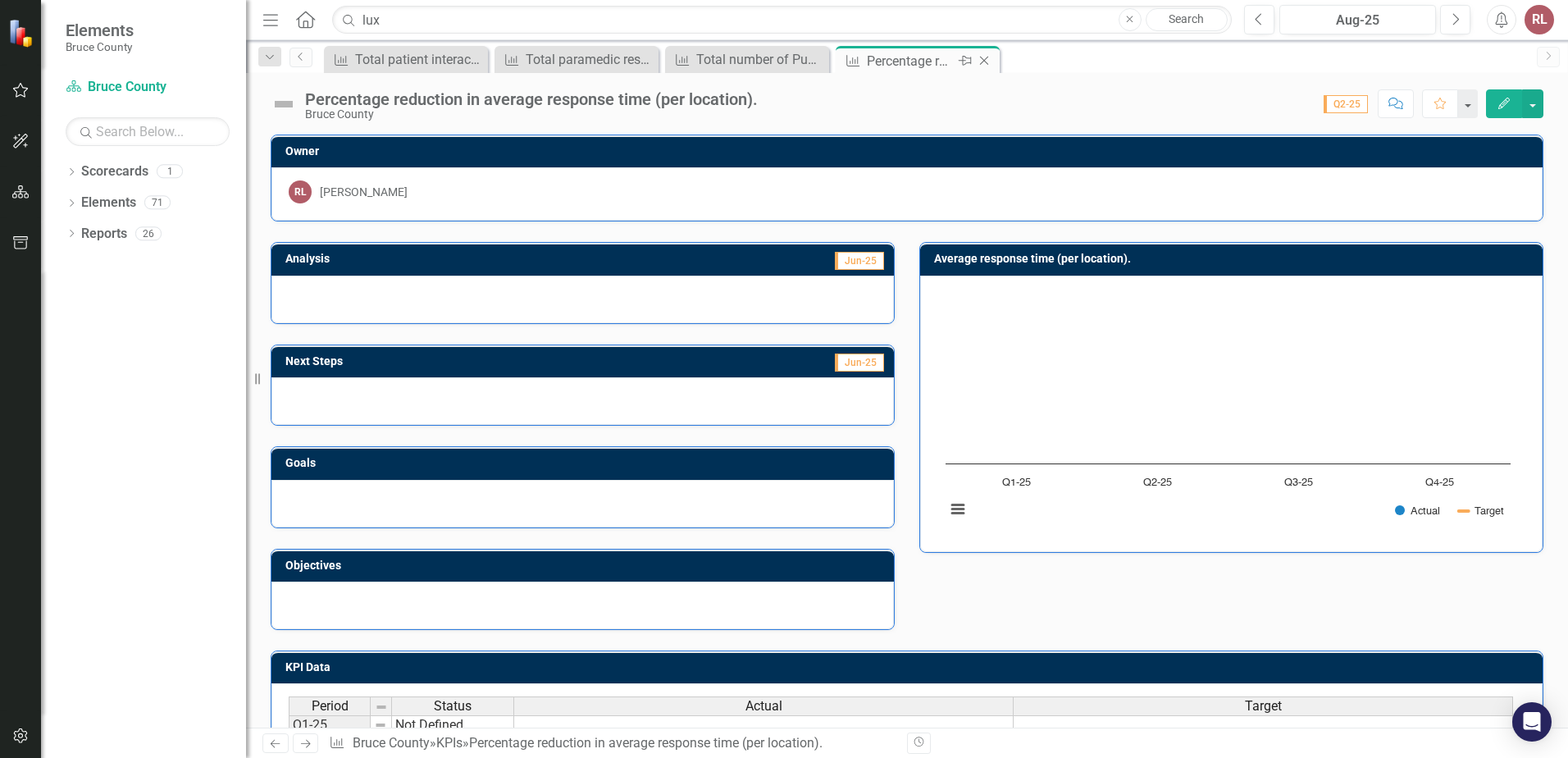
click at [889, 63] on div "Percentage reduction in average response time (per location)." at bounding box center [910, 61] width 88 height 21
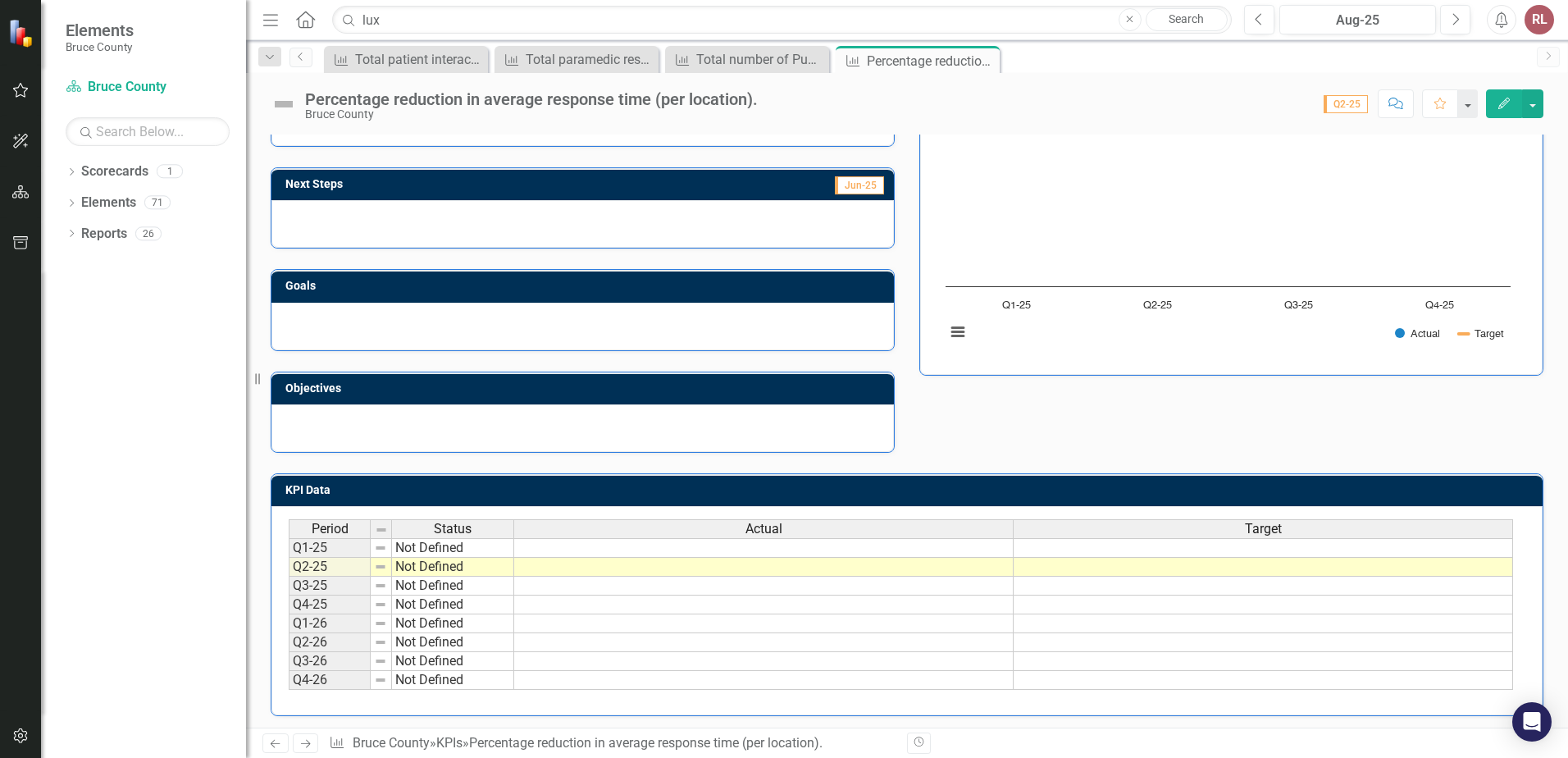
scroll to position [183, 0]
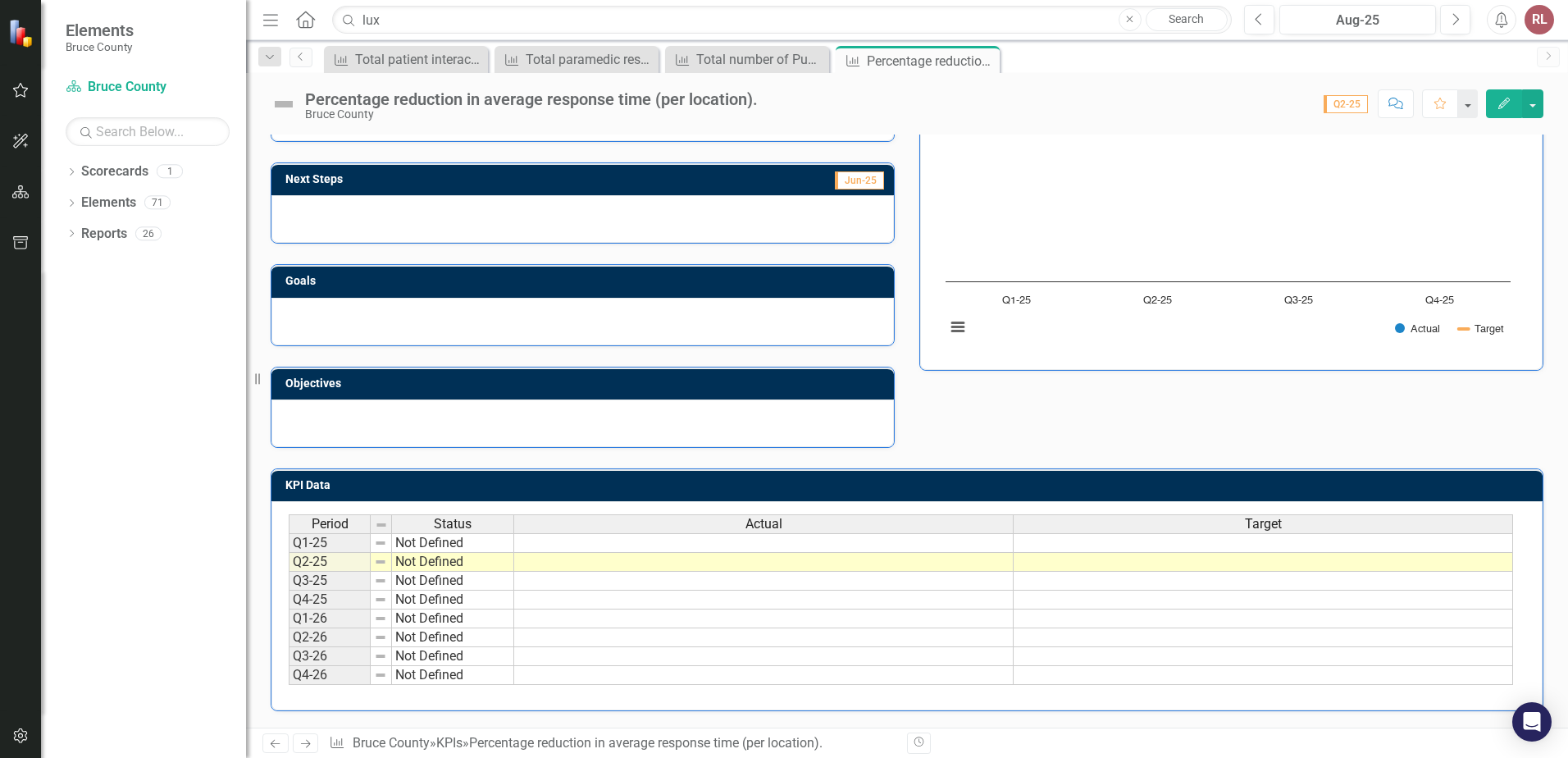
click at [574, 542] on td at bounding box center [764, 544] width 499 height 20
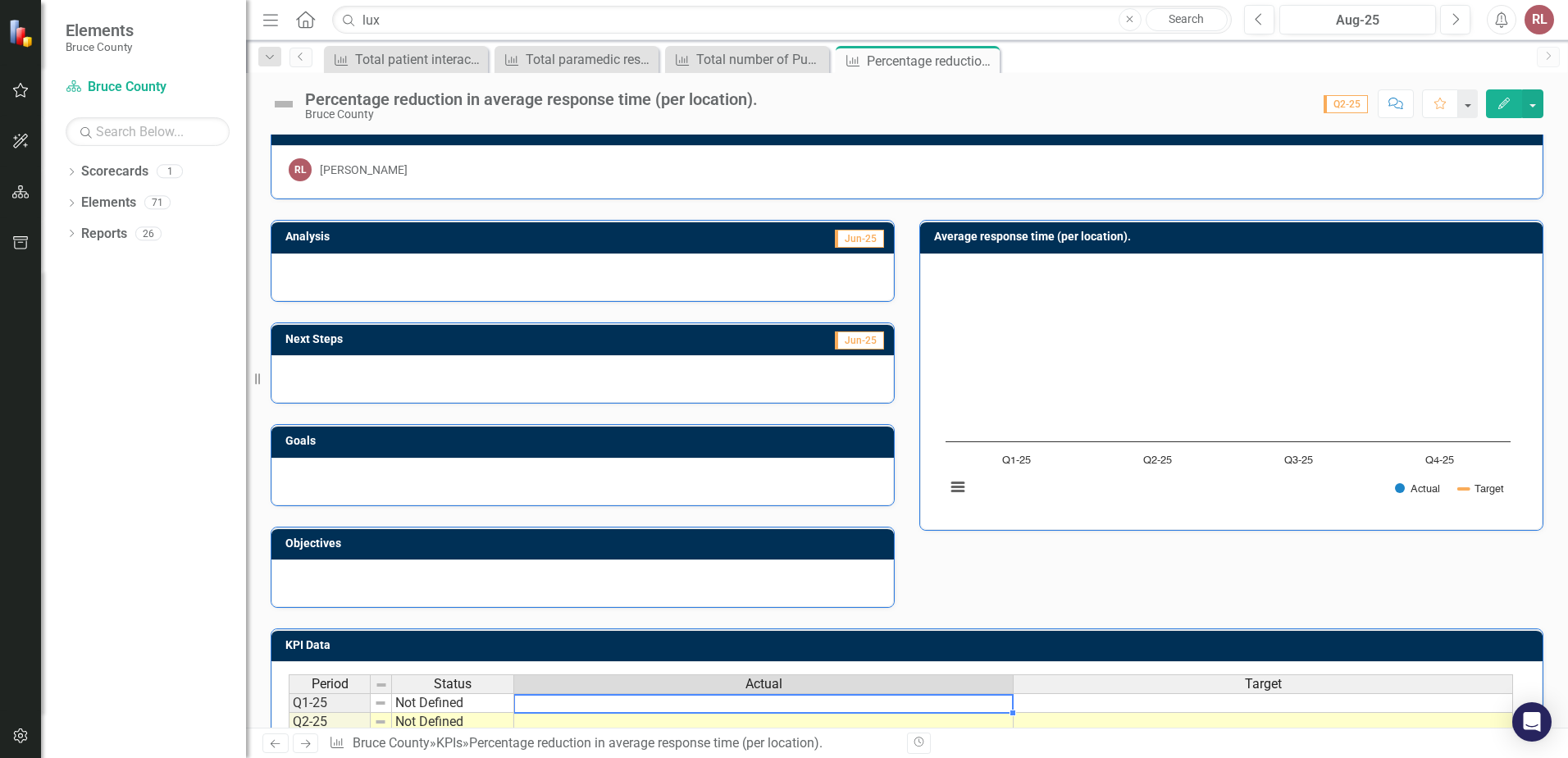
scroll to position [18, 0]
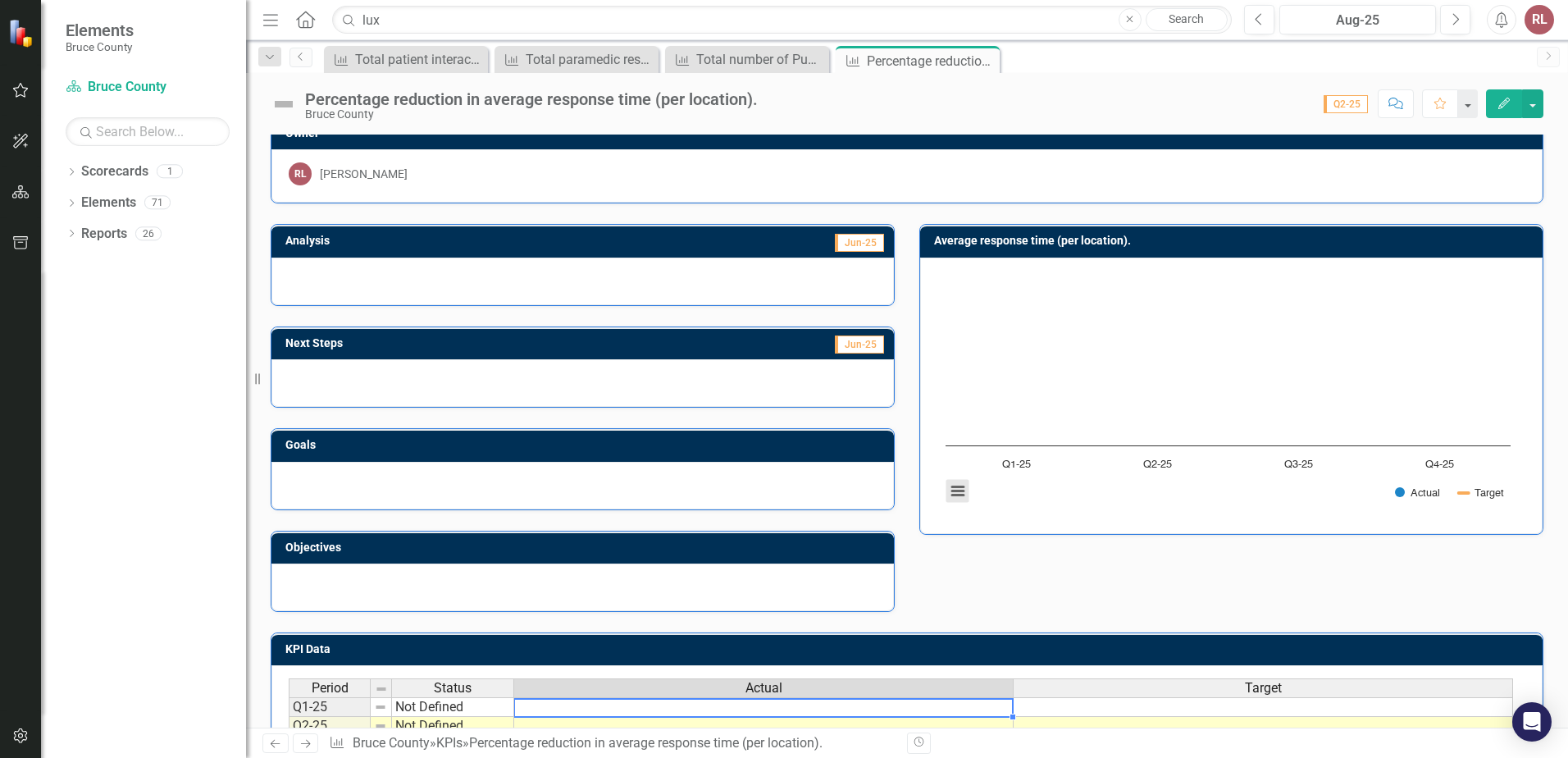
click at [953, 490] on button "View chart menu, Chart" at bounding box center [957, 491] width 23 height 23
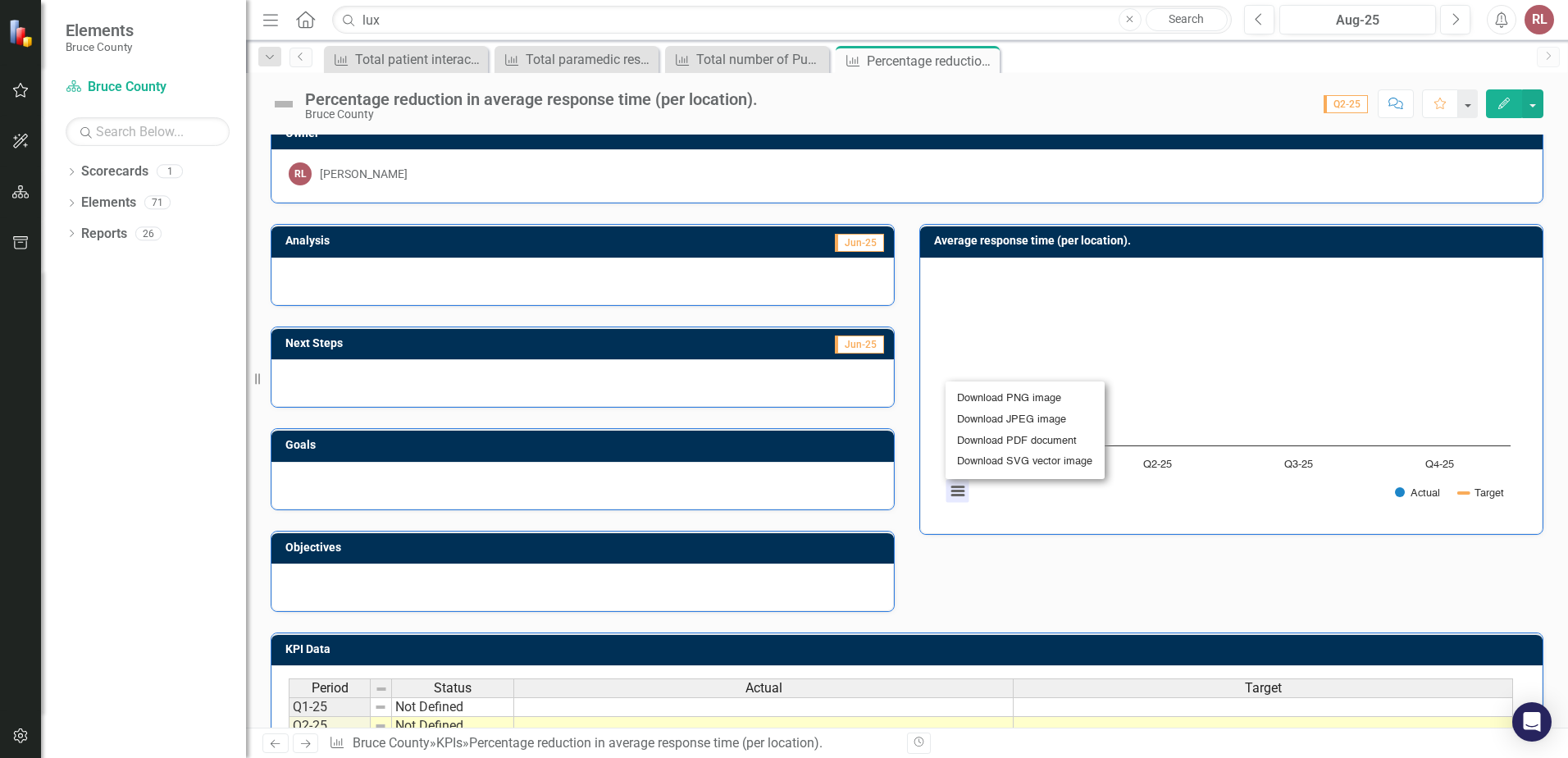
click at [953, 490] on div "Download PNG image Download JPEG image Download PDF document Download SVG vecto…" at bounding box center [1025, 430] width 205 height 144
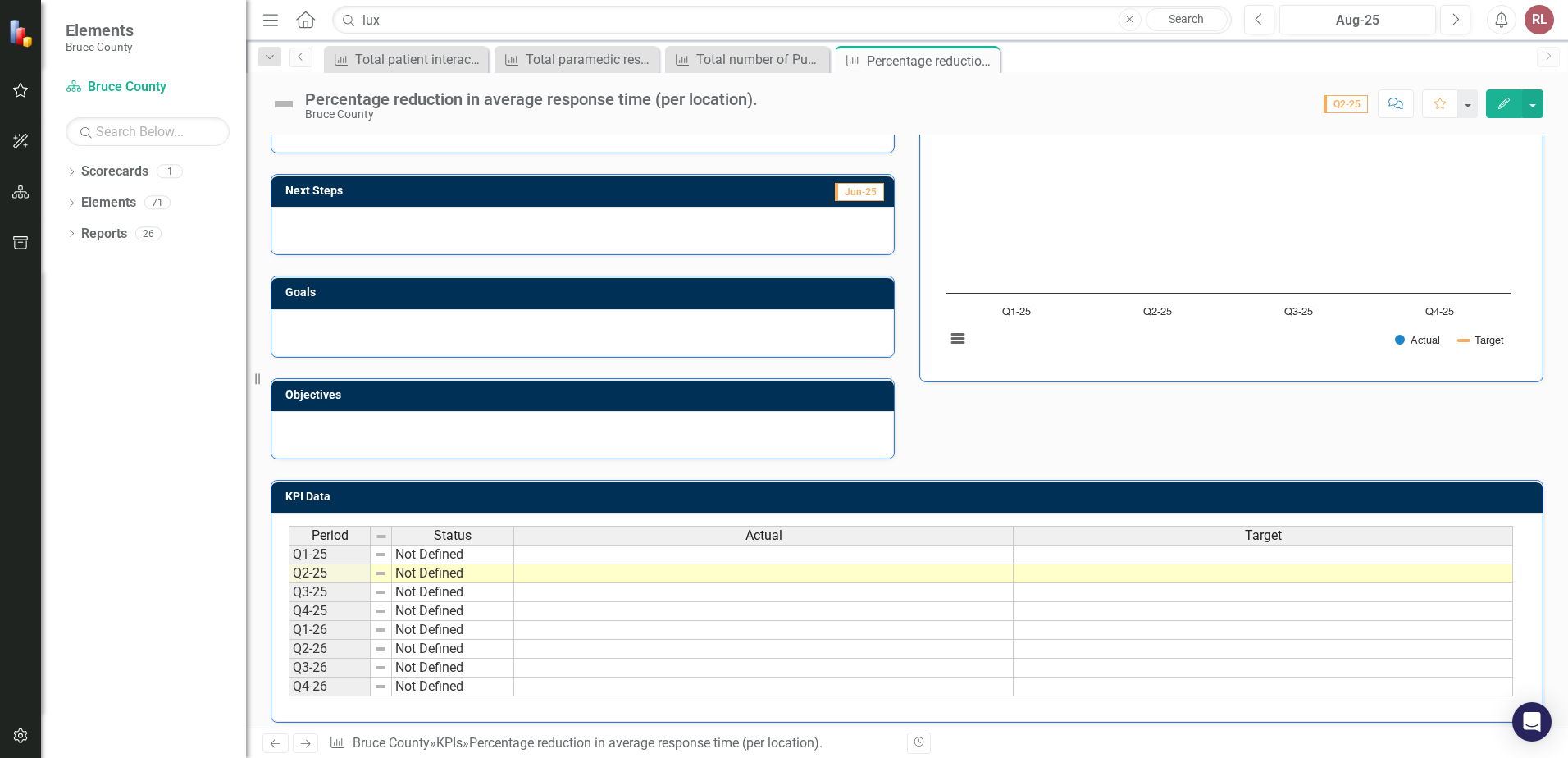
scroll to position [183, 0]
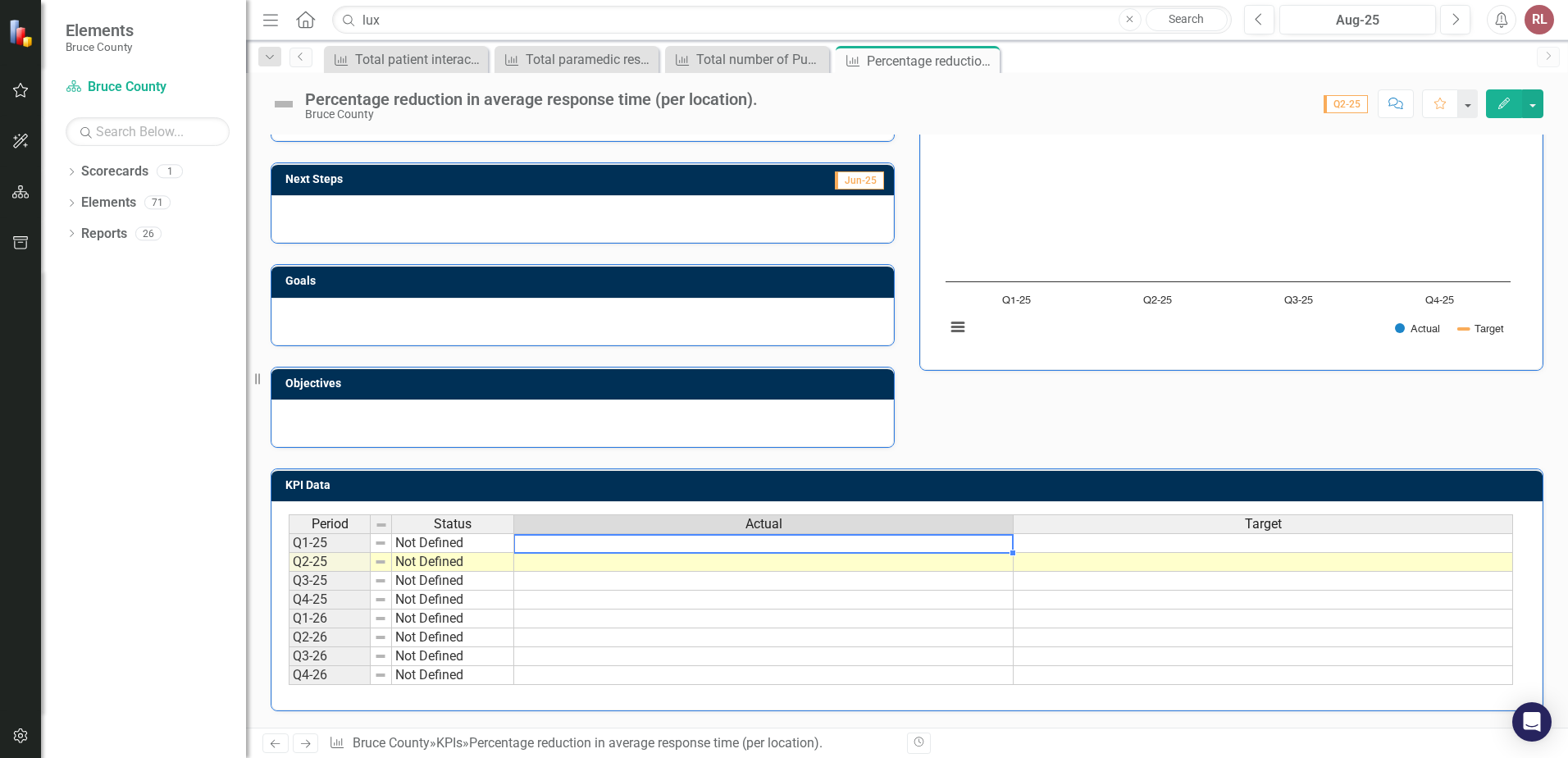
click at [600, 548] on td at bounding box center [764, 544] width 499 height 20
click at [431, 222] on div at bounding box center [582, 219] width 622 height 48
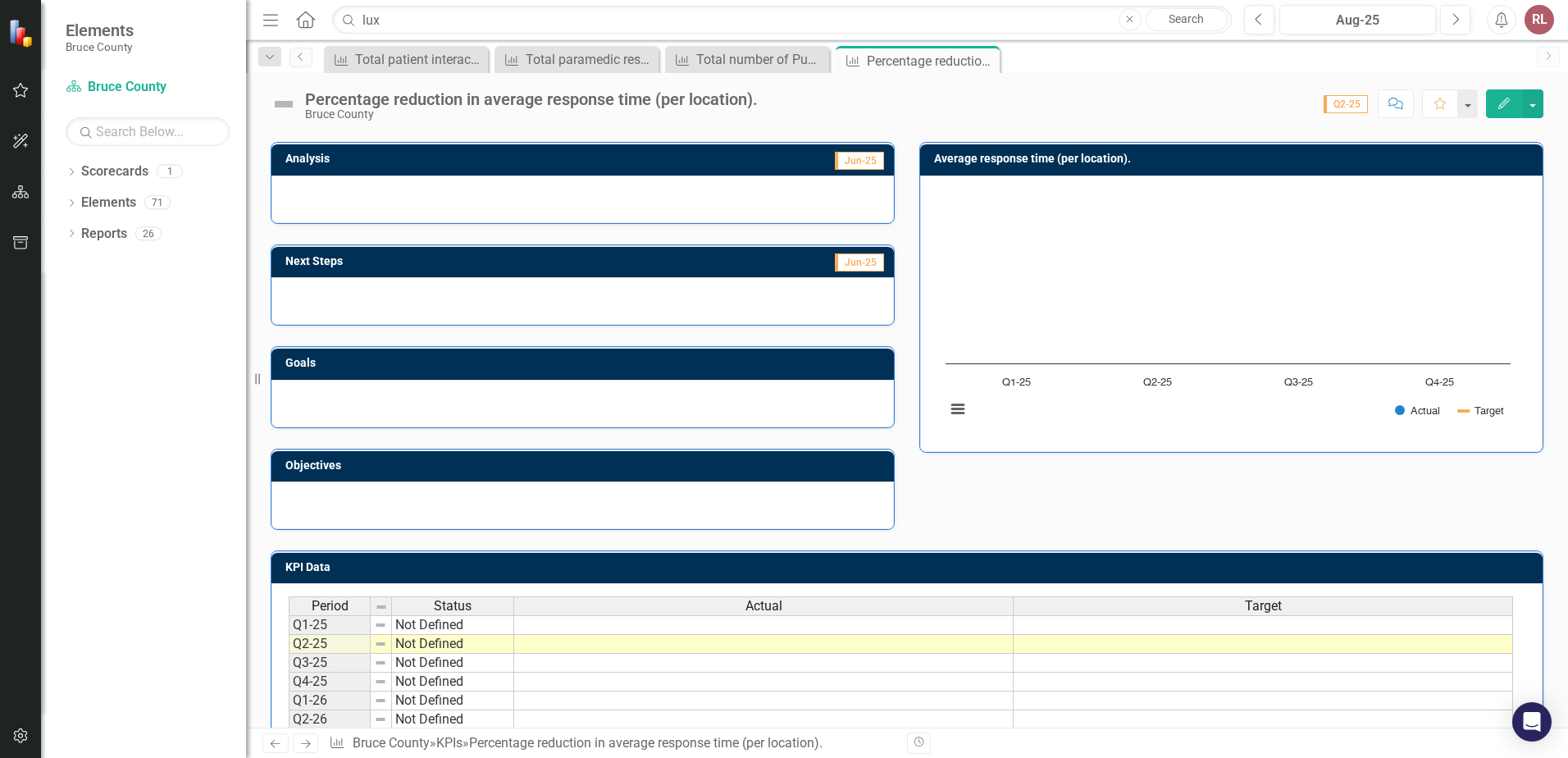
scroll to position [0, 0]
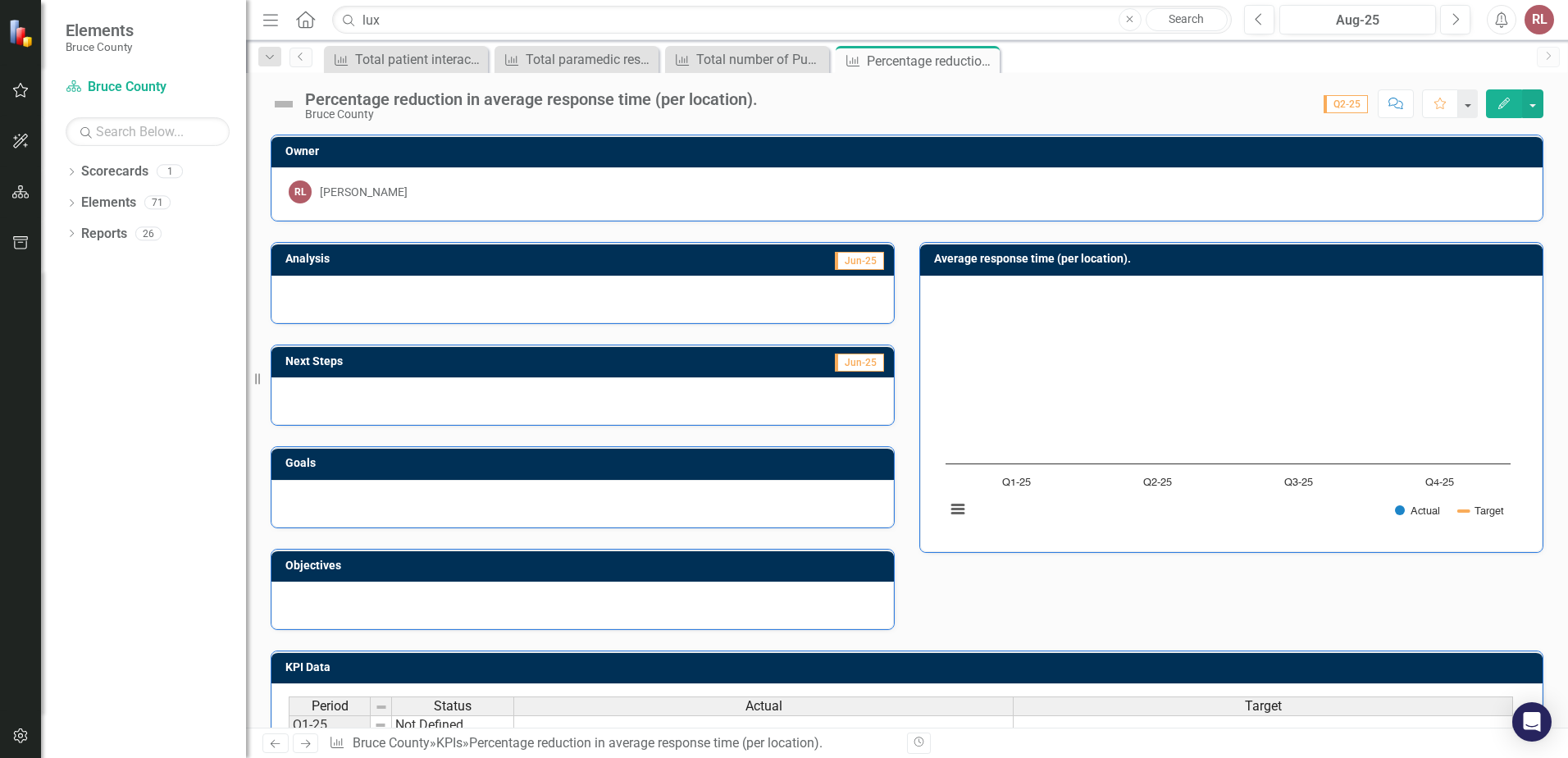
click at [396, 289] on div at bounding box center [582, 299] width 622 height 48
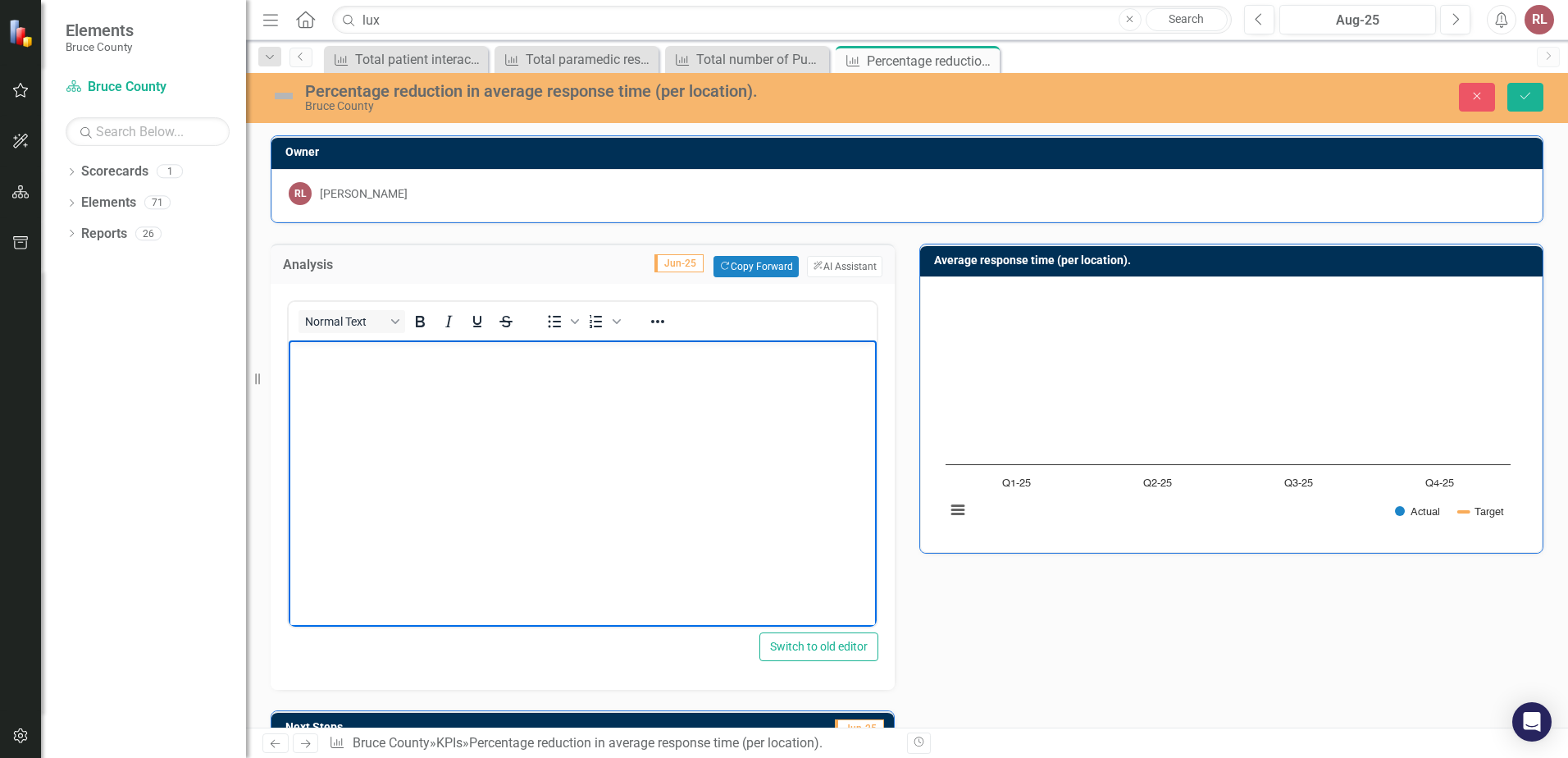
click at [384, 389] on body "Rich Text Area. Press ALT-0 for help." at bounding box center [583, 463] width 588 height 246
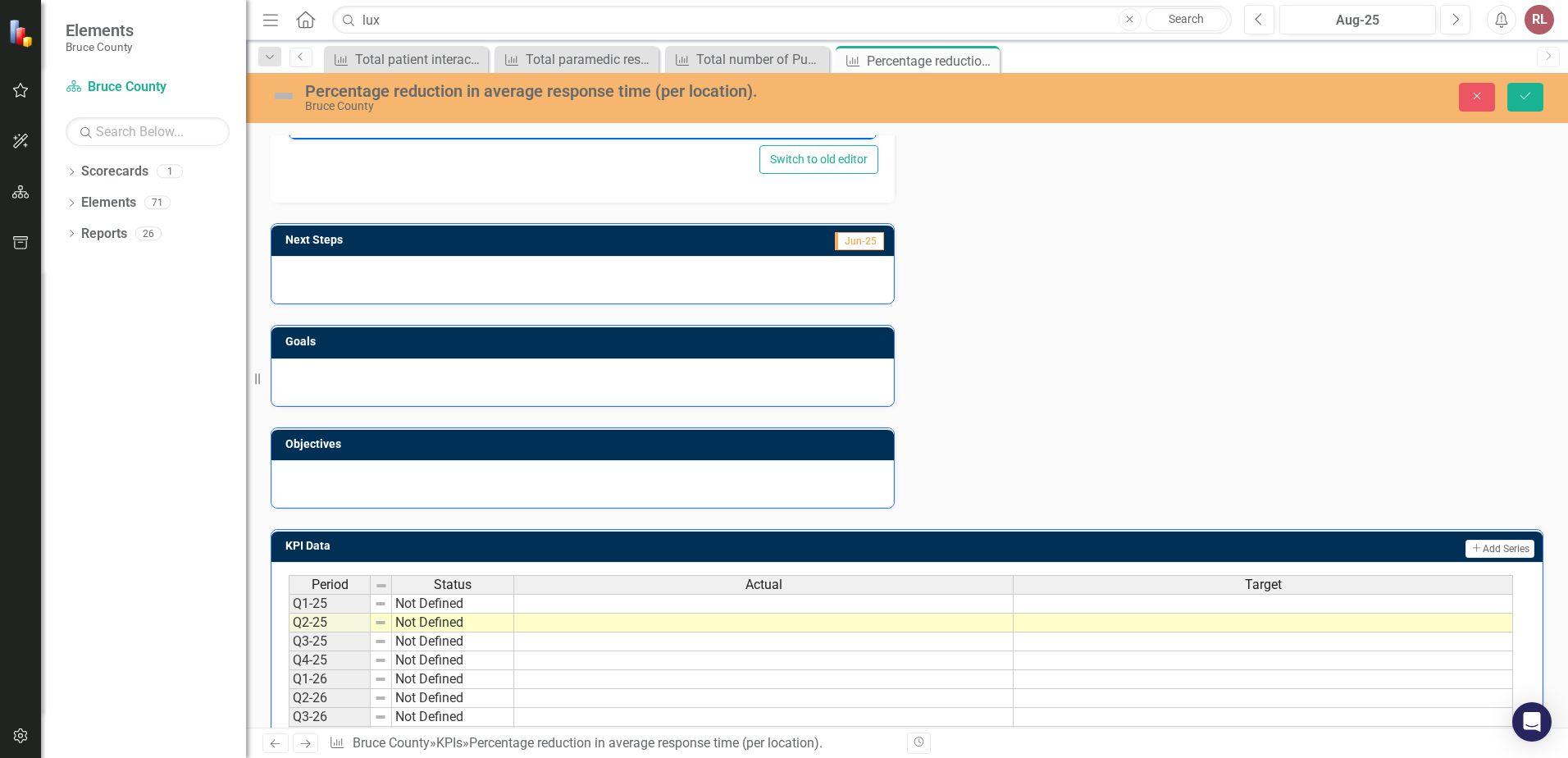
scroll to position [492, 0]
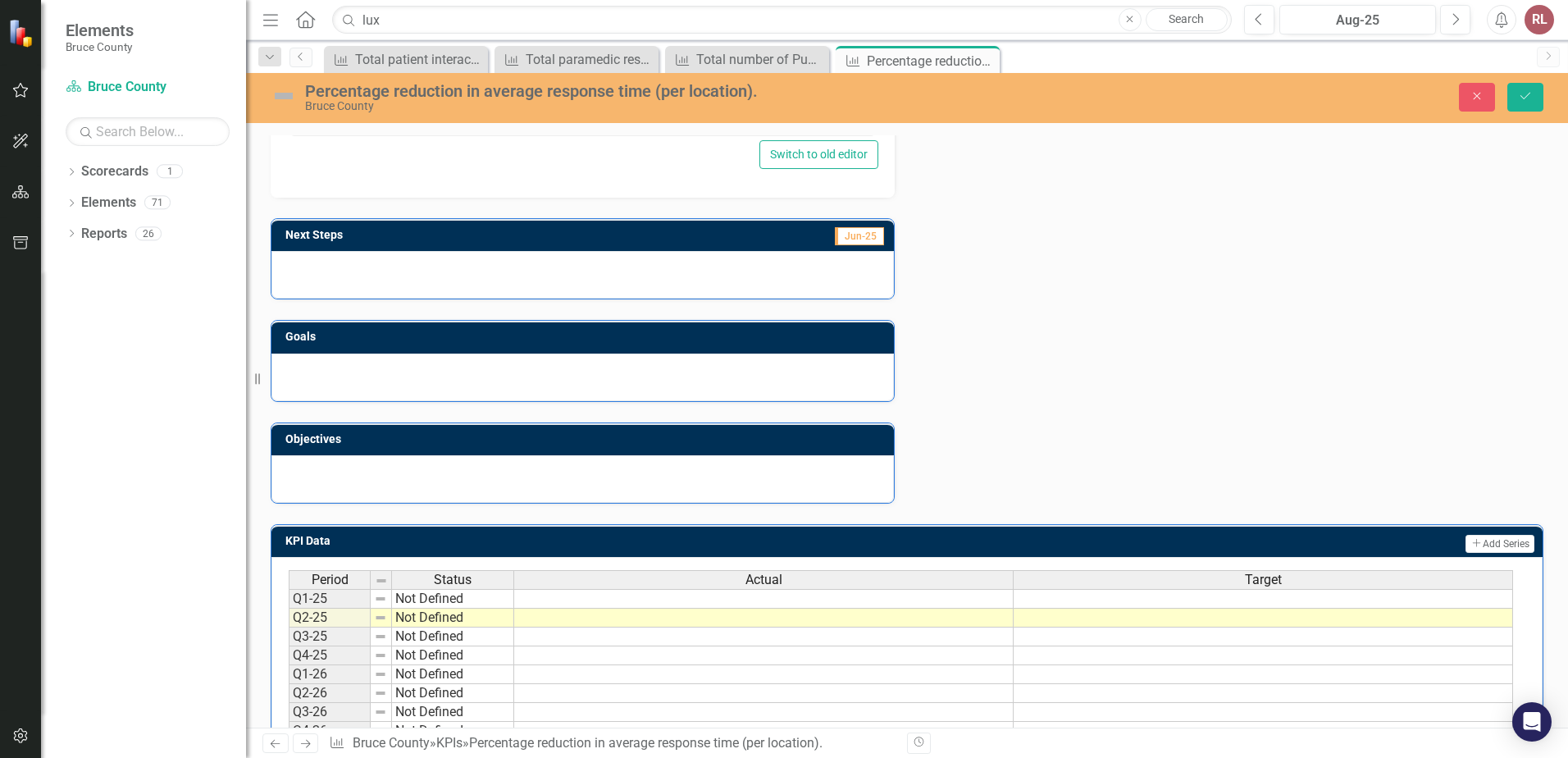
click at [756, 592] on div "Period Status Actual Target" at bounding box center [901, 581] width 1224 height 22
click at [756, 597] on td at bounding box center [764, 599] width 499 height 20
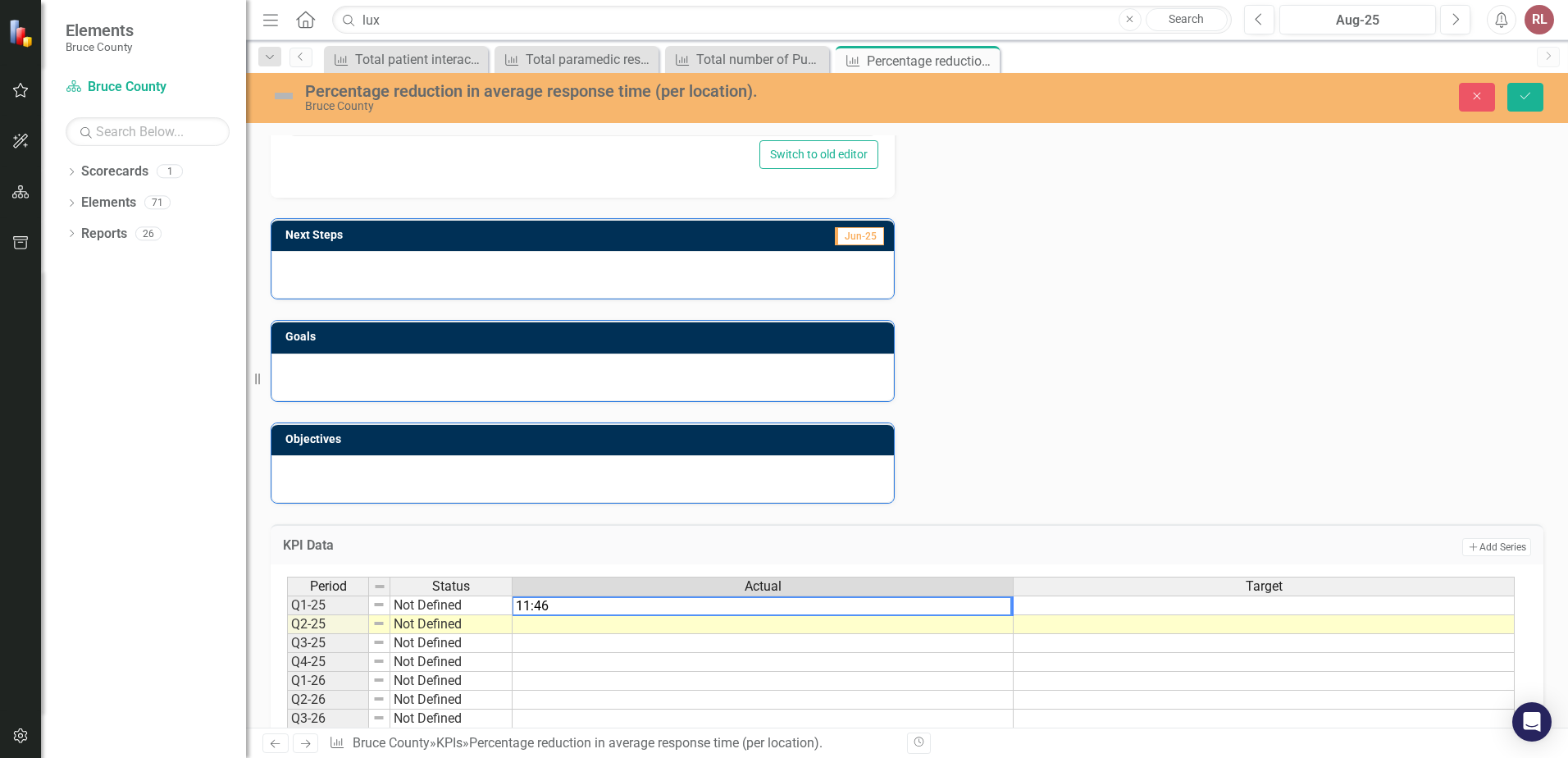
click at [538, 626] on td at bounding box center [763, 624] width 501 height 19
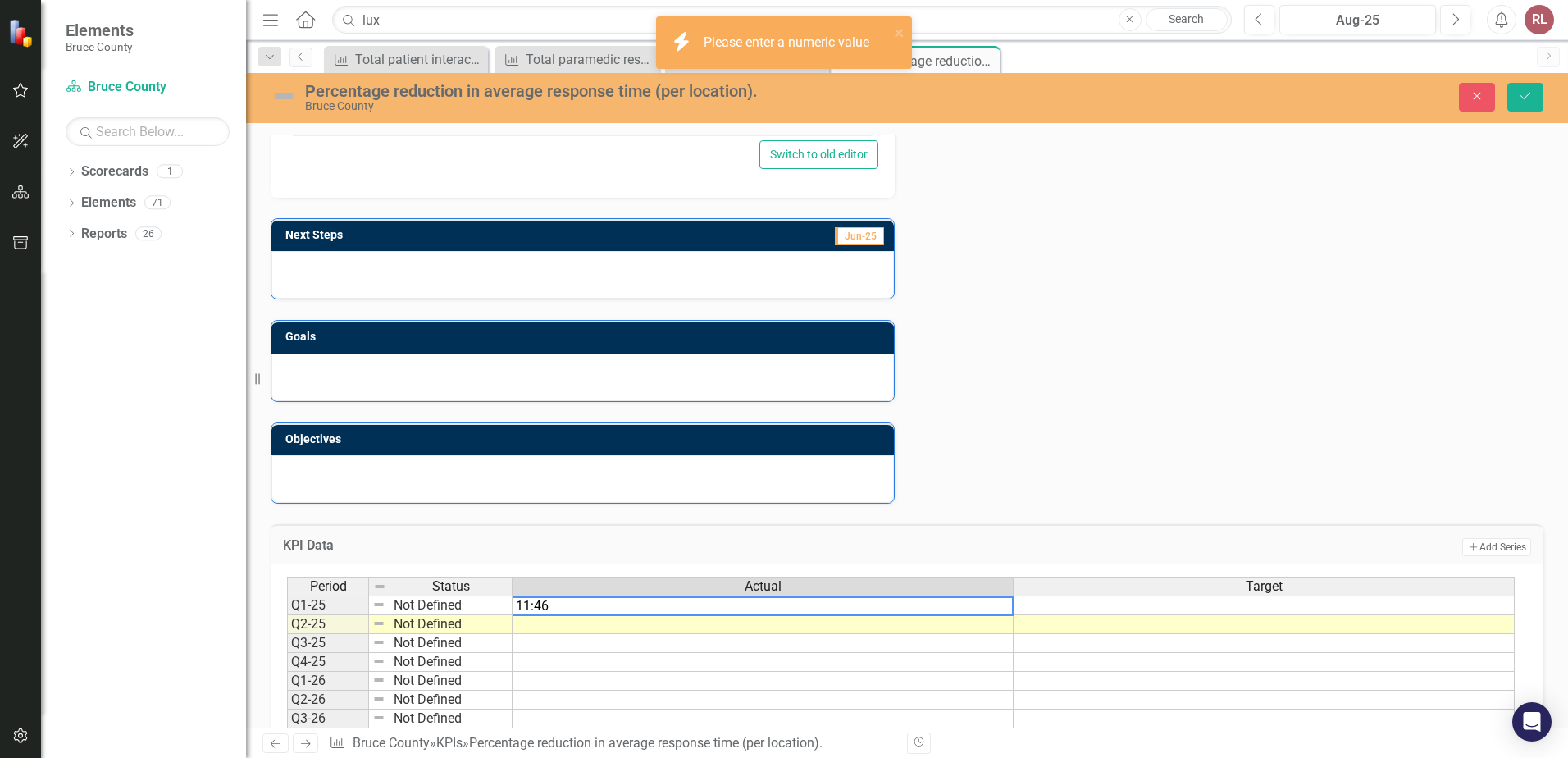
click at [555, 601] on textarea "11:46" at bounding box center [762, 606] width 501 height 20
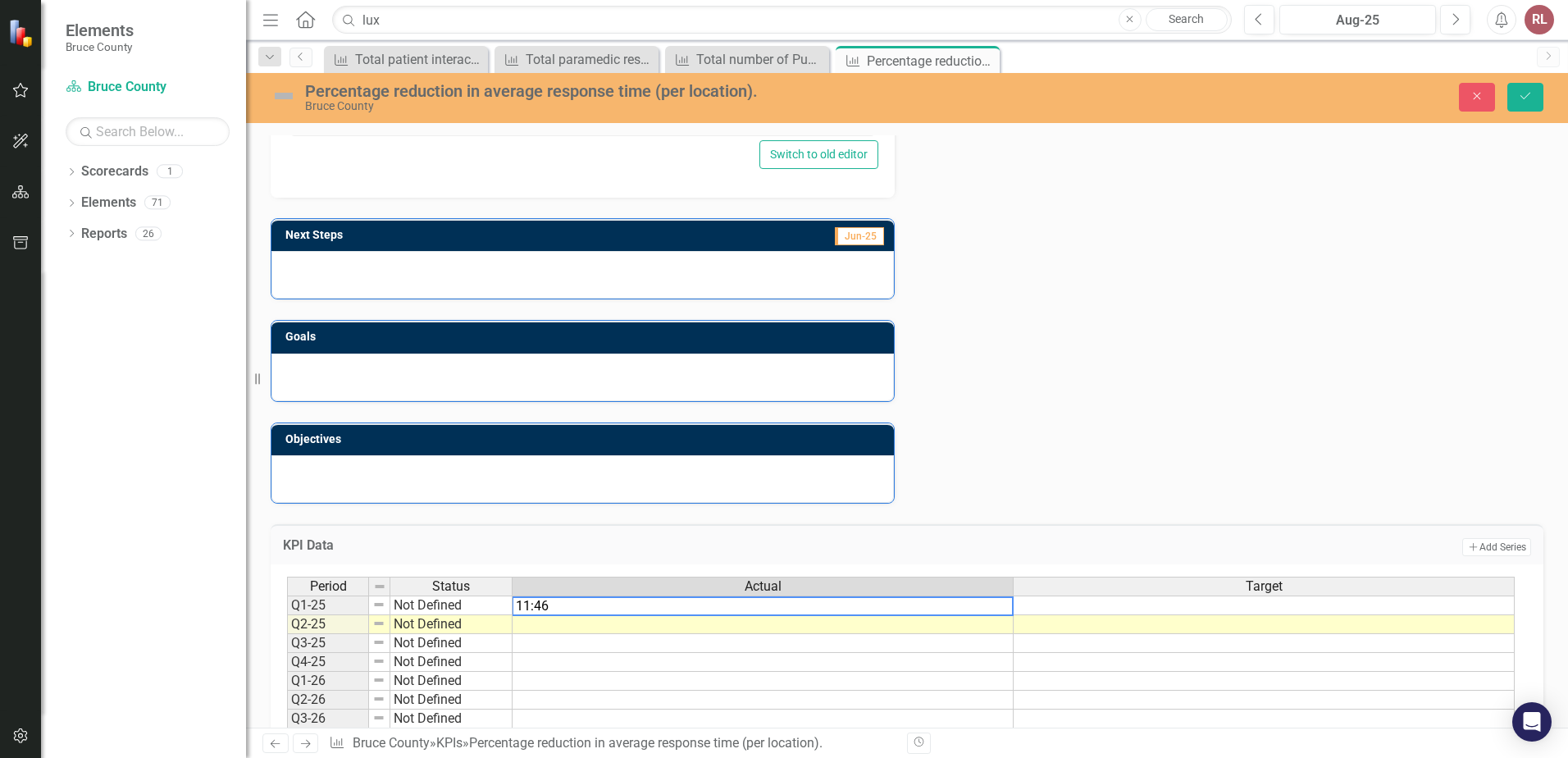
drag, startPoint x: 569, startPoint y: 605, endPoint x: 553, endPoint y: 616, distance: 19.4
click at [553, 616] on td at bounding box center [763, 624] width 501 height 19
click at [532, 603] on textarea "11:46" at bounding box center [762, 606] width 501 height 20
drag, startPoint x: 556, startPoint y: 611, endPoint x: 503, endPoint y: 613, distance: 53.0
click at [503, 613] on div "Period Status Actual Target Q1-25 Not Defined Q2-25 Not Defined Q3-25 Not Defin…" at bounding box center [900, 662] width 1227 height 172
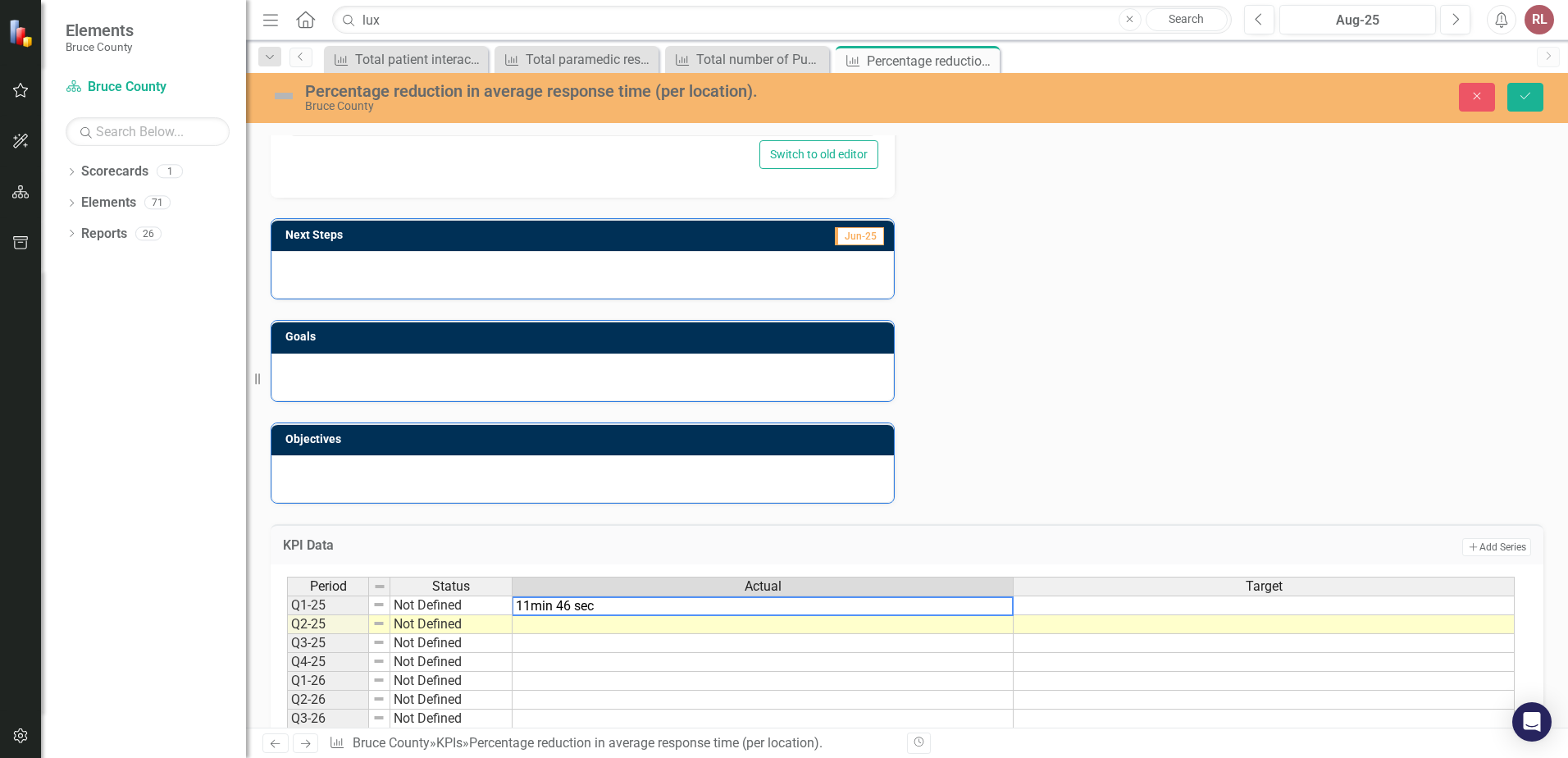
drag, startPoint x: 600, startPoint y: 606, endPoint x: 526, endPoint y: 607, distance: 74.0
click at [526, 607] on textarea "11min 46 sec" at bounding box center [762, 606] width 501 height 20
click at [523, 626] on td at bounding box center [763, 624] width 501 height 19
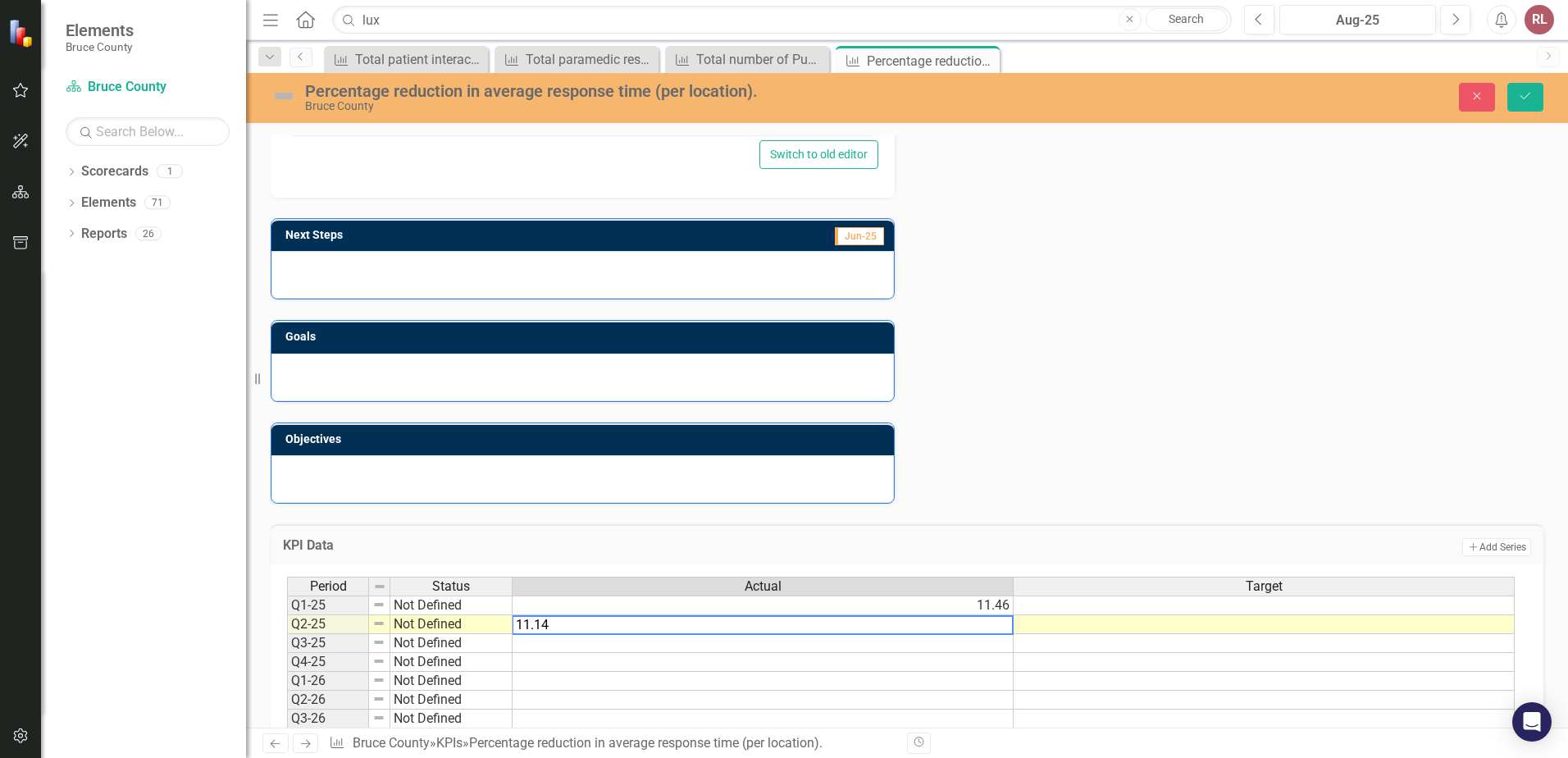
type textarea "11.14"
click at [577, 658] on td at bounding box center [763, 662] width 501 height 19
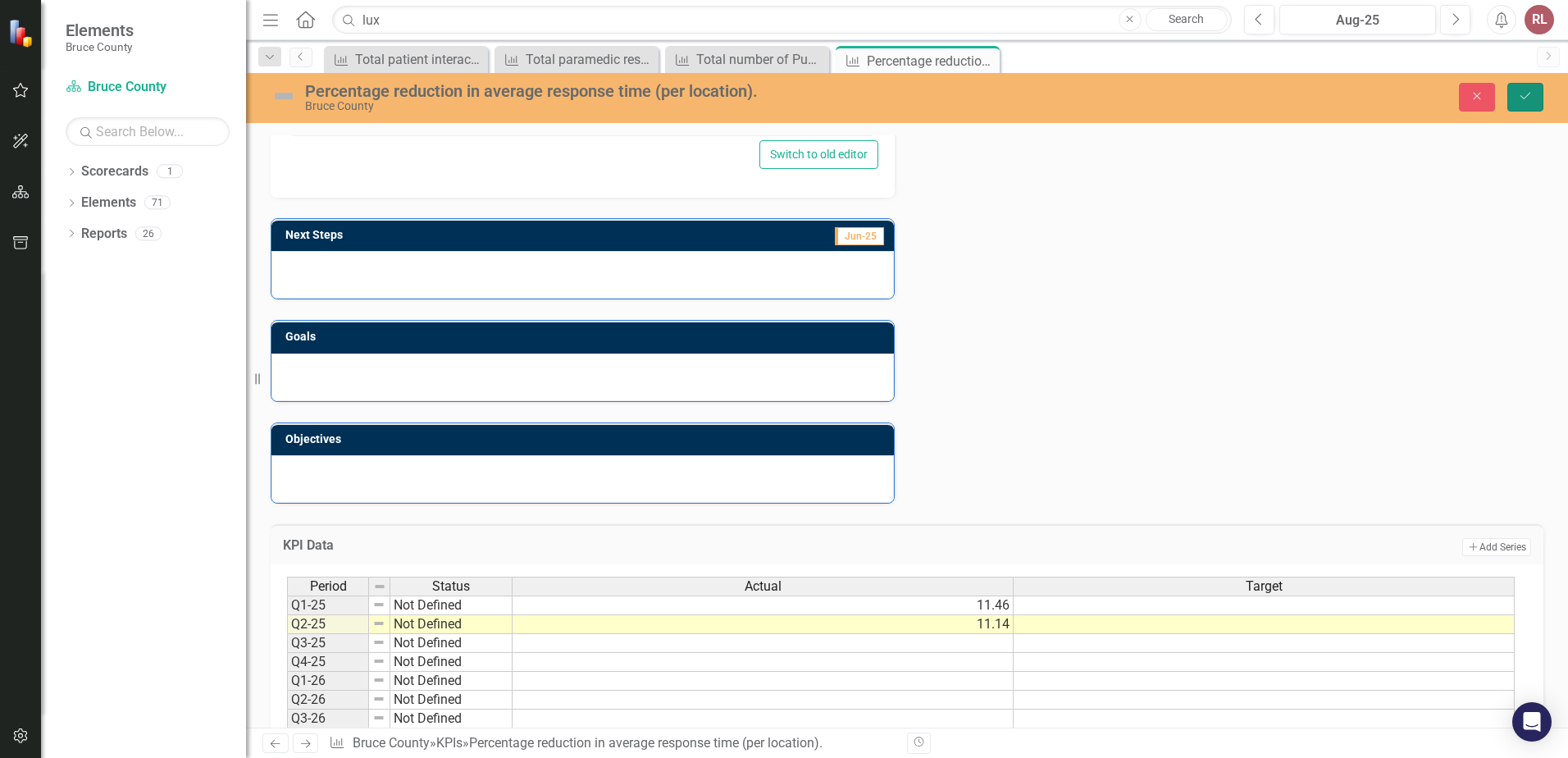
click at [1523, 90] on icon "Save" at bounding box center [1524, 96] width 15 height 12
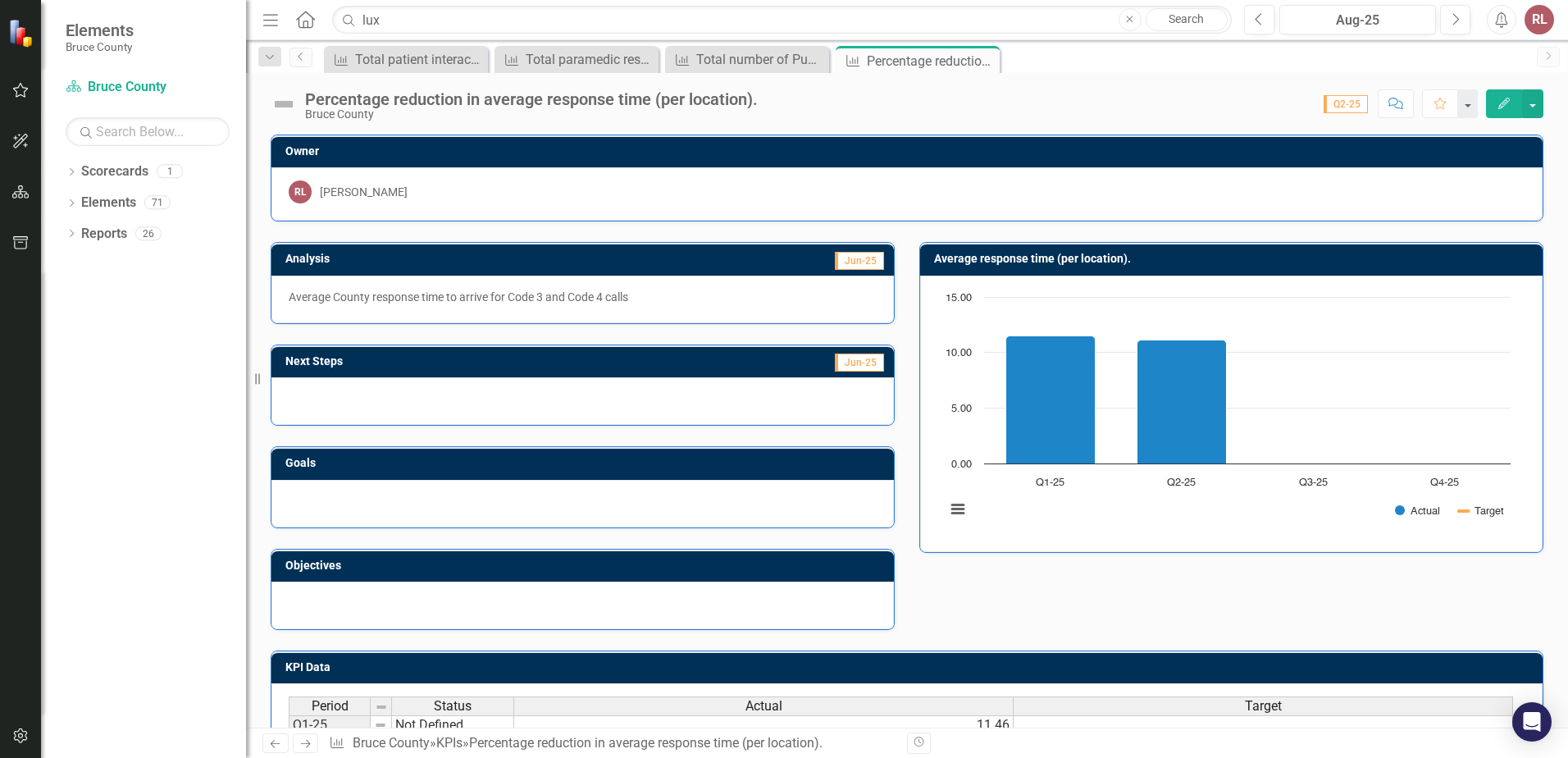
click at [654, 291] on p "Average County response time to arrive for Code 3 and Code 4 calls" at bounding box center [583, 297] width 588 height 16
drag, startPoint x: 638, startPoint y: 298, endPoint x: 629, endPoint y: 296, distance: 9.2
click at [632, 297] on p "Average County response time to arrive for Code 3 and Code 4 calls" at bounding box center [583, 297] width 588 height 16
click at [627, 294] on p "Average County response time to arrive for Code 3 and Code 4 calls" at bounding box center [583, 297] width 588 height 16
click at [652, 296] on p "Average County response time to arrive for Code 3 and Code 4 calls" at bounding box center [583, 297] width 588 height 16
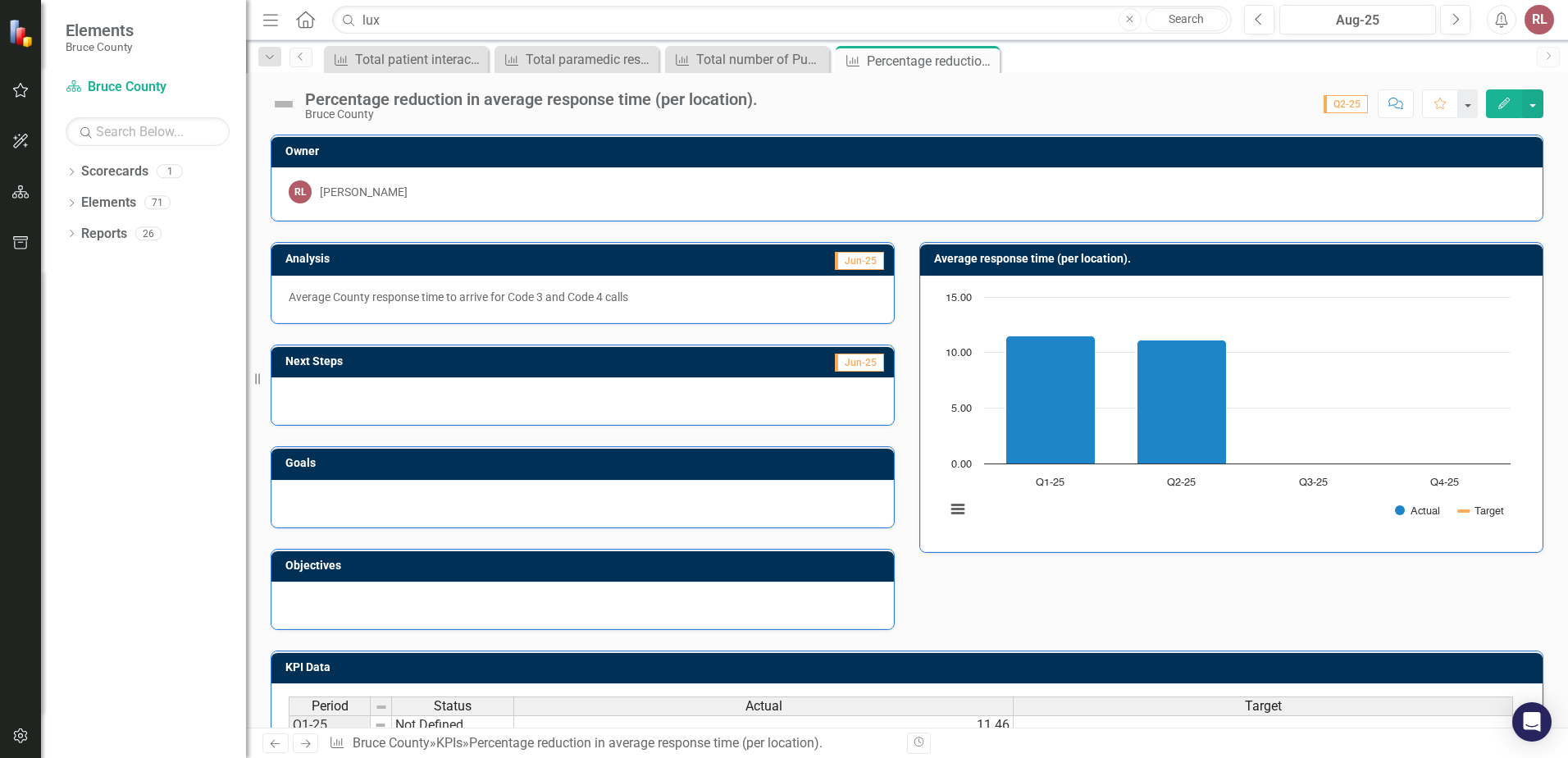
click at [652, 296] on p "Average County response time to arrive for Code 3 and Code 4 calls" at bounding box center [583, 297] width 588 height 16
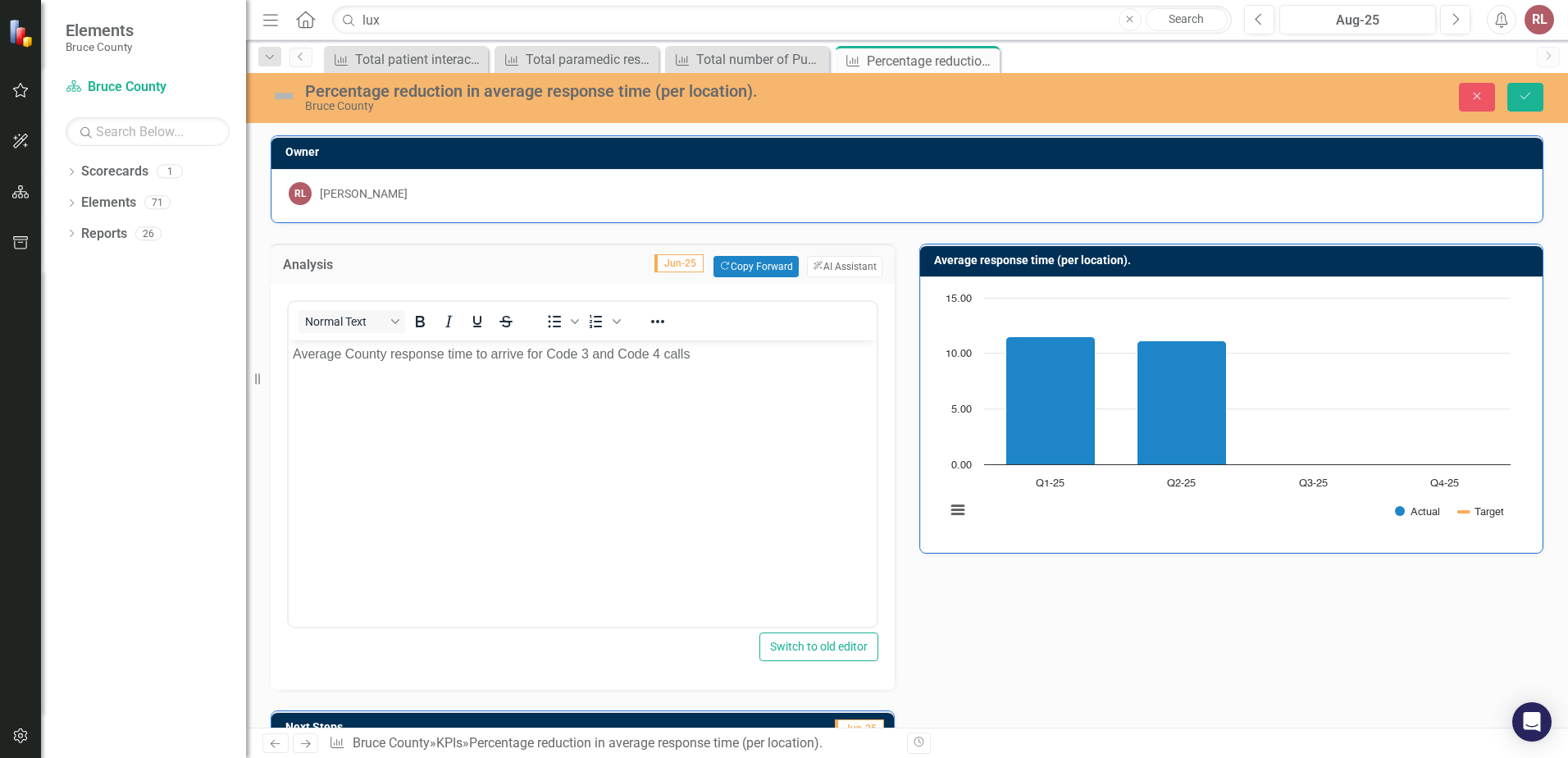
scroll to position [0, 0]
drag, startPoint x: 692, startPoint y: 354, endPoint x: 722, endPoint y: 363, distance: 31.3
click at [693, 355] on p "Average County response time to arrive for Code 3 and Code 4 calls" at bounding box center [582, 354] width 579 height 20
click at [1520, 100] on icon "Save" at bounding box center [1524, 96] width 15 height 12
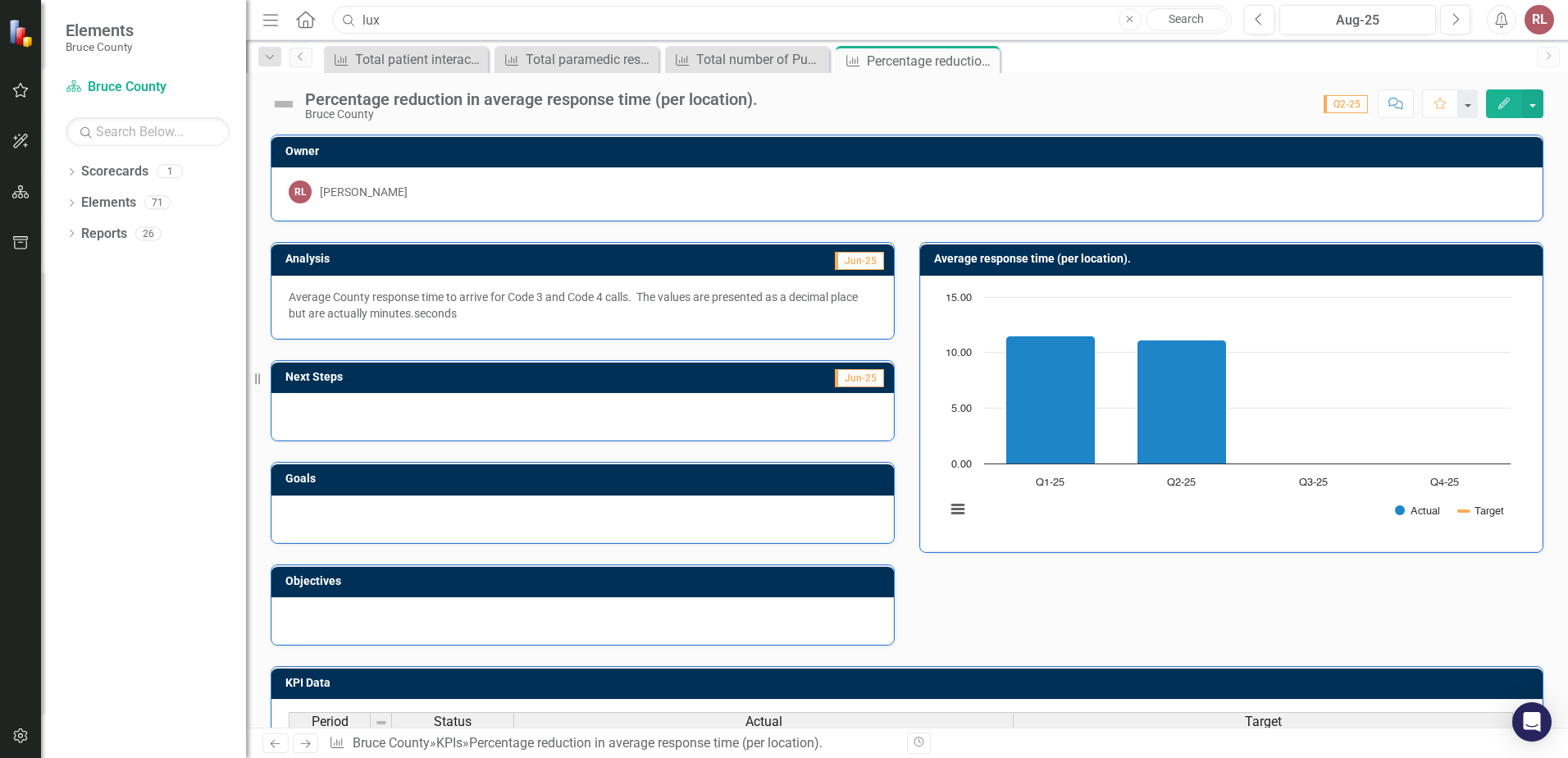
click at [381, 24] on input "lux" at bounding box center [782, 20] width 899 height 29
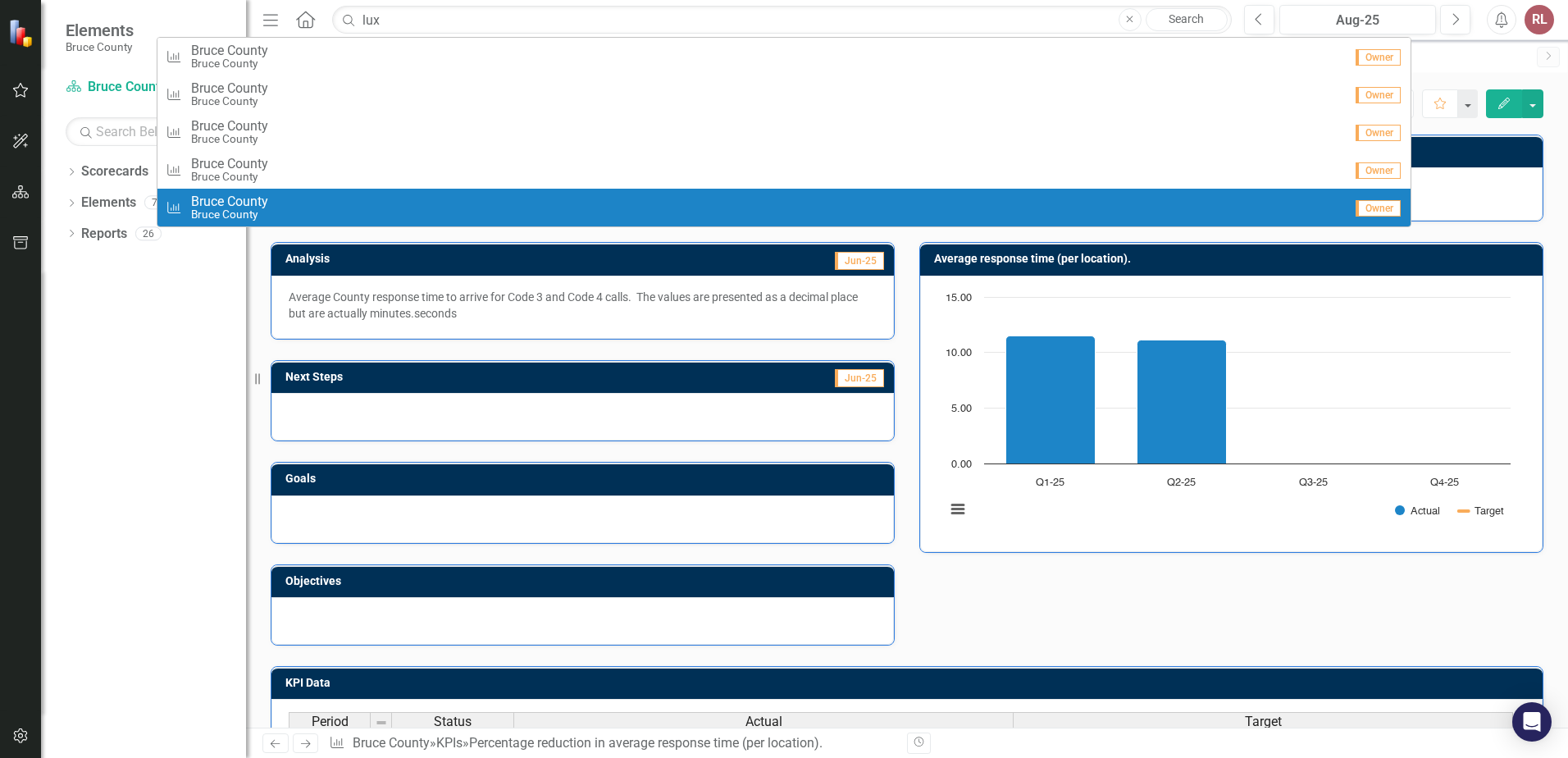
click at [281, 214] on div "KPI Bruce County [GEOGRAPHIC_DATA]" at bounding box center [754, 207] width 1177 height 27
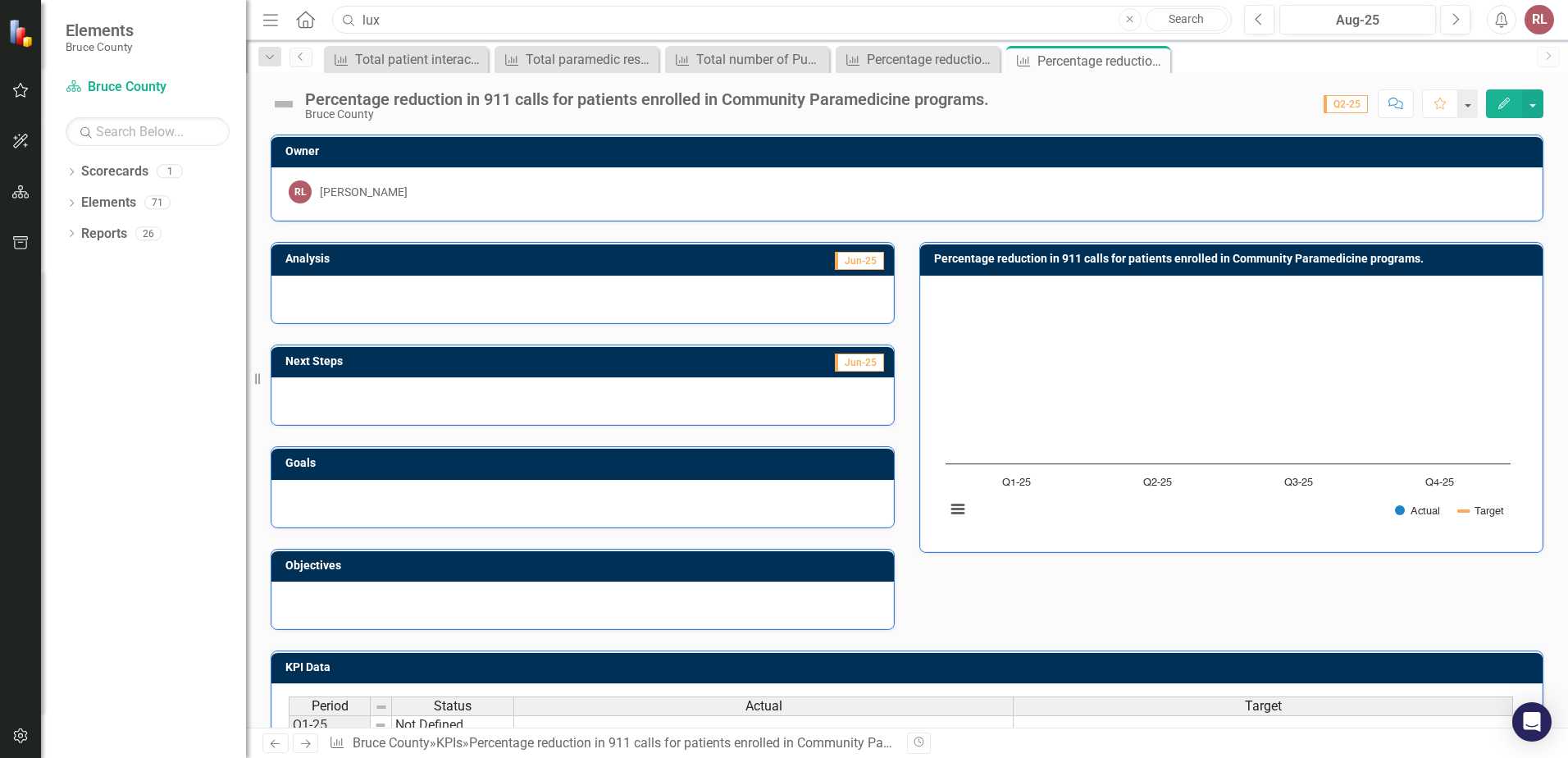
click at [399, 21] on input "lux" at bounding box center [782, 20] width 899 height 29
drag, startPoint x: 408, startPoint y: 21, endPoint x: 314, endPoint y: 22, distance: 94.0
click at [314, 21] on div "Menu Home Search lux Close Search" at bounding box center [743, 19] width 969 height 31
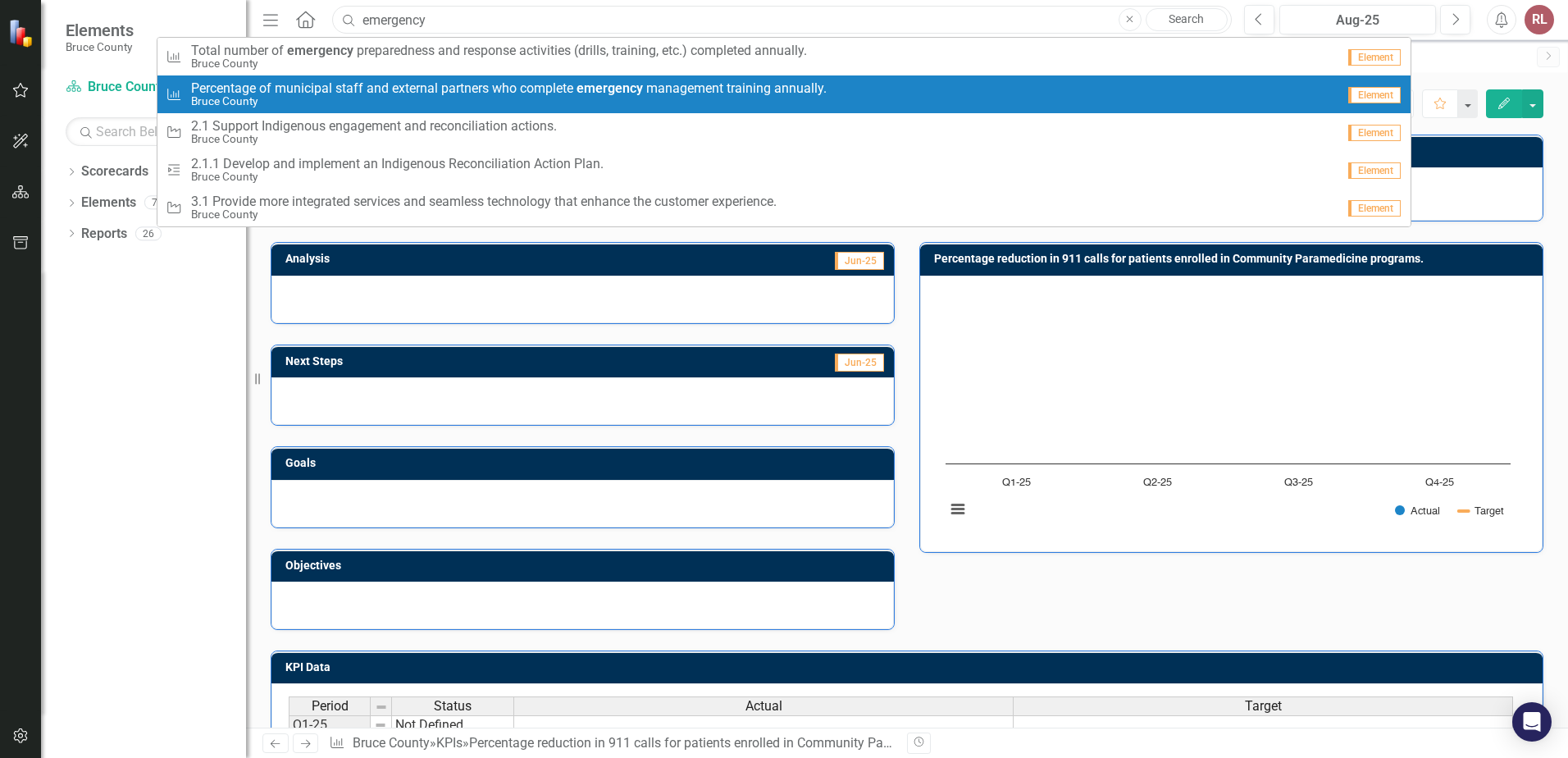
type input "emergency"
click at [427, 86] on span "P e r c e n t a g e o f m u n i c i p a l s t a f f a n d e x t e r n a l p a r…" at bounding box center [508, 88] width 635 height 15
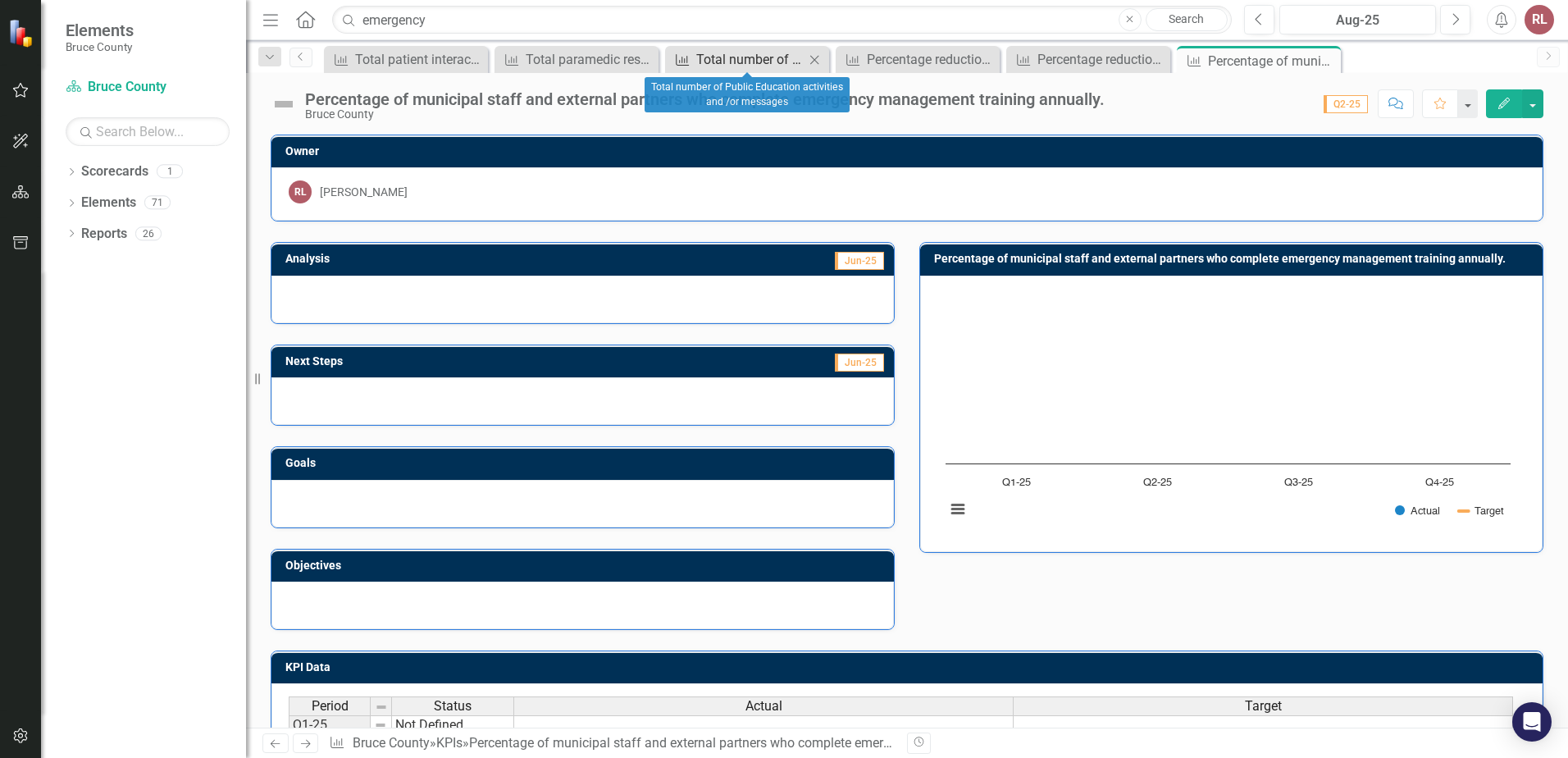
click at [749, 49] on div "Total number of Public Education activities and /or messages" at bounding box center [750, 59] width 109 height 21
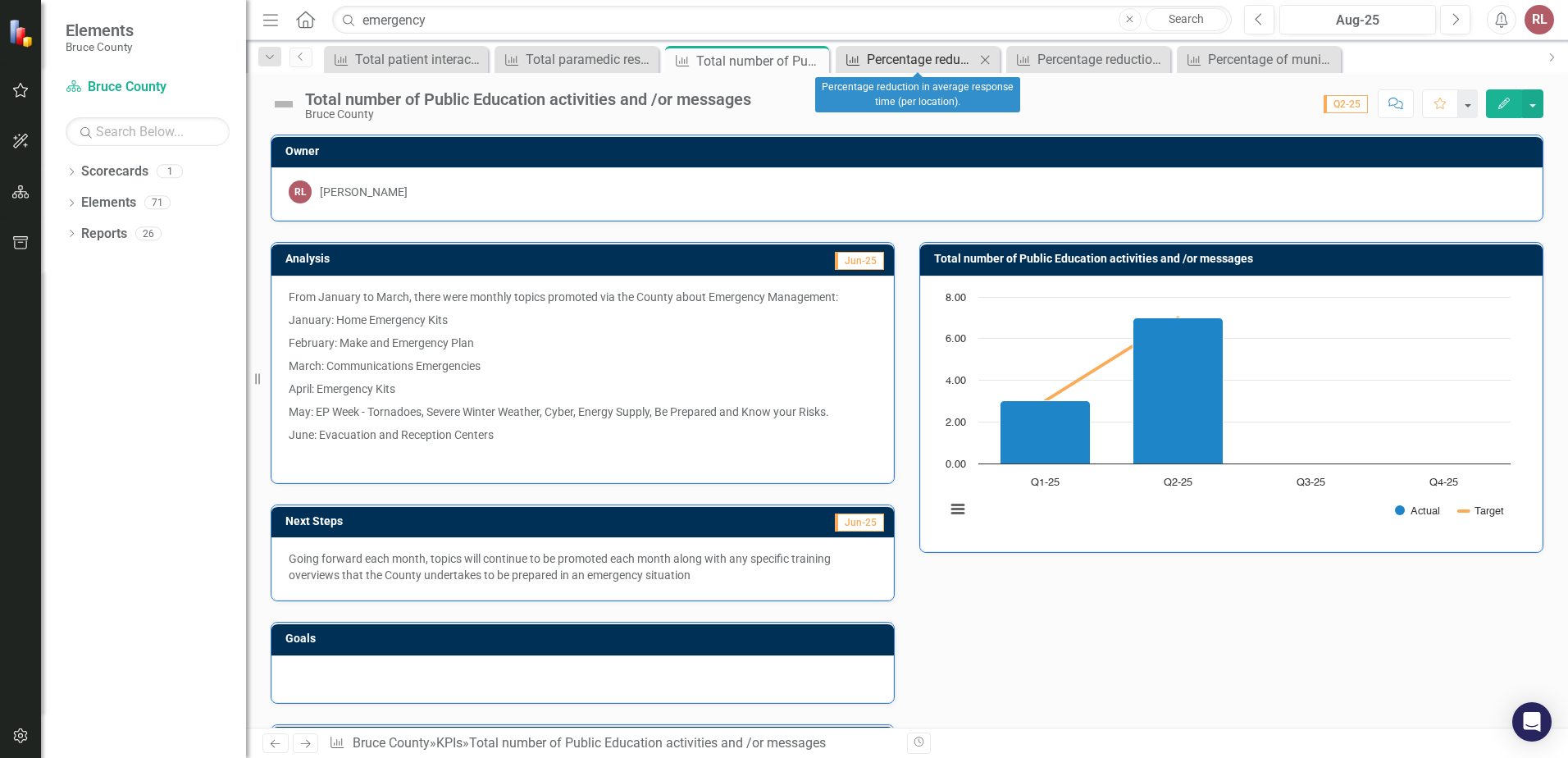
click at [916, 63] on div "Percentage reduction in average response time (per location)." at bounding box center [920, 59] width 109 height 21
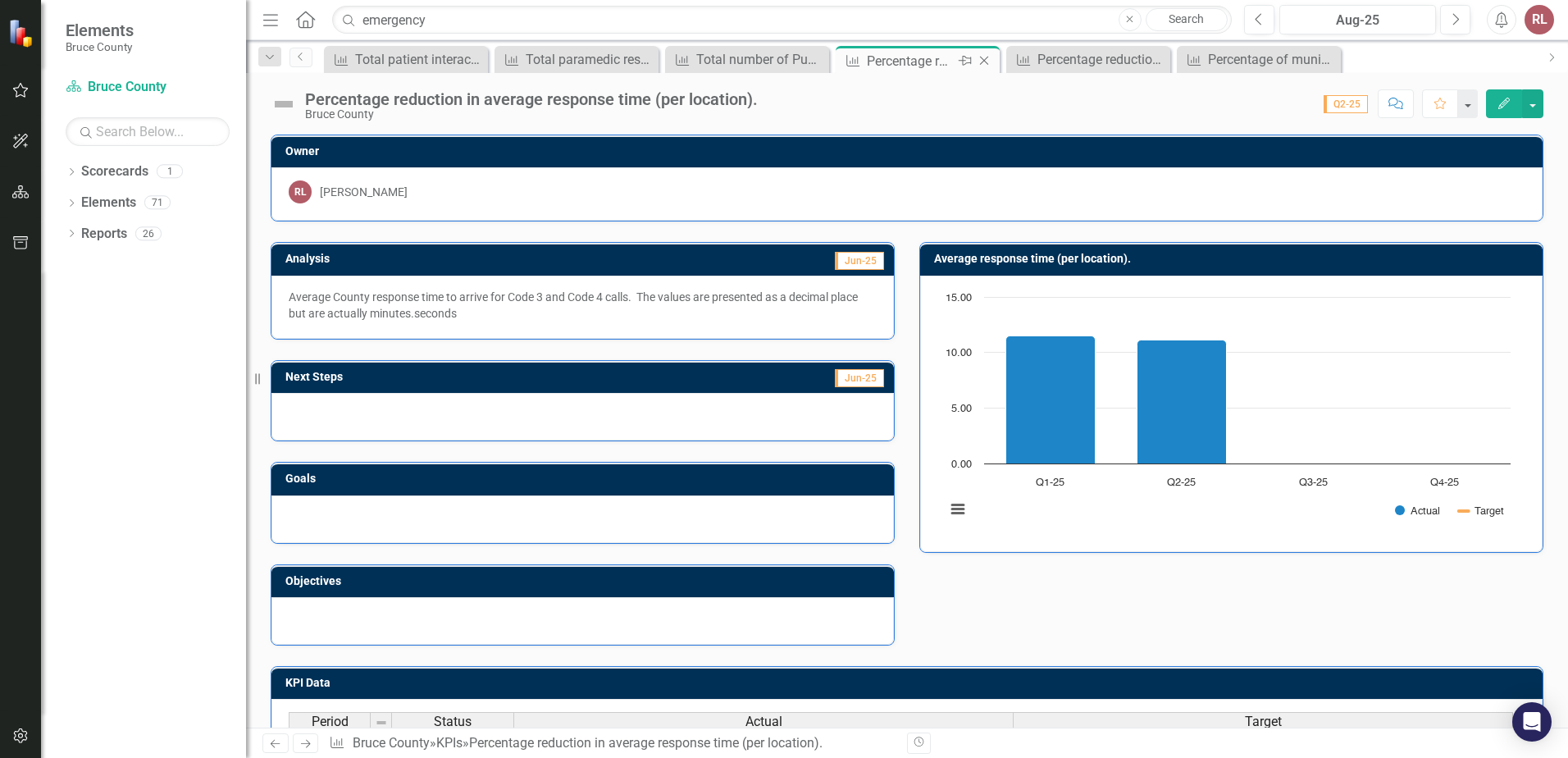
click at [905, 61] on div "Percentage reduction in average response time (per location)." at bounding box center [910, 61] width 88 height 21
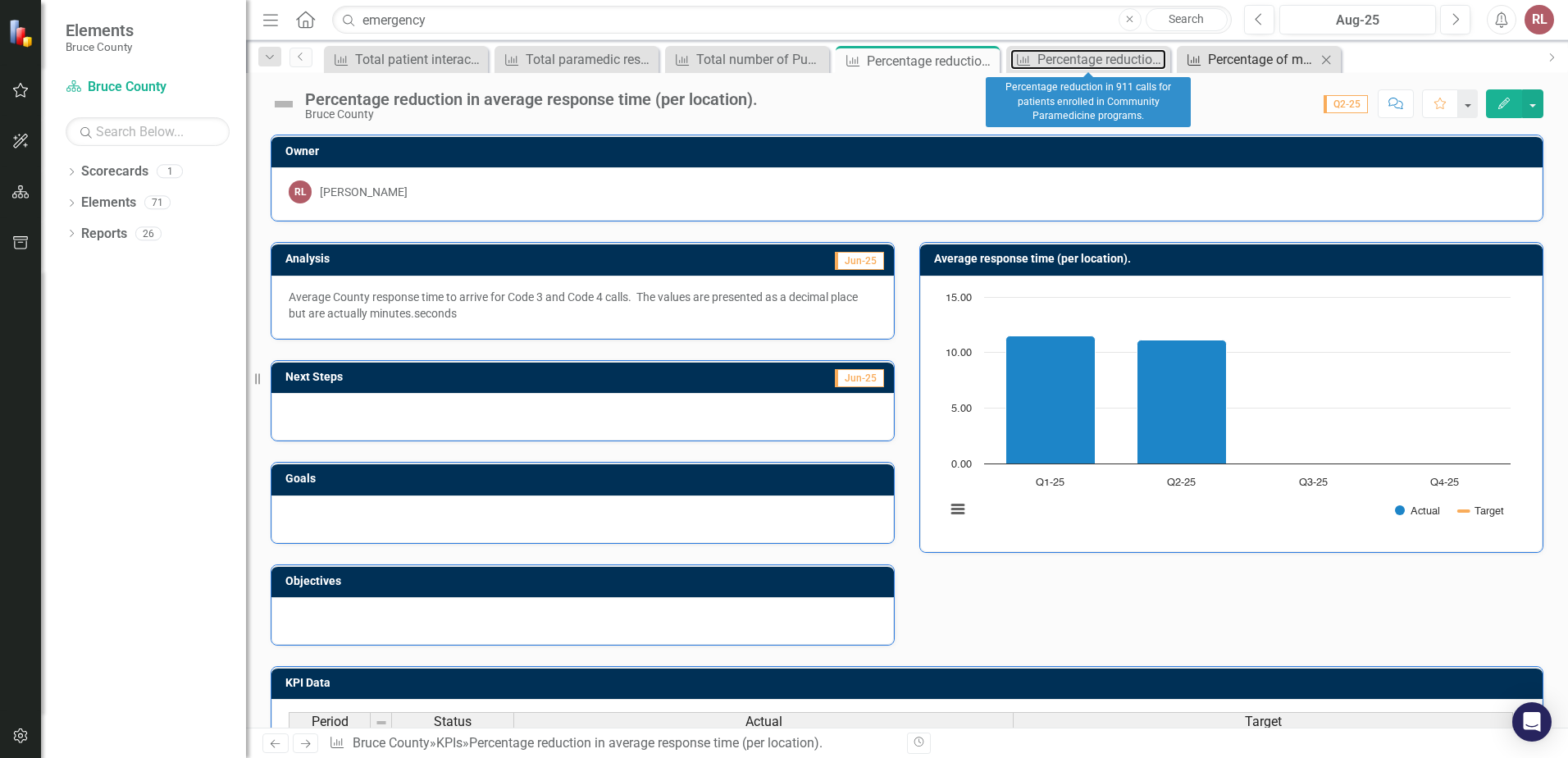
drag, startPoint x: 1097, startPoint y: 59, endPoint x: 1242, endPoint y: 62, distance: 145.0
click at [1097, 59] on div "Percentage reduction in 911 calls for patients enrolled in Community Paramedici…" at bounding box center [1100, 59] width 129 height 21
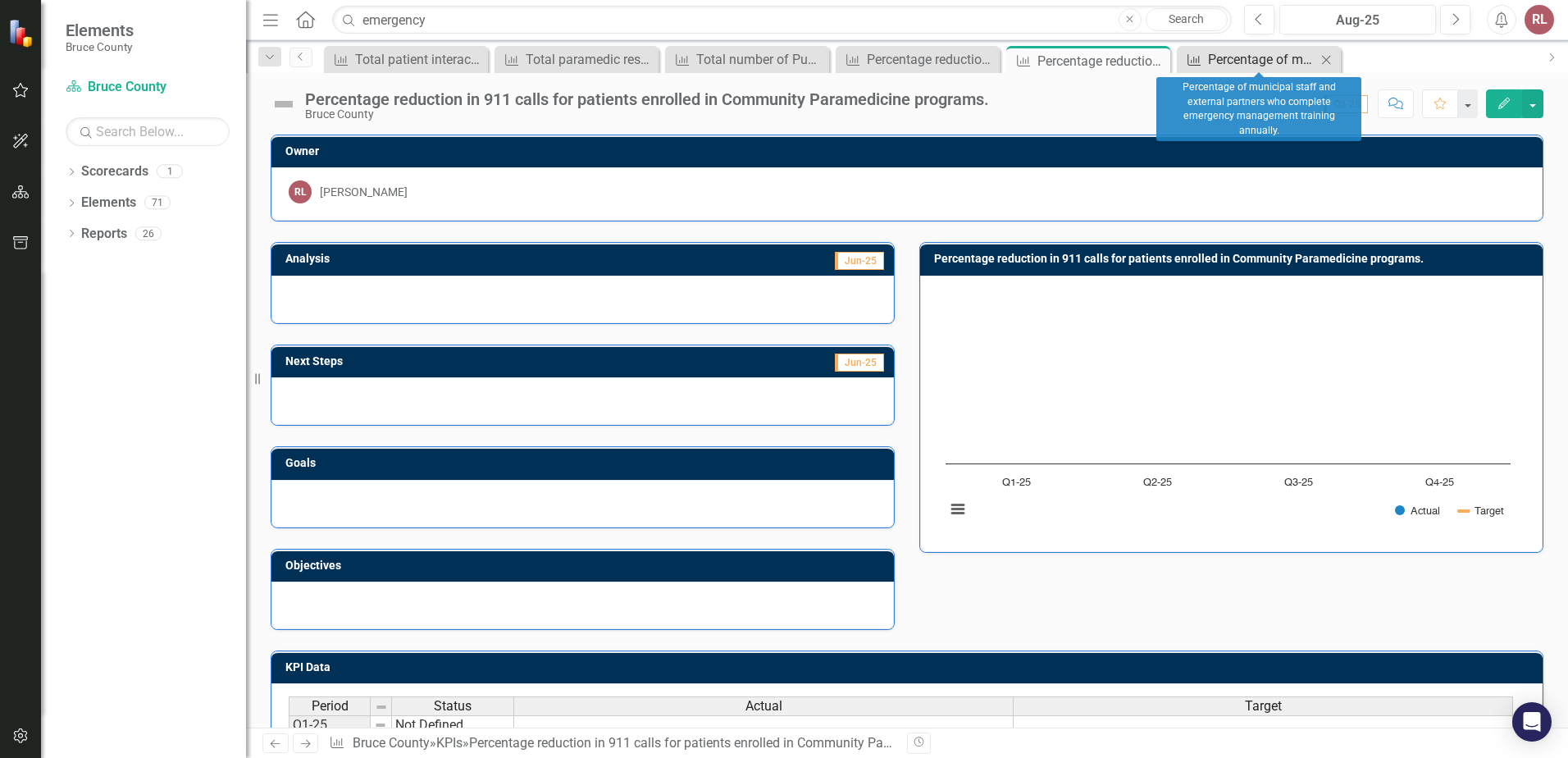
click at [1242, 62] on div "Percentage of municipal staff and external partners who complete emergency mana…" at bounding box center [1262, 59] width 109 height 21
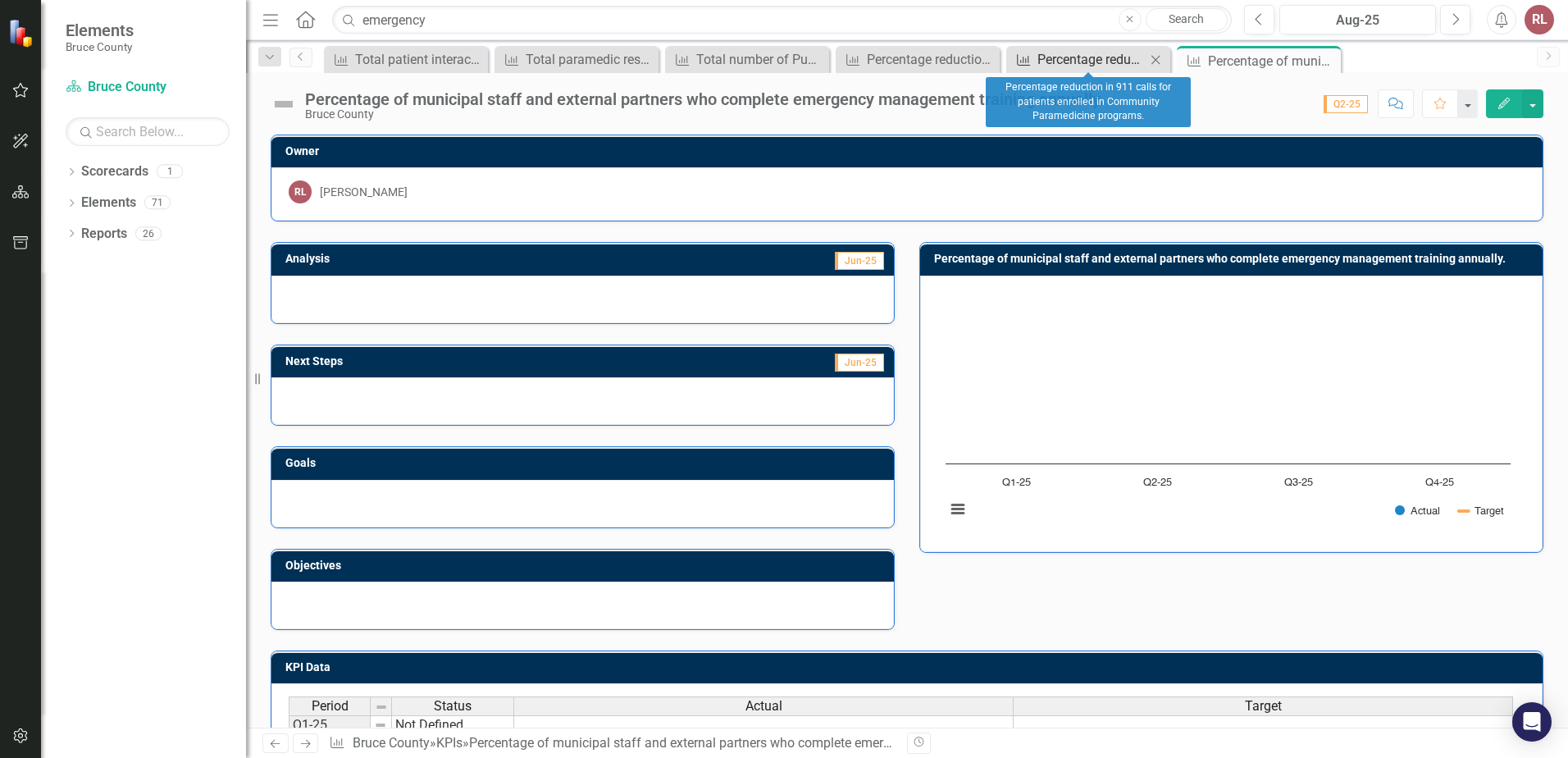
click at [1069, 61] on div "Percentage reduction in 911 calls for patients enrolled in Community Paramedici…" at bounding box center [1091, 59] width 109 height 21
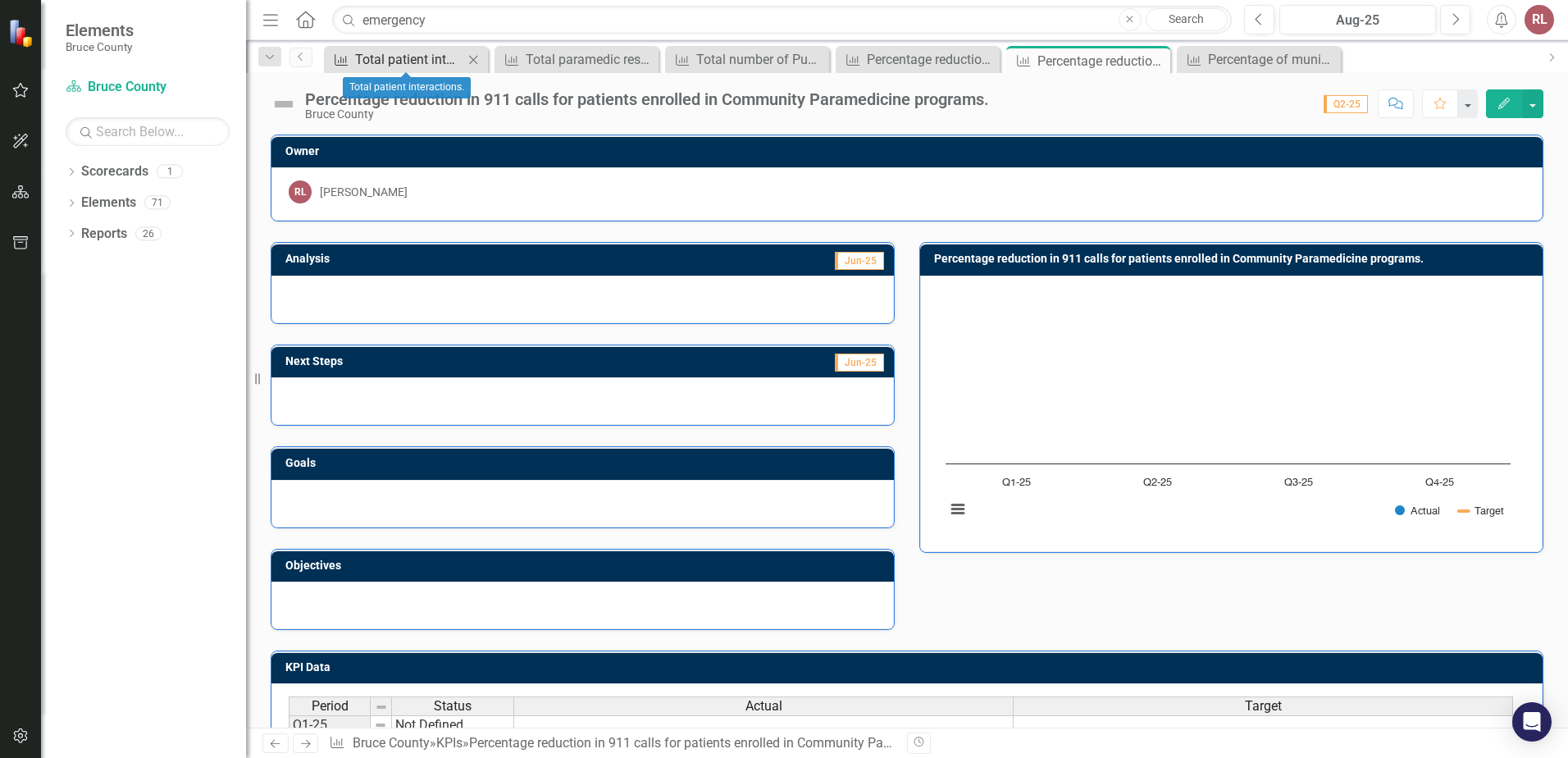
click at [381, 58] on div "Total patient interactions." at bounding box center [409, 59] width 109 height 21
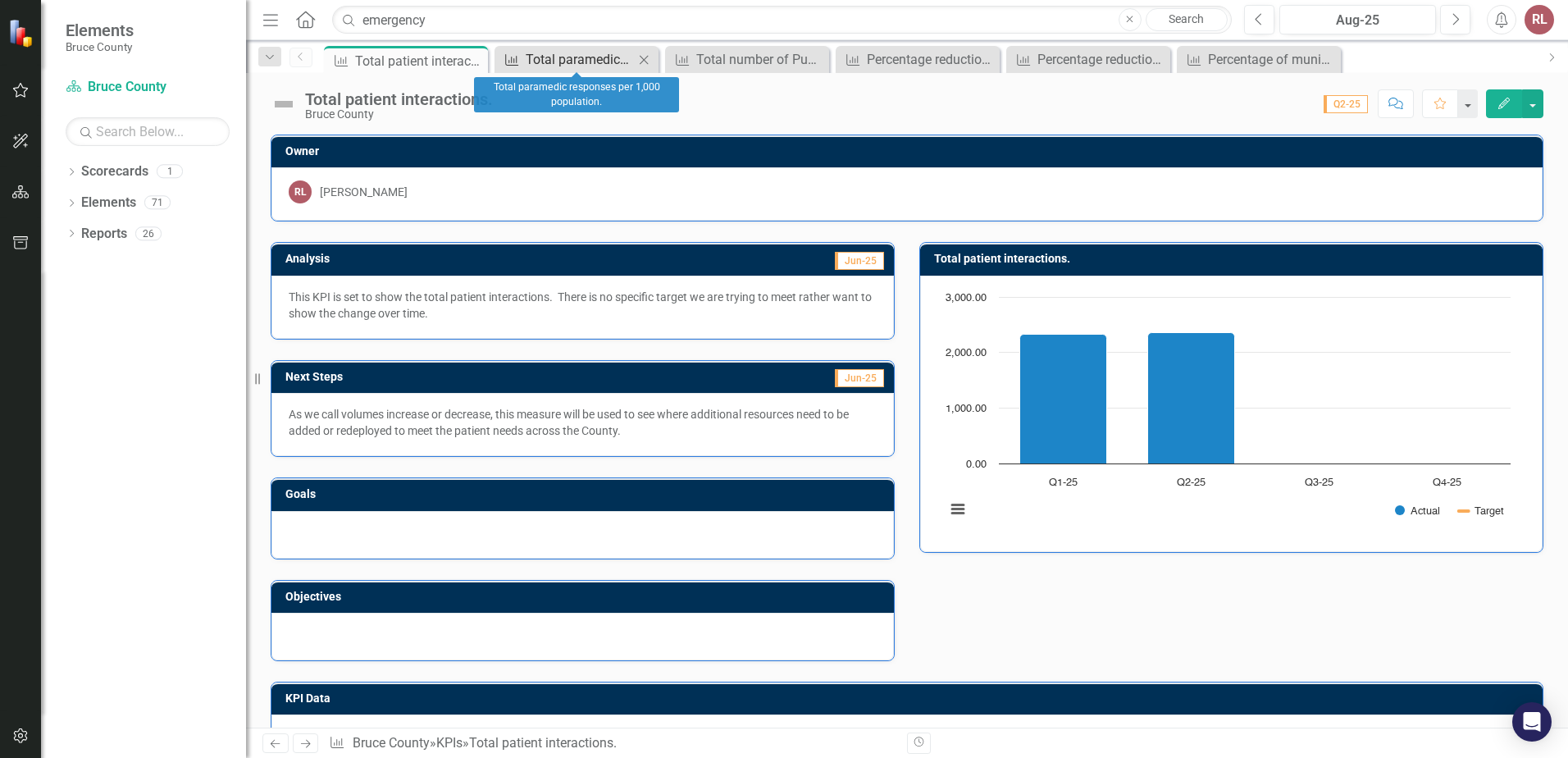
click at [551, 53] on div "Total paramedic responses per 1,000 population." at bounding box center [579, 59] width 109 height 21
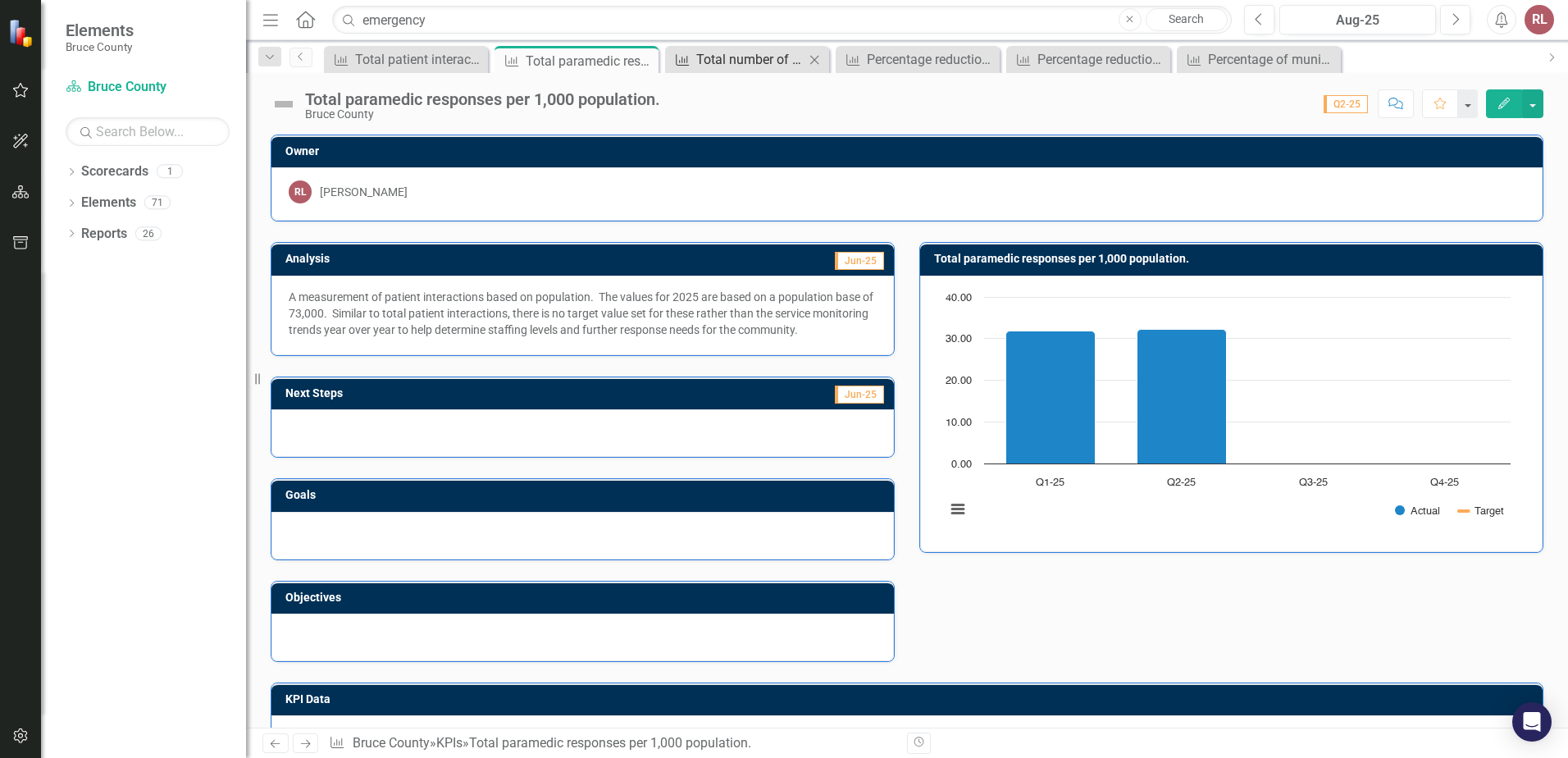
click at [716, 63] on div "Total number of Public Education activities and /or messages" at bounding box center [750, 59] width 109 height 21
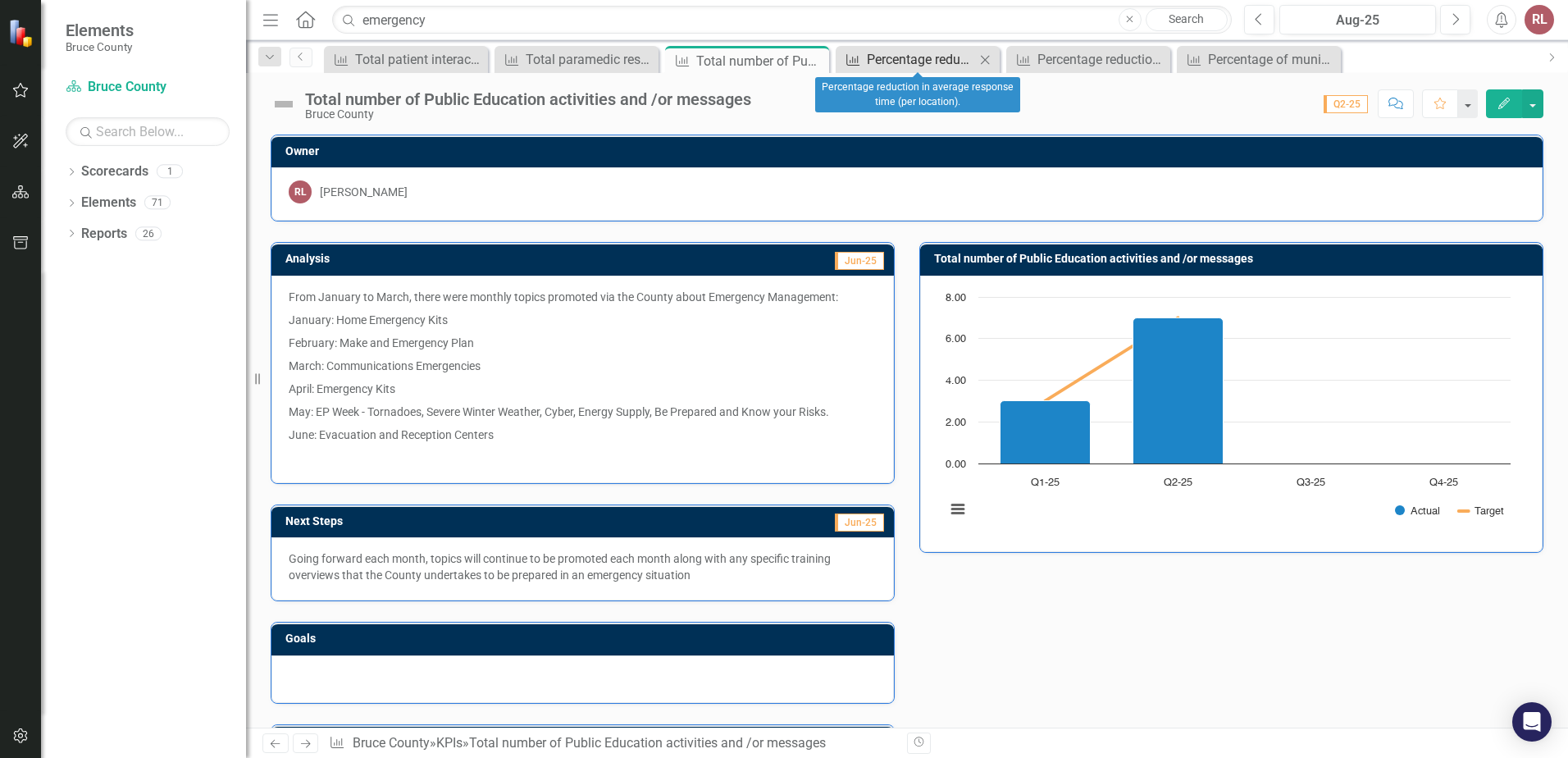
click at [922, 54] on div "Percentage reduction in average response time (per location)." at bounding box center [920, 59] width 109 height 21
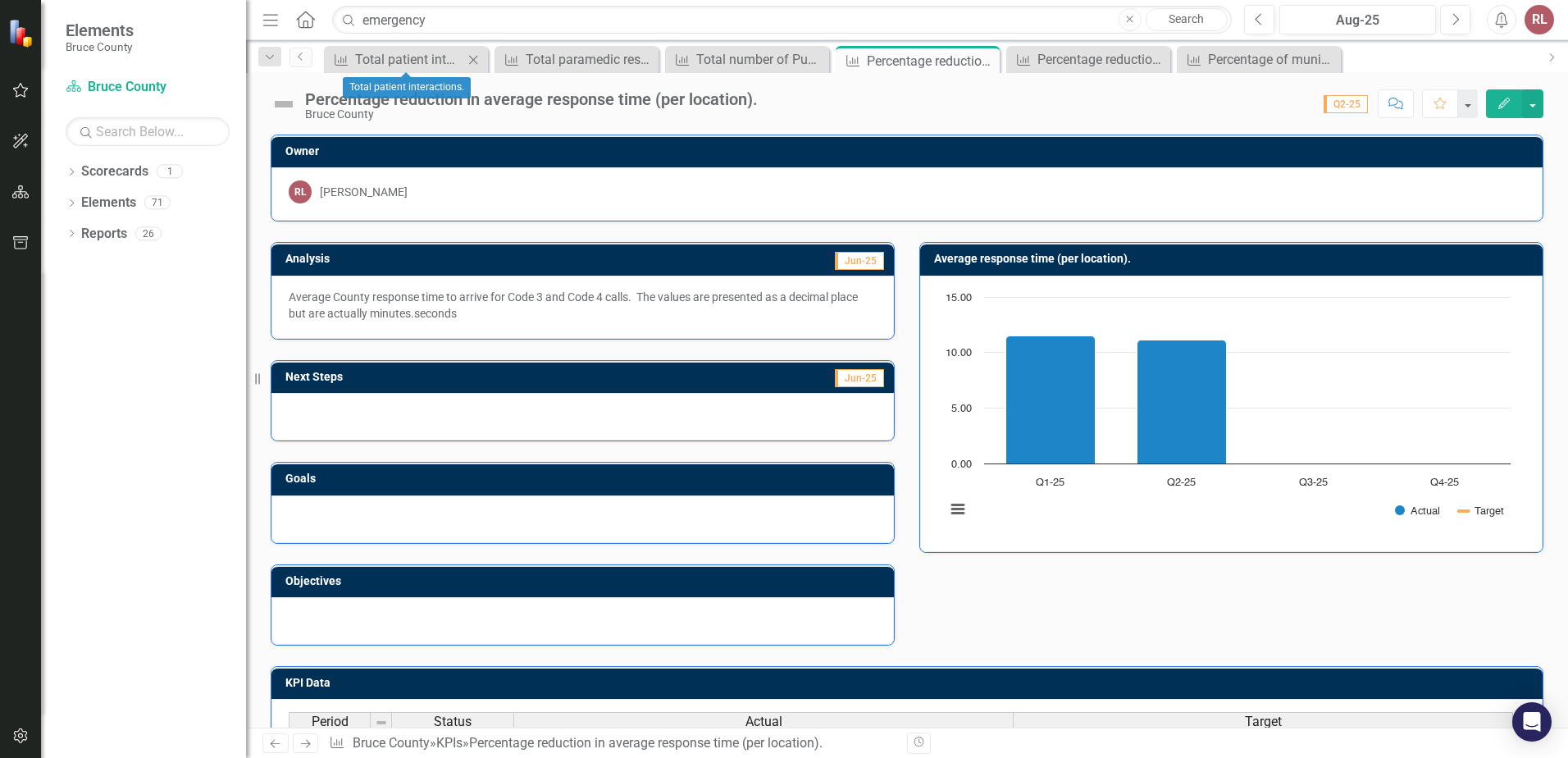
click at [475, 59] on icon "Close" at bounding box center [472, 59] width 16 height 13
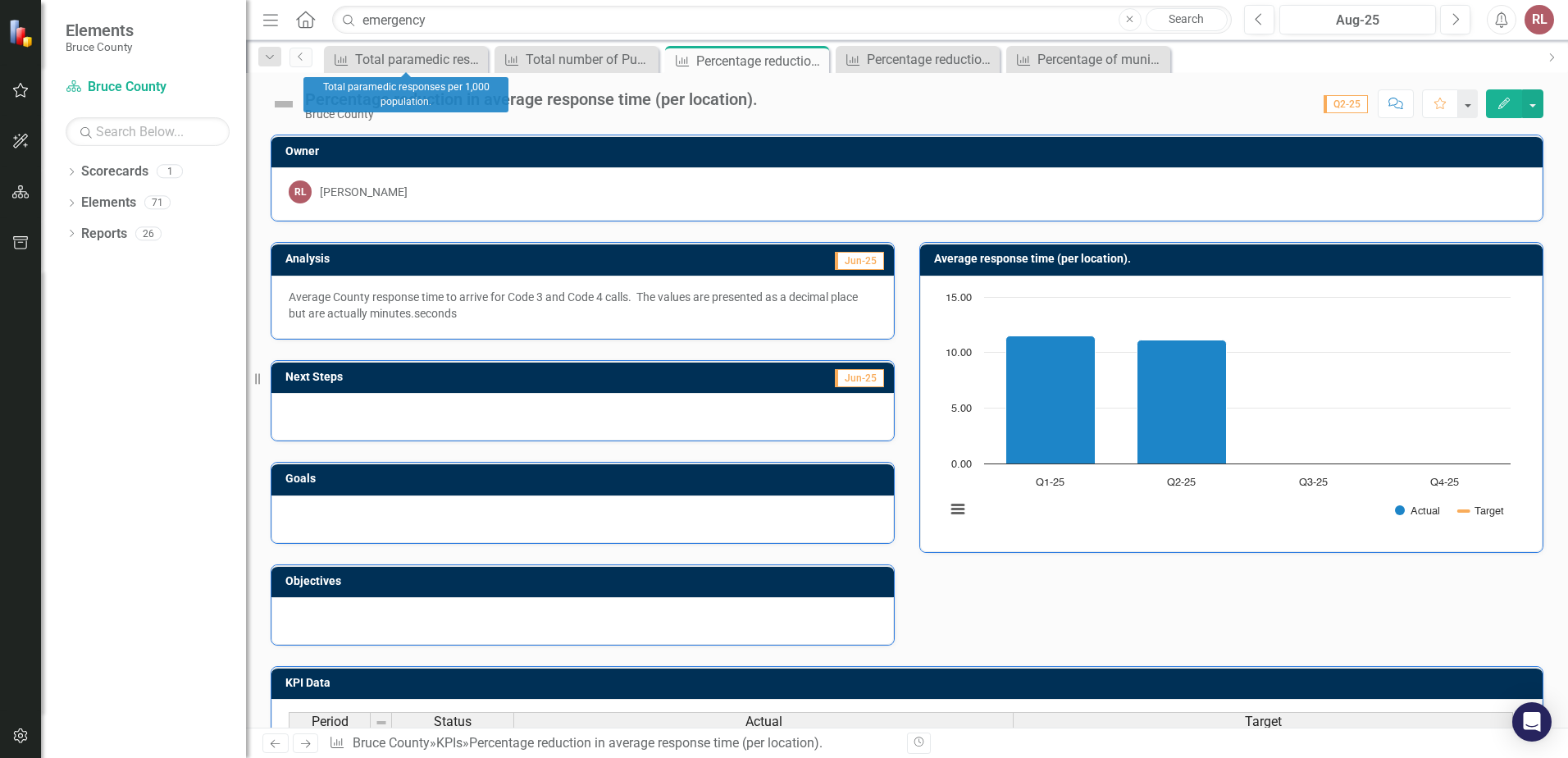
click at [0, 0] on icon "Close" at bounding box center [0, 0] width 0 height 0
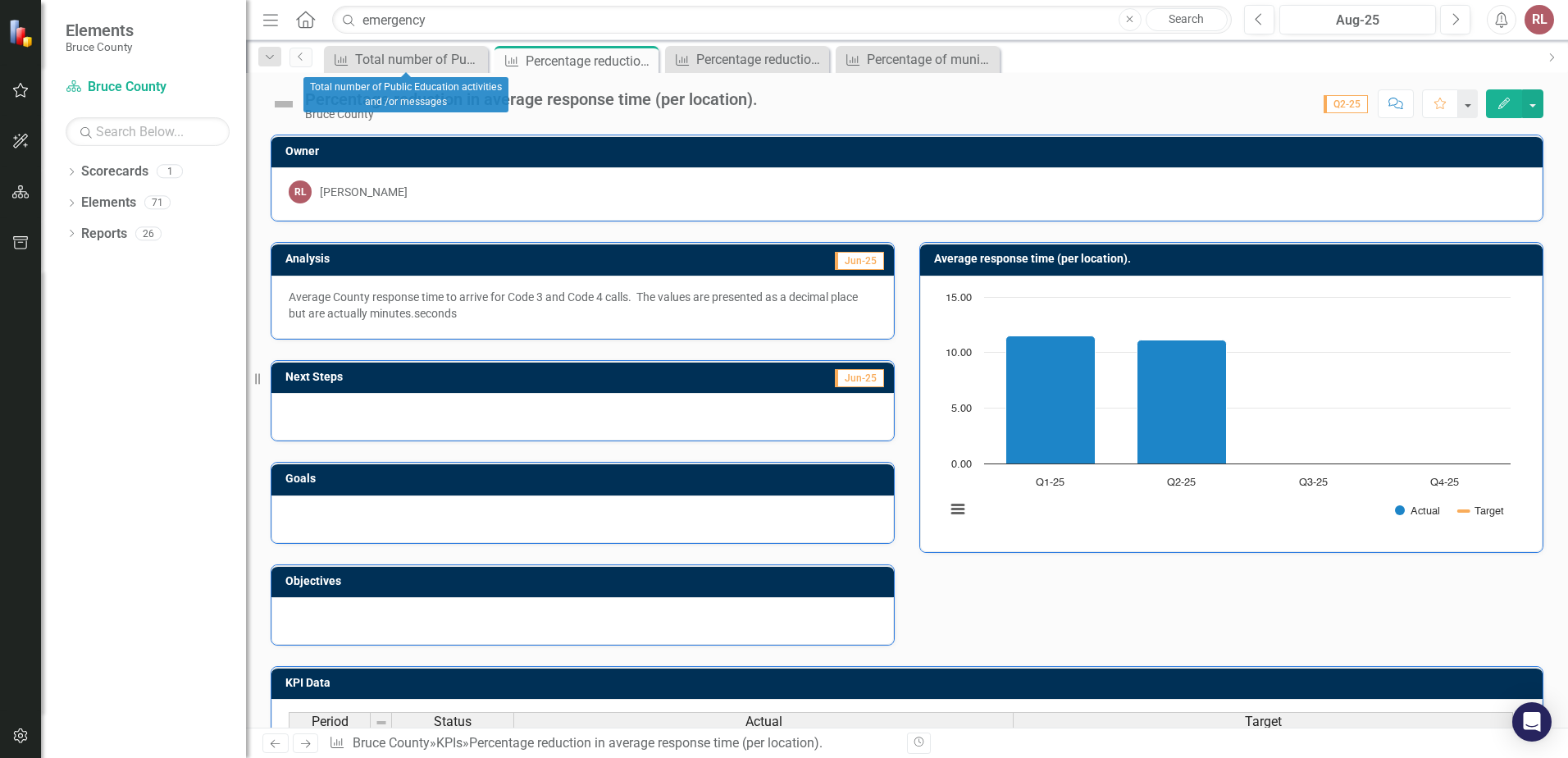
click at [0, 0] on icon "Close" at bounding box center [0, 0] width 0 height 0
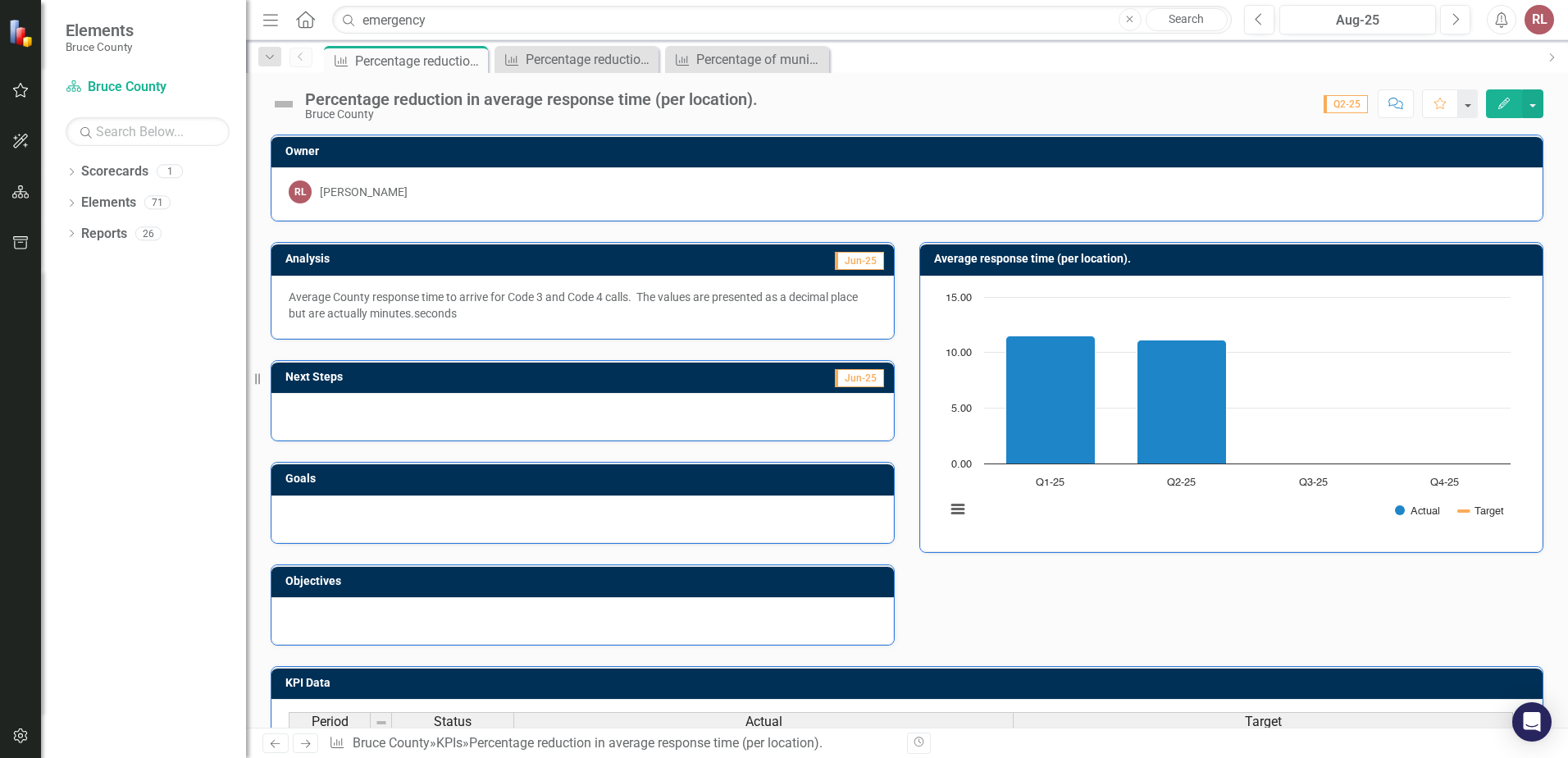
click at [0, 0] on icon "Close" at bounding box center [0, 0] width 0 height 0
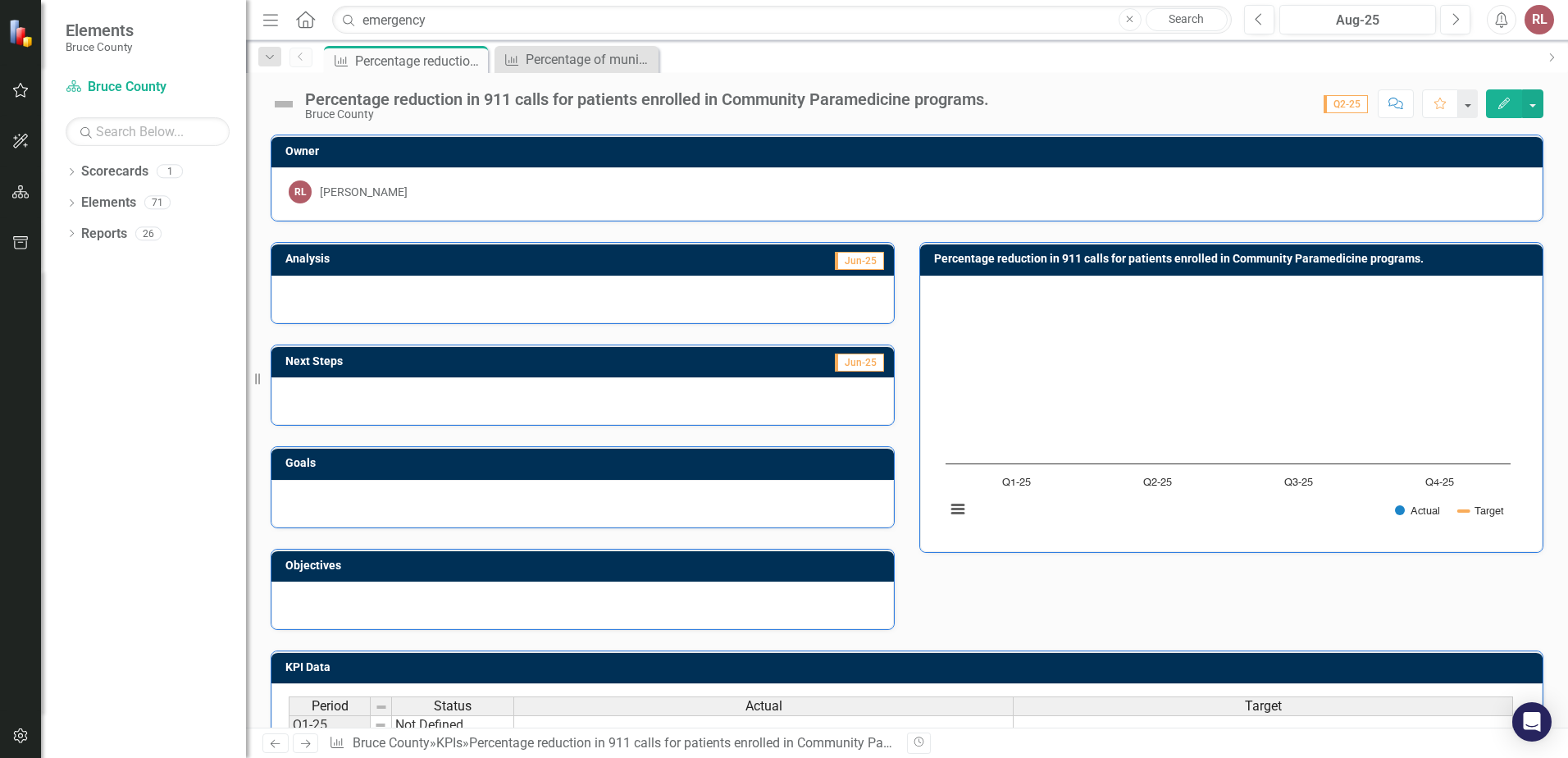
click at [0, 0] on icon "Close" at bounding box center [0, 0] width 0 height 0
click at [543, 72] on div "KPI Percentage of municipal staff and external partners who complete emergency …" at bounding box center [925, 59] width 1208 height 26
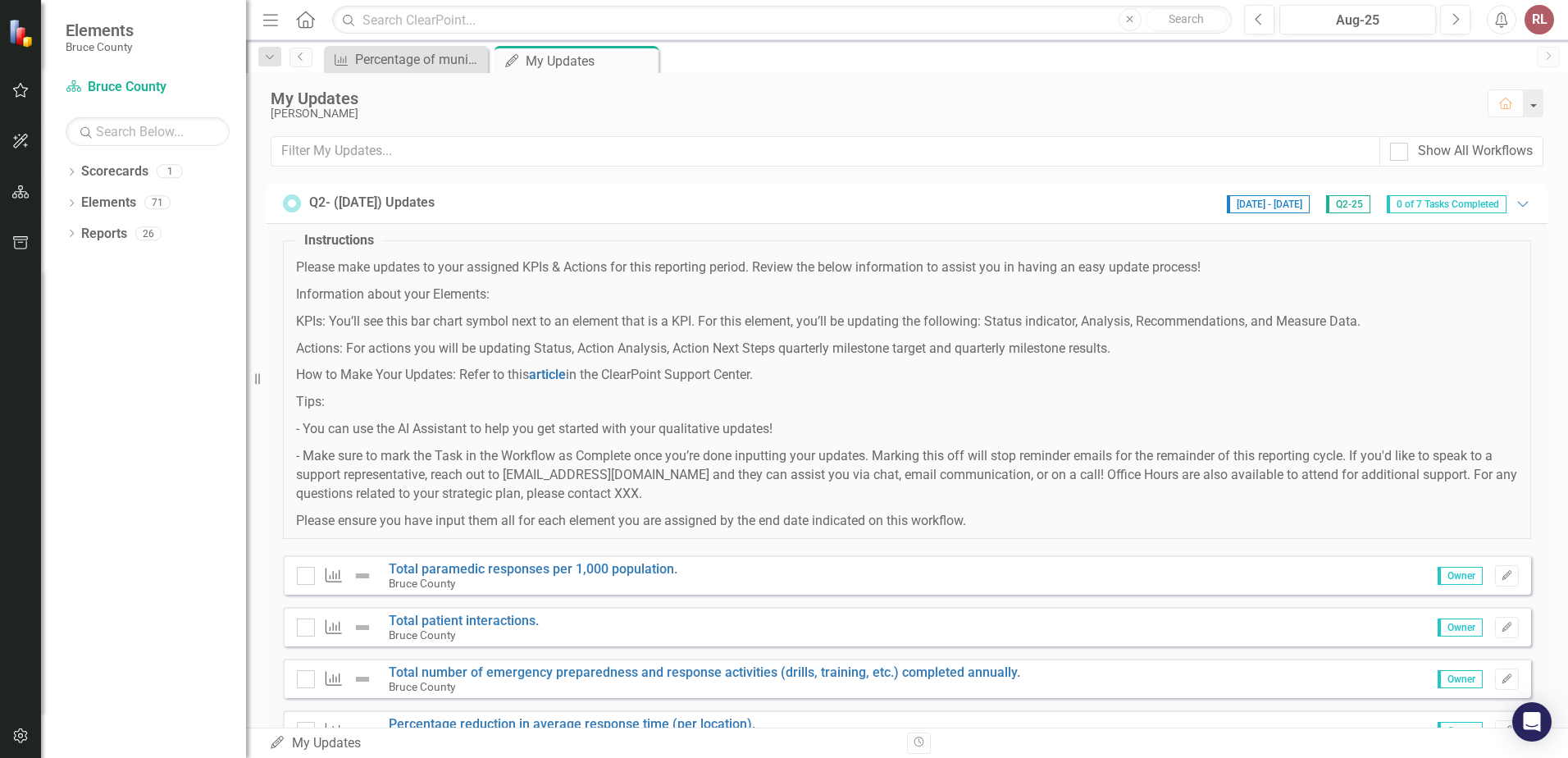
click at [1434, 204] on span "0 of 7 Tasks Completed" at bounding box center [1446, 204] width 120 height 18
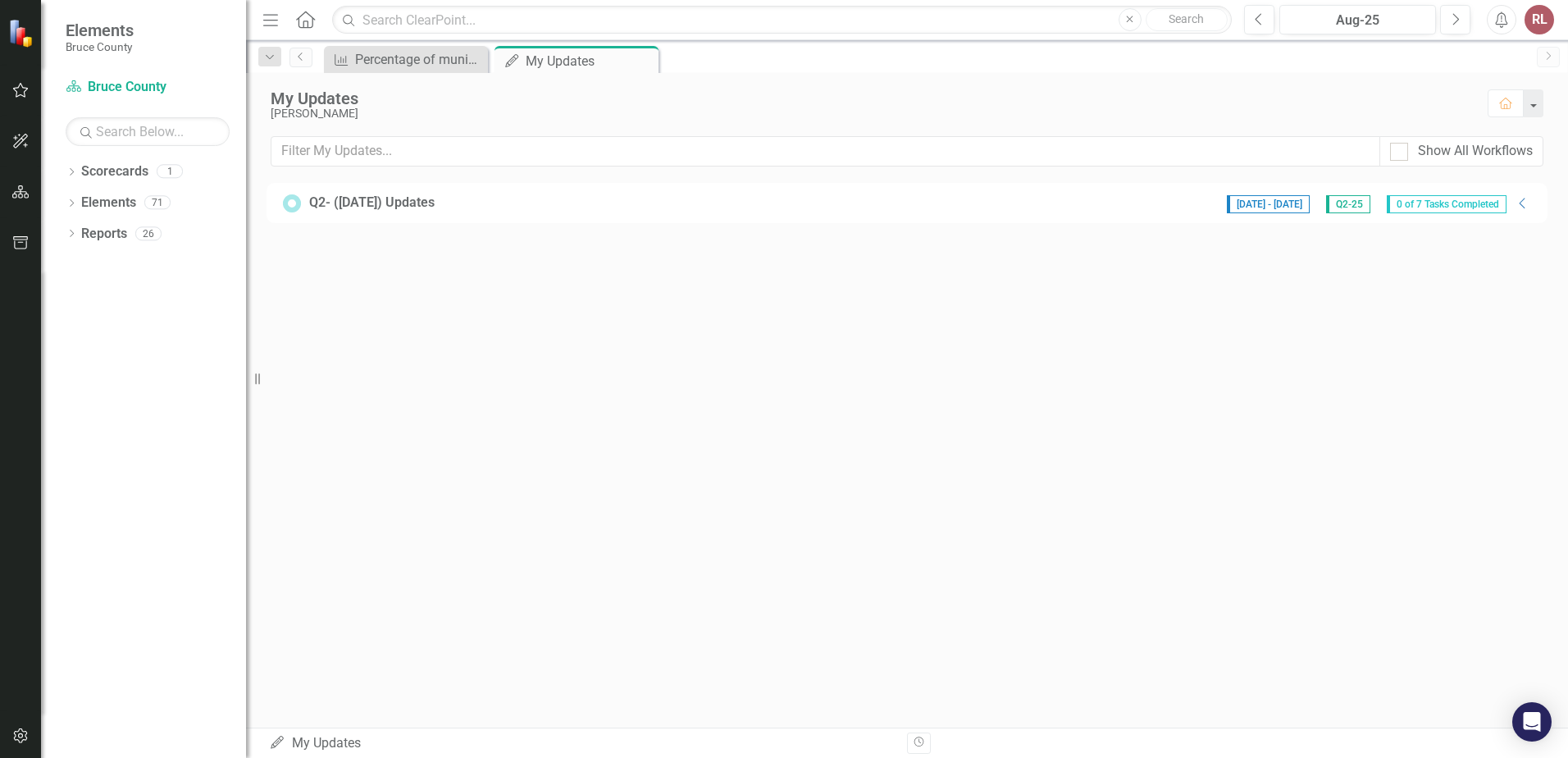
click at [1434, 204] on span "0 of 7 Tasks Completed" at bounding box center [1446, 204] width 120 height 18
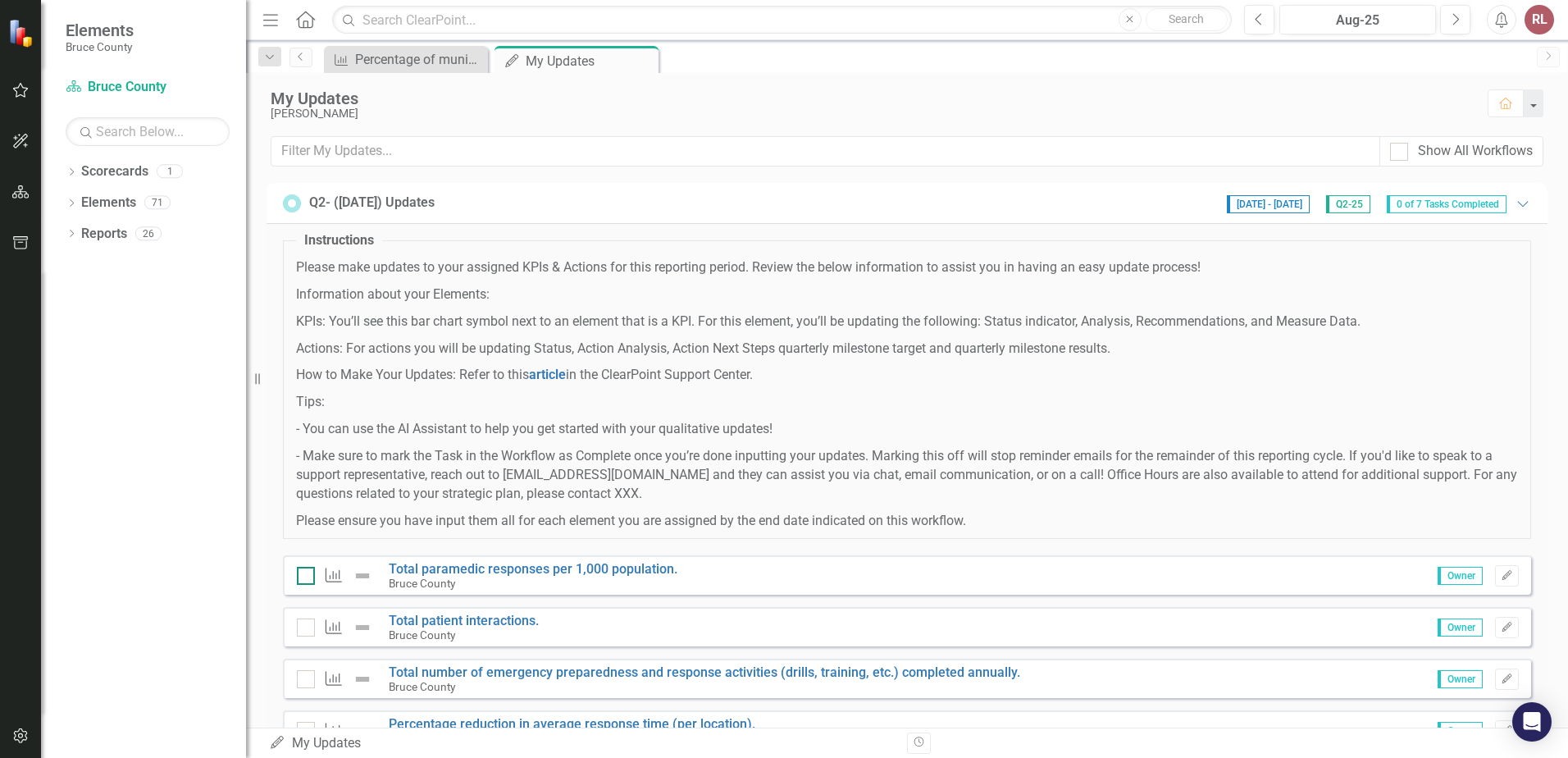
click at [305, 577] on input "checkbox" at bounding box center [302, 571] width 11 height 11
checkbox input "true"
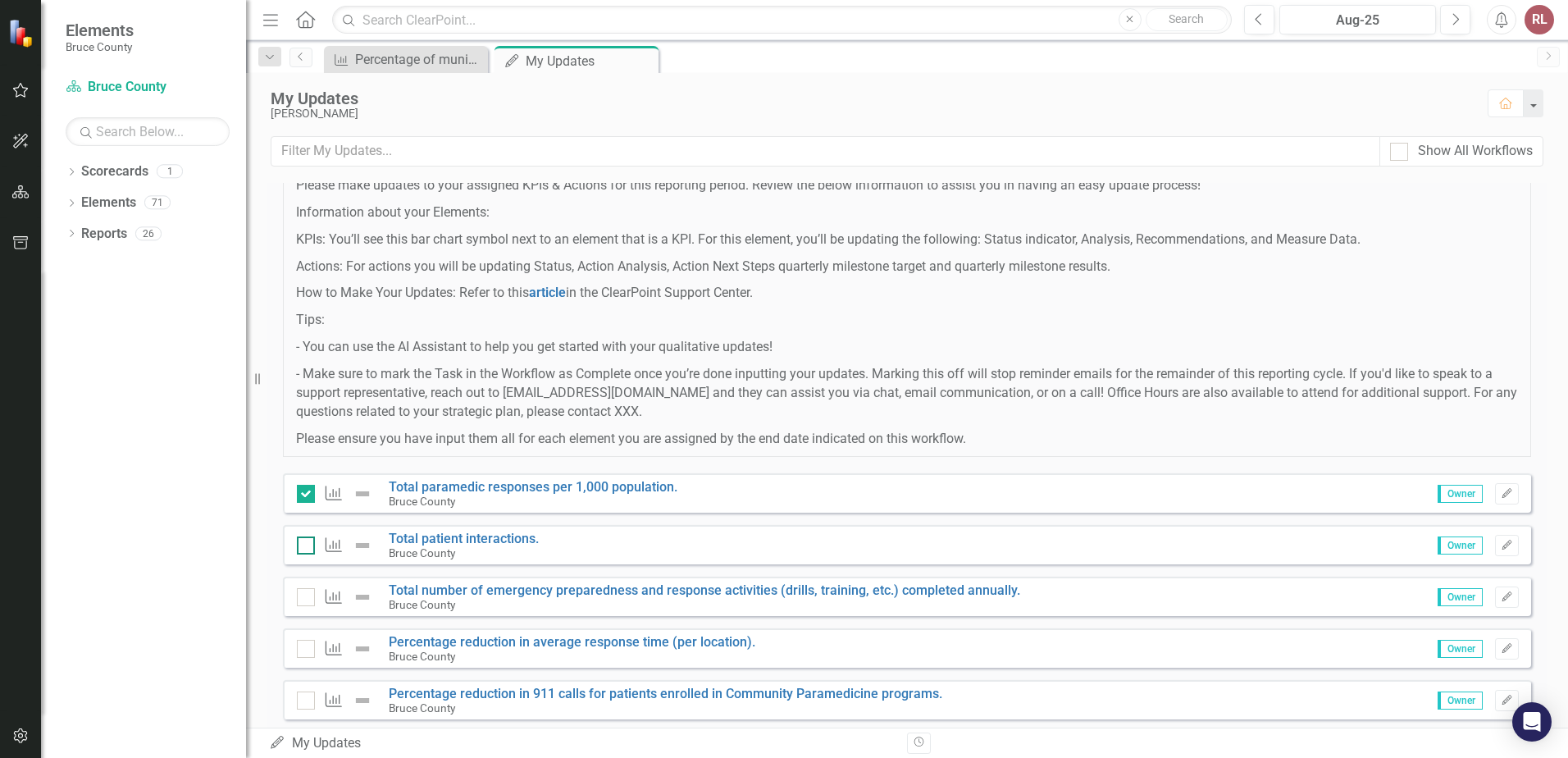
click at [303, 543] on input "checkbox" at bounding box center [302, 542] width 11 height 11
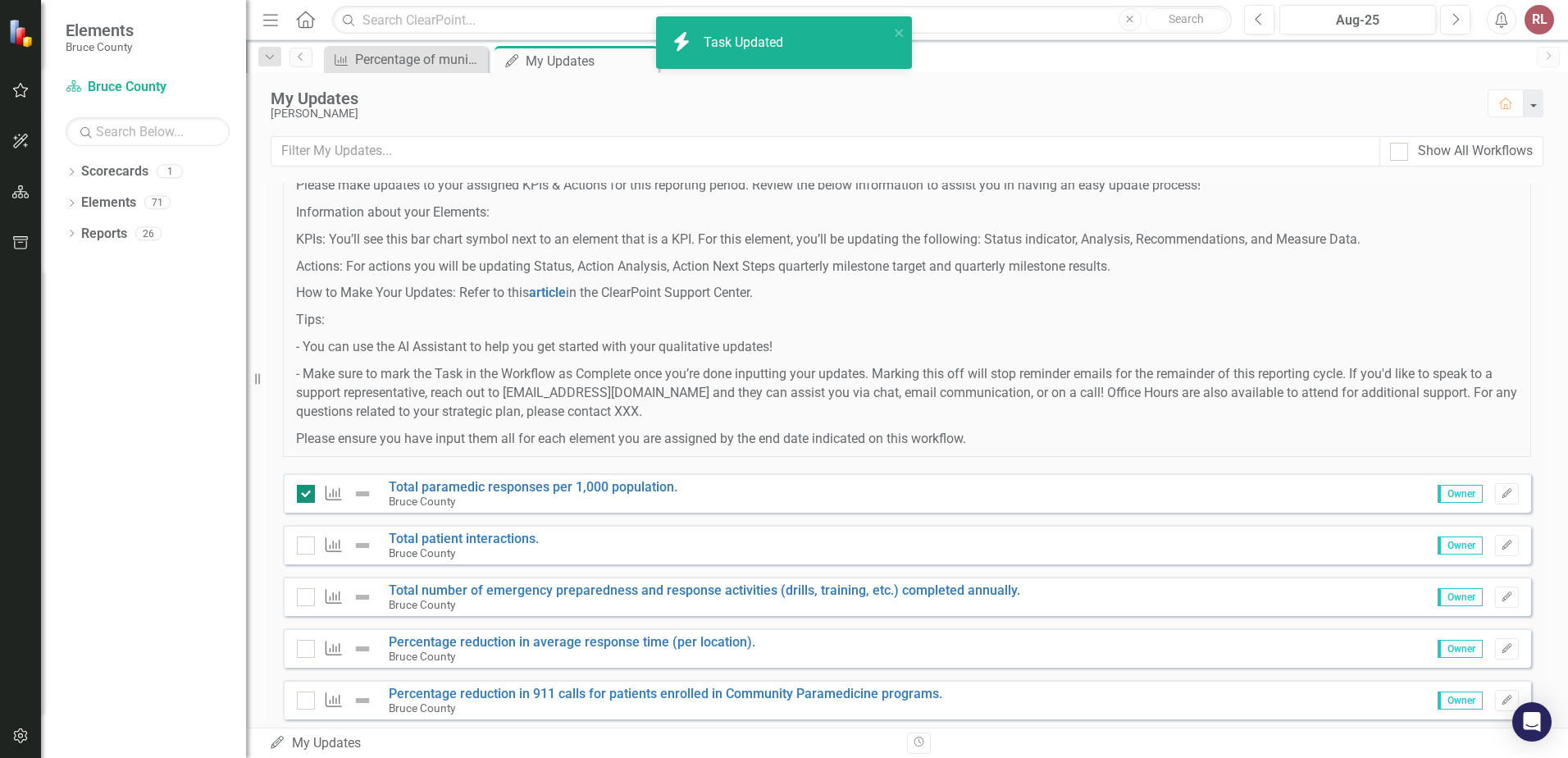
checkbox input "true"
click at [302, 600] on div at bounding box center [306, 597] width 18 height 18
click at [302, 598] on input "checkbox" at bounding box center [302, 593] width 11 height 11
checkbox input "true"
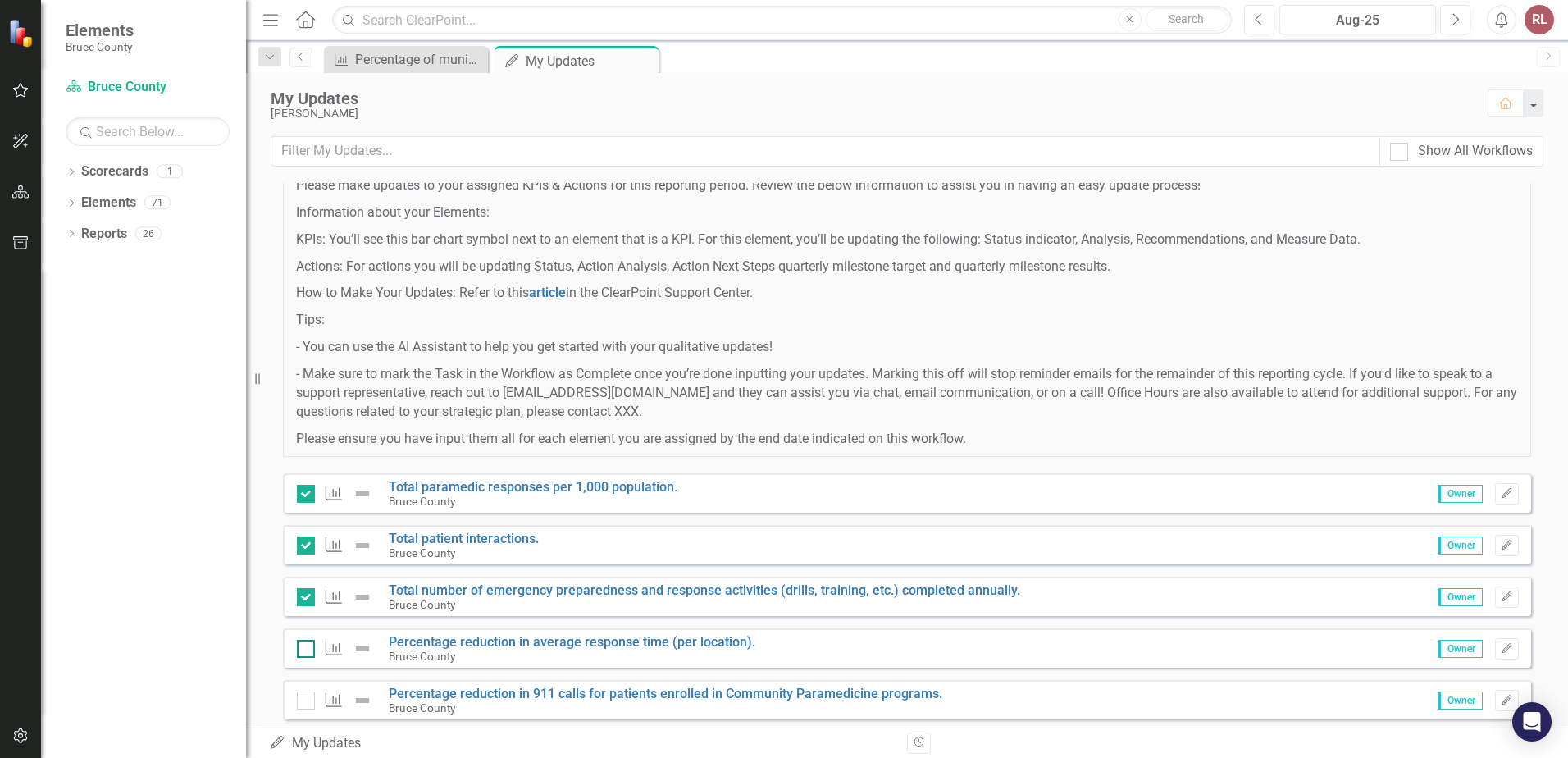
click at [308, 646] on div at bounding box center [306, 649] width 18 height 18
click at [307, 646] on input "checkbox" at bounding box center [302, 645] width 11 height 11
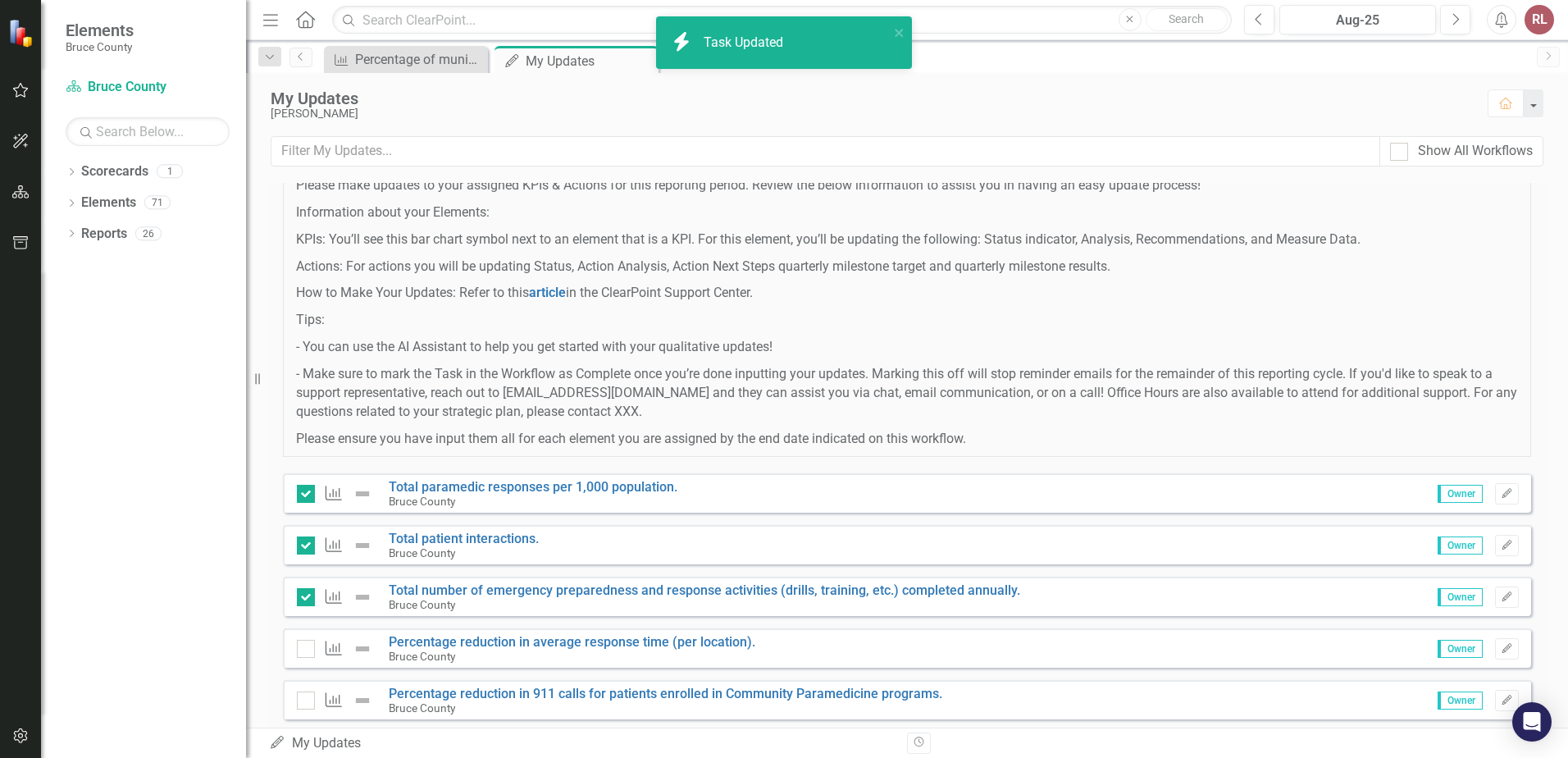
checkbox input "true"
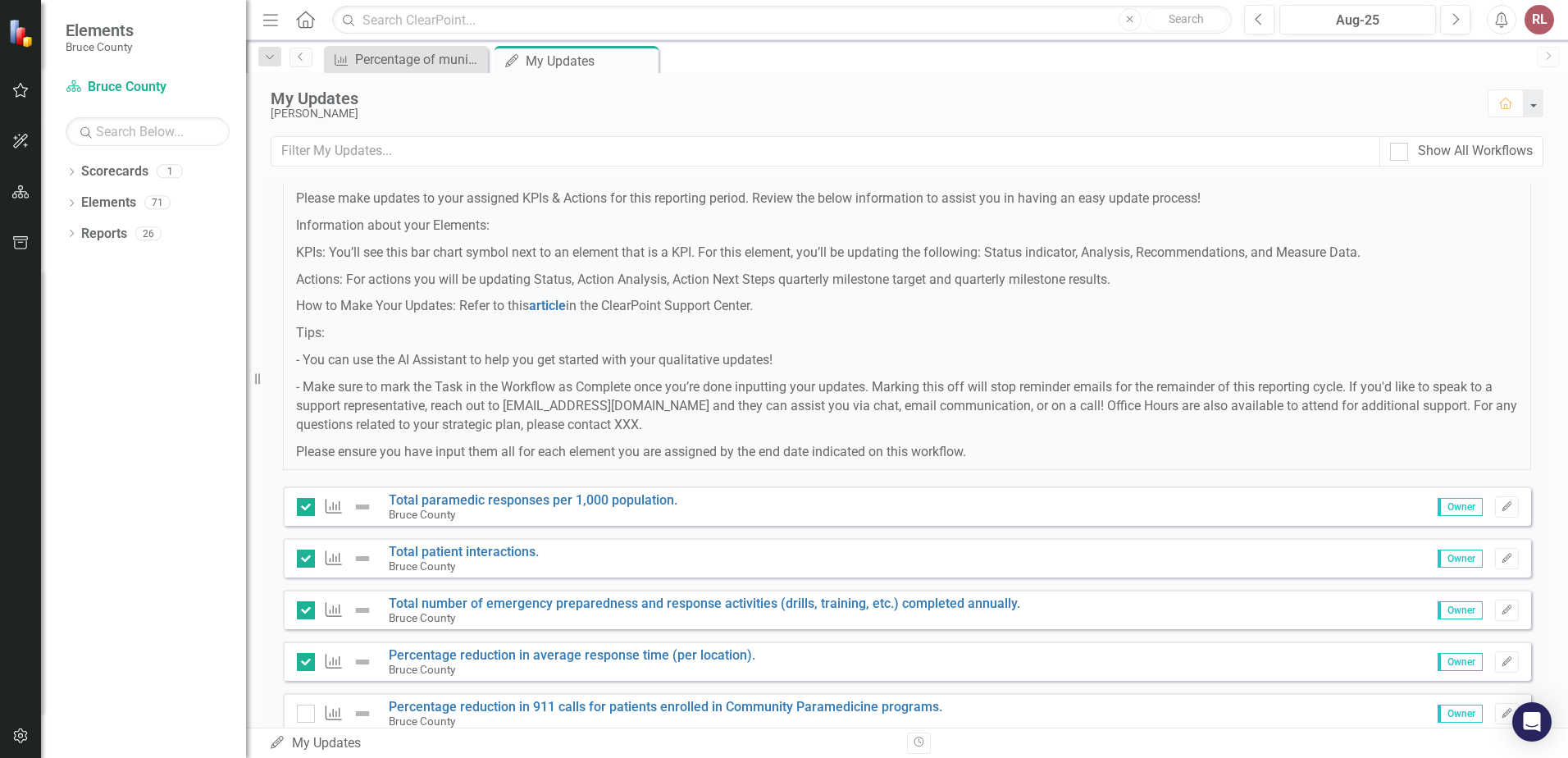
scroll to position [226, 0]
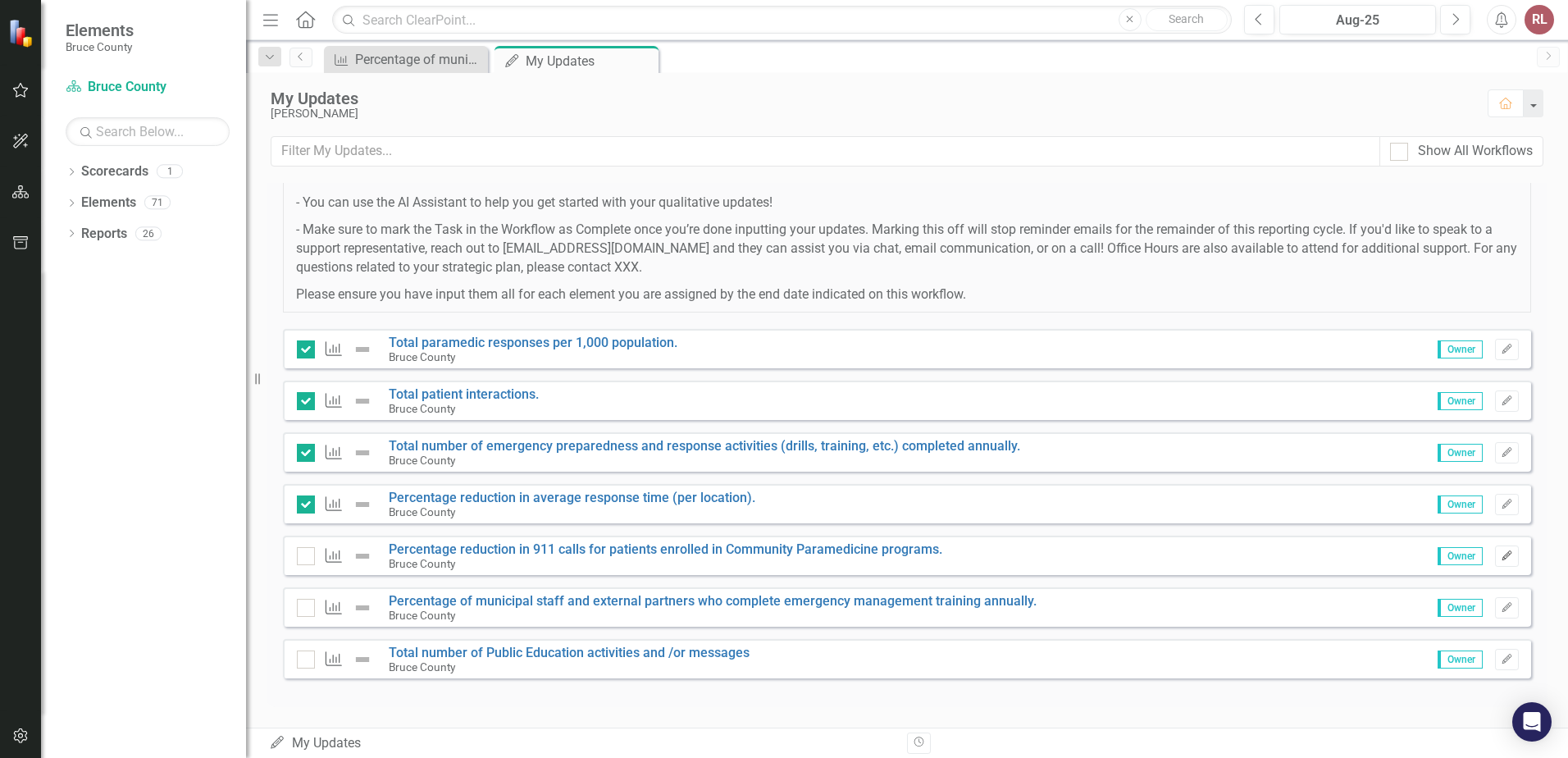
click at [1500, 555] on icon "Edit" at bounding box center [1506, 557] width 12 height 10
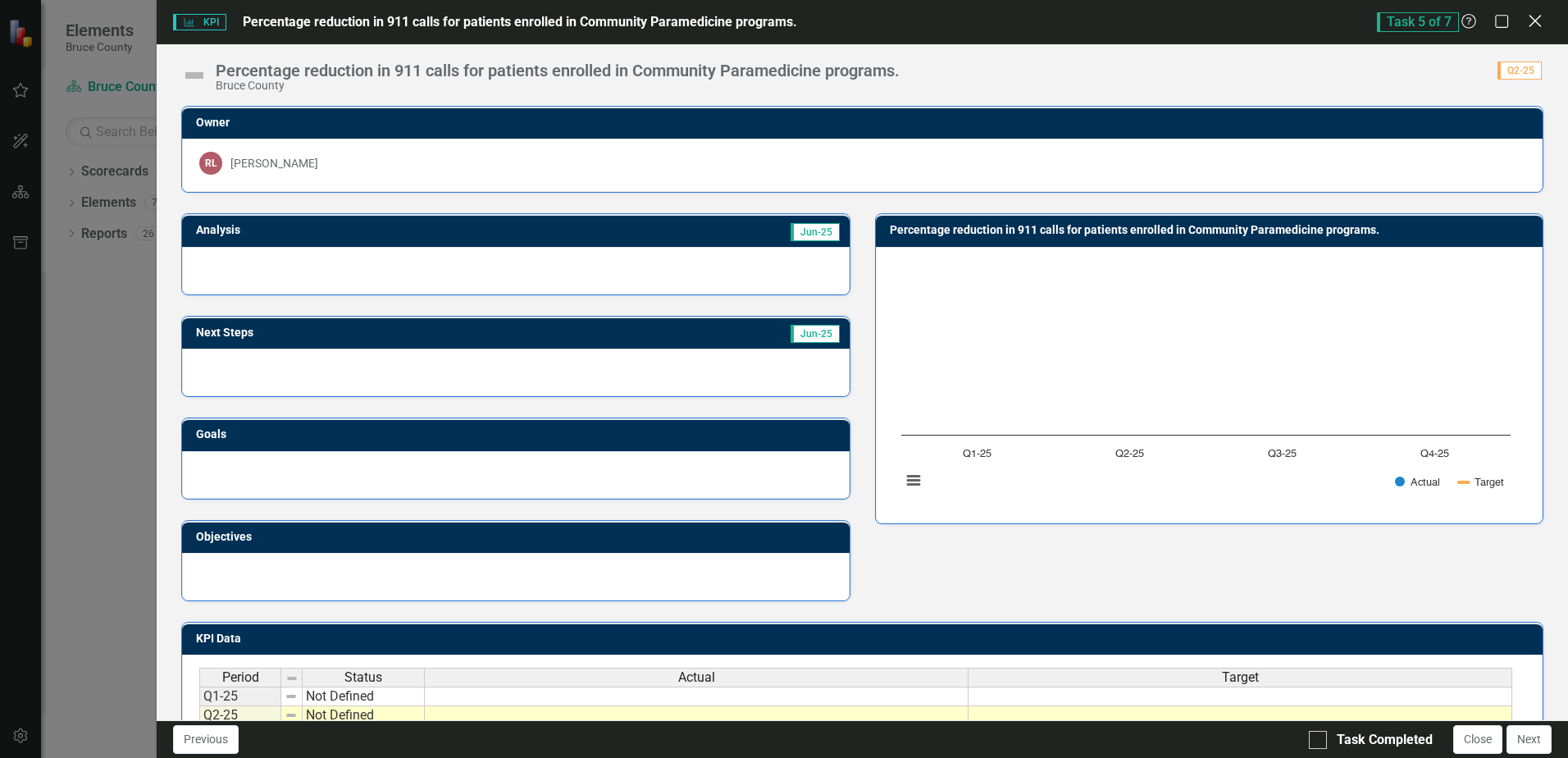
click at [1535, 18] on icon "Close" at bounding box center [1534, 21] width 21 height 16
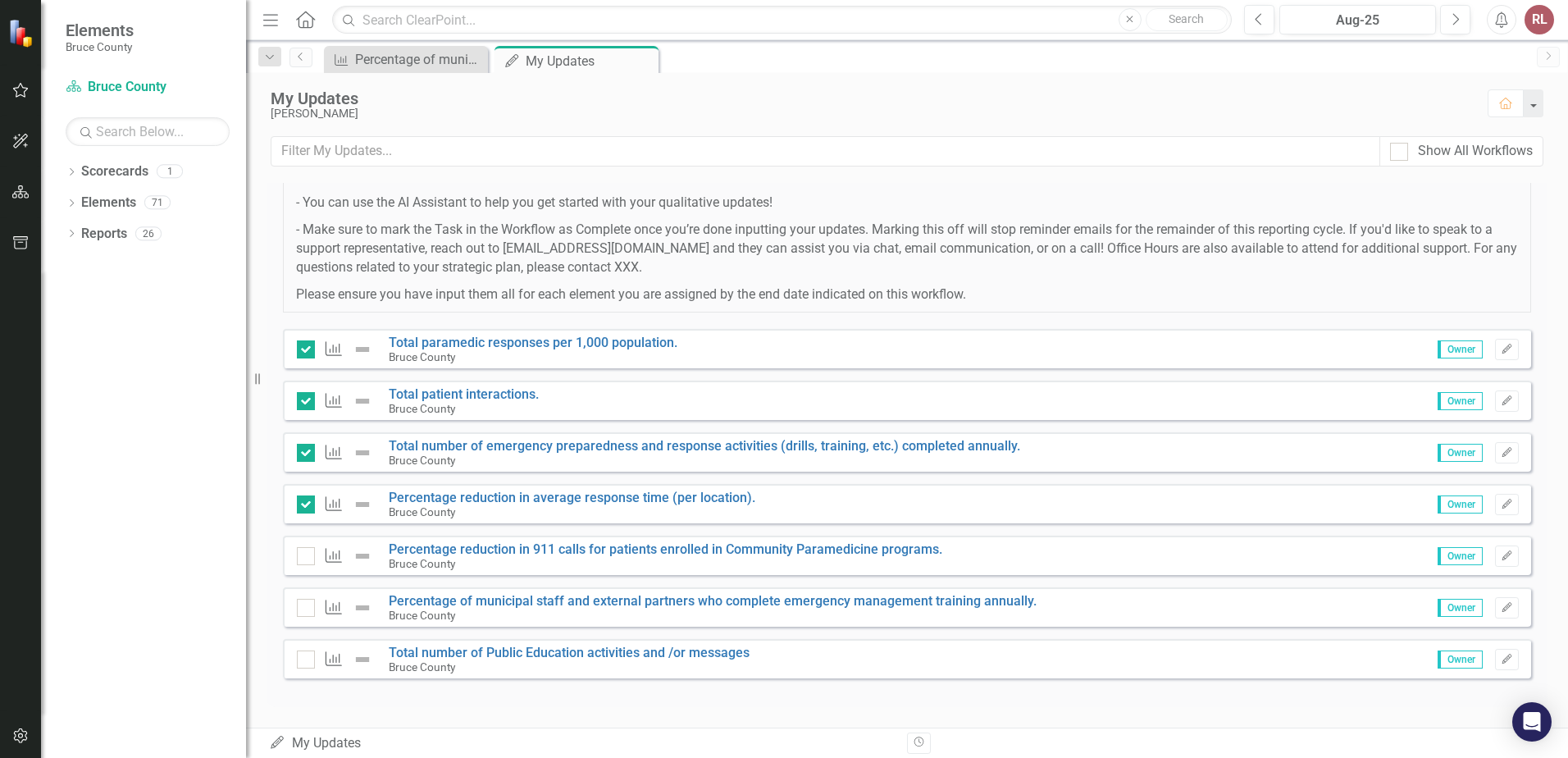
click at [279, 741] on icon "My Updates" at bounding box center [277, 742] width 16 height 13
click at [320, 743] on div "My Updates My Updates" at bounding box center [582, 743] width 626 height 19
drag, startPoint x: 1444, startPoint y: 558, endPoint x: 1086, endPoint y: 594, distance: 359.8
click at [1097, 594] on div "Instructions Please make updates to your assigned KPIs & Actions for this repor…" at bounding box center [907, 348] width 1248 height 702
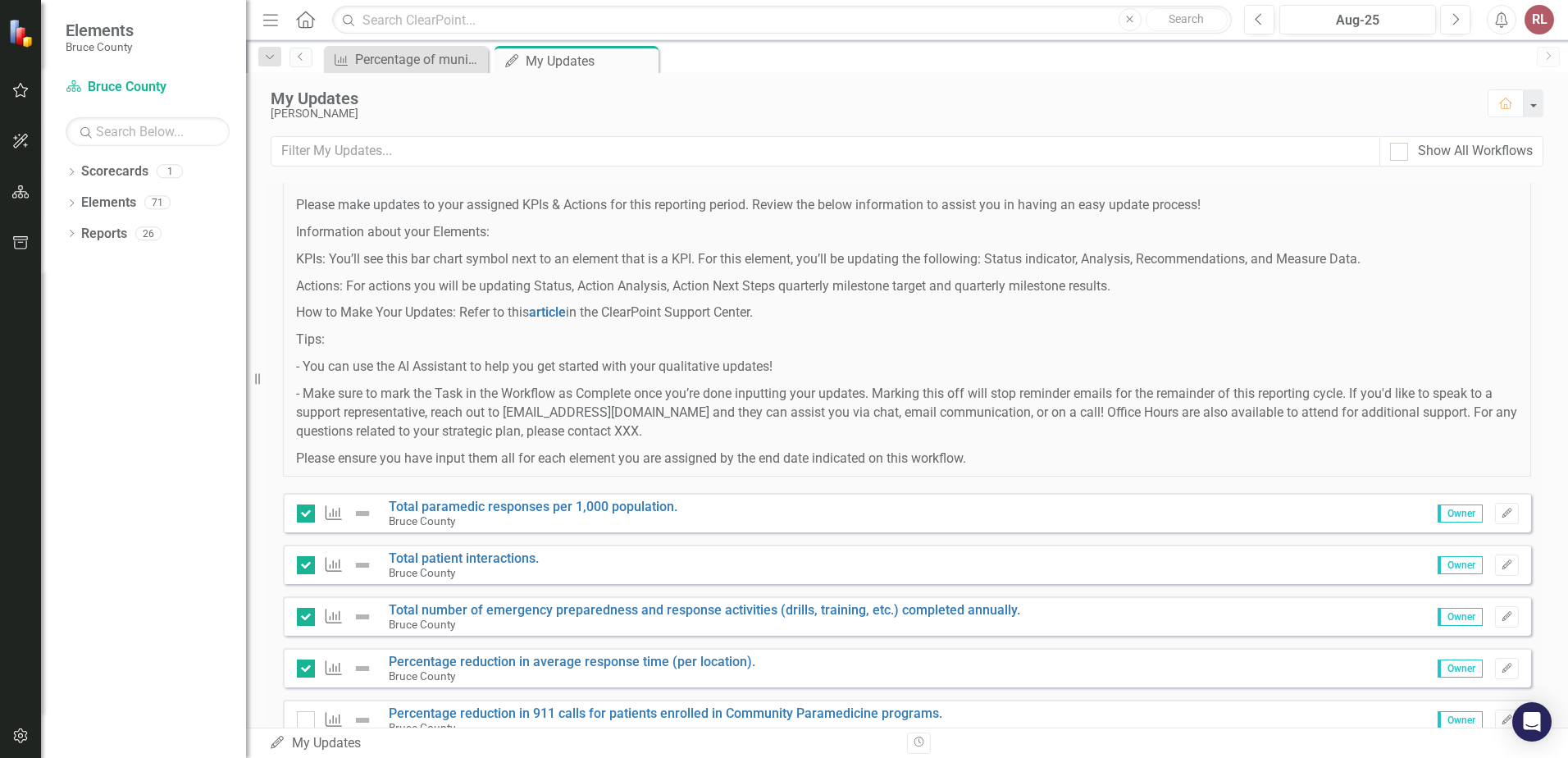
scroll to position [0, 0]
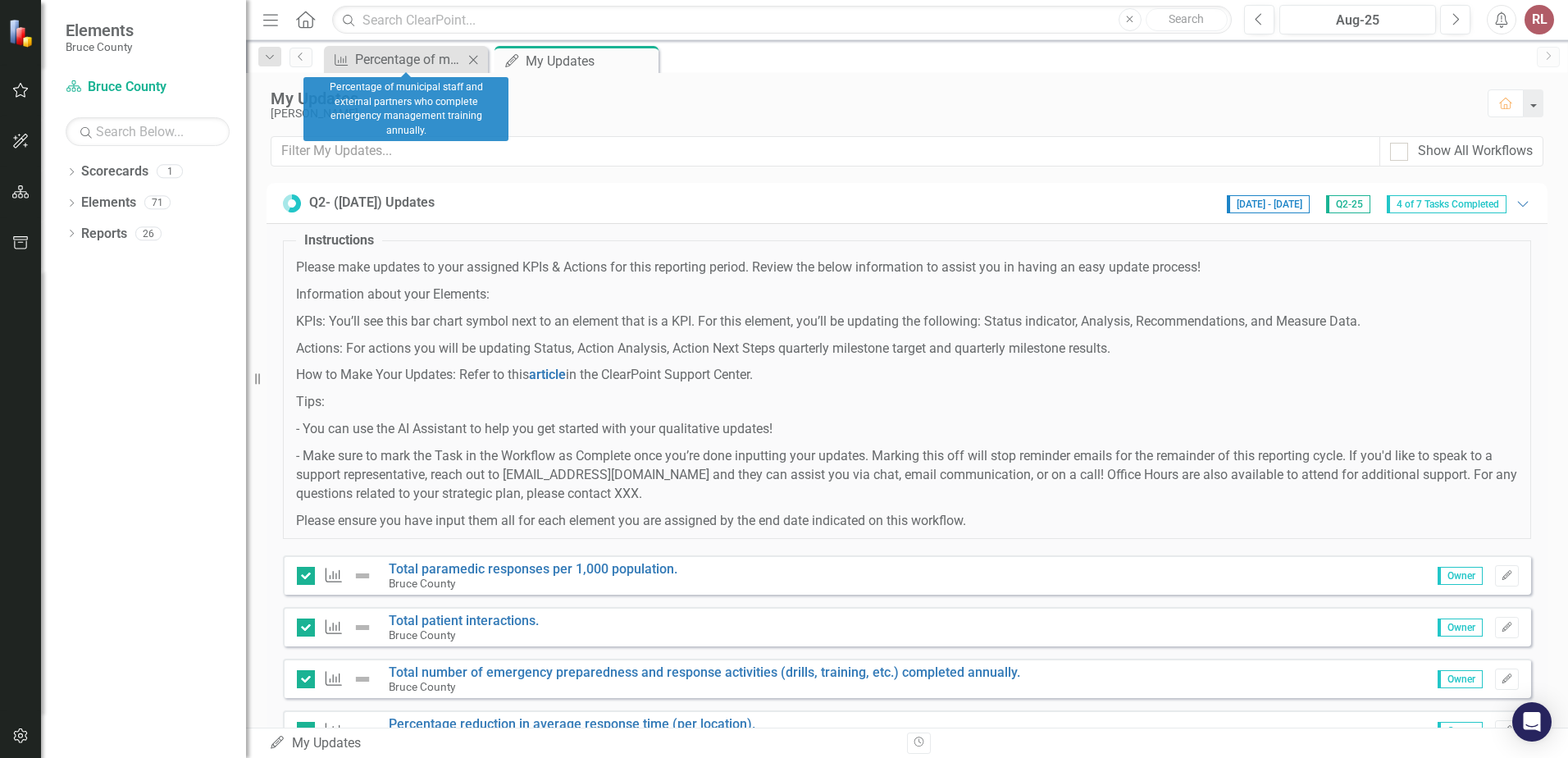
click at [471, 58] on icon "Close" at bounding box center [472, 59] width 16 height 13
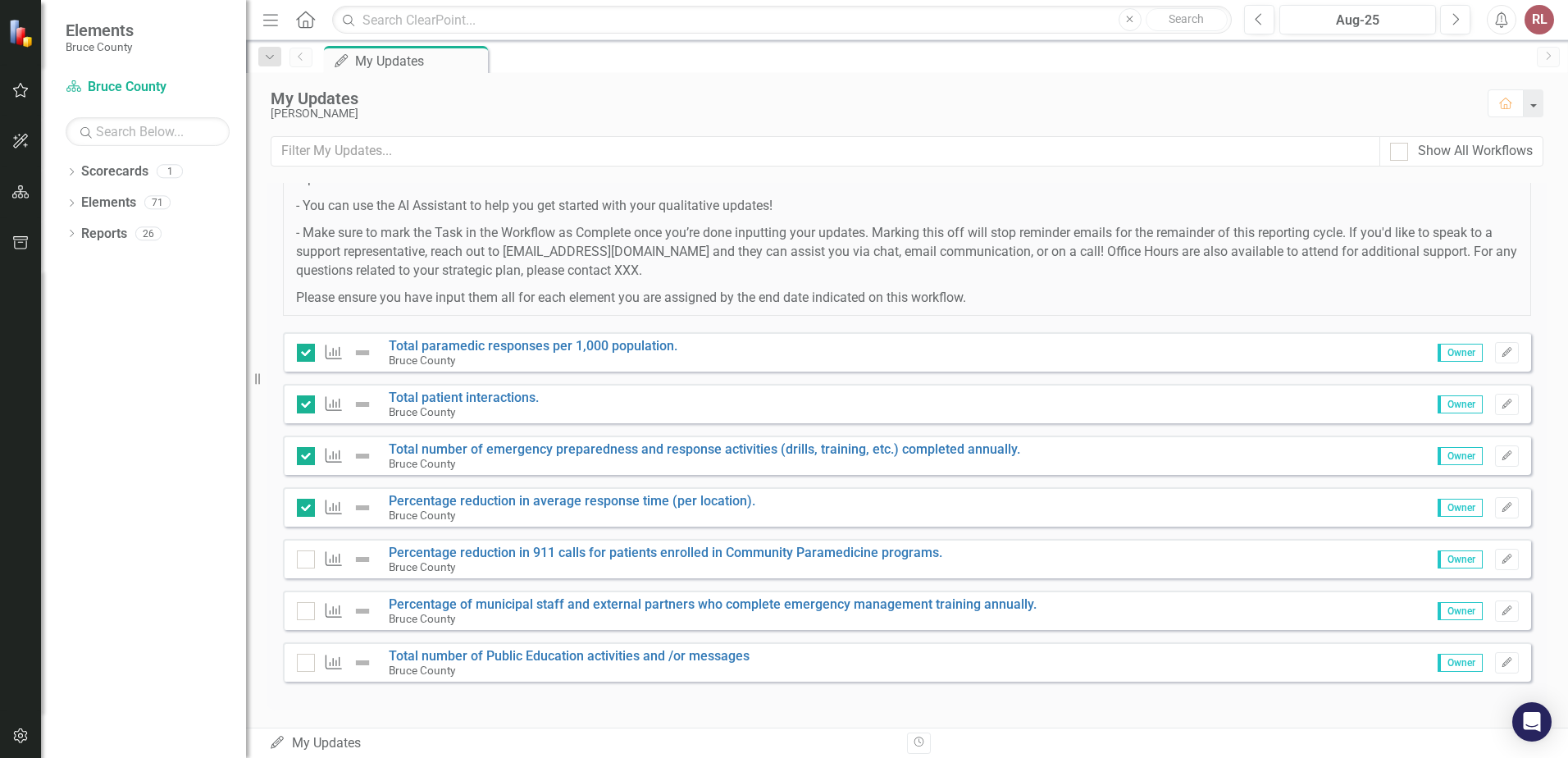
scroll to position [226, 0]
